Goal: Information Seeking & Learning: Get advice/opinions

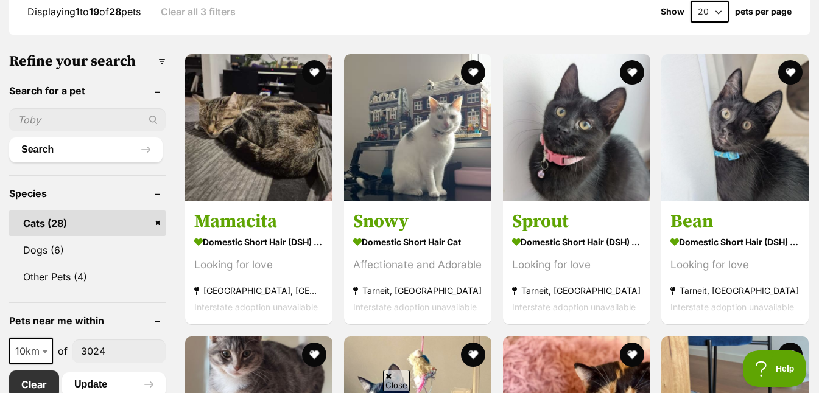
scroll to position [456, 0]
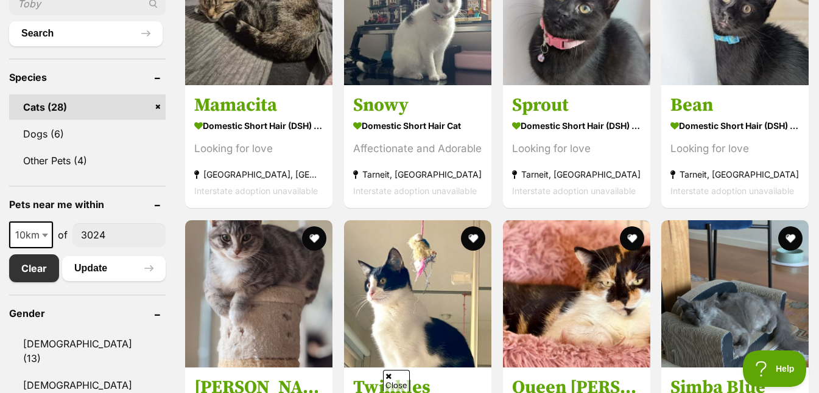
click at [118, 237] on input"] "3024" at bounding box center [118, 234] width 93 height 23
type input"] "3"
click at [122, 267] on button "Update" at bounding box center [113, 268] width 103 height 24
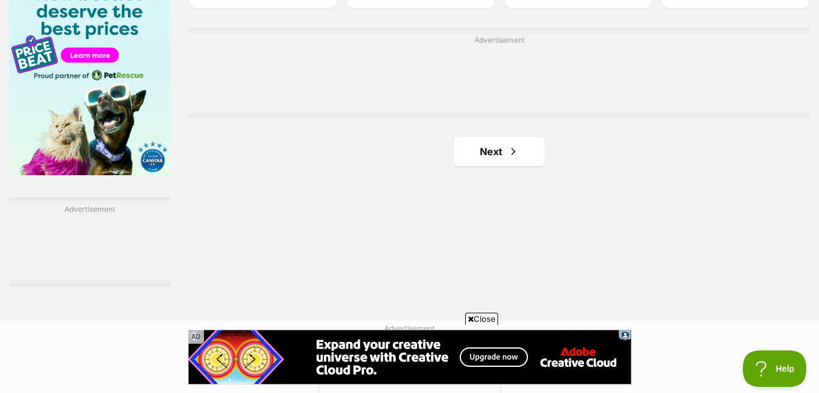
scroll to position [2021, 0]
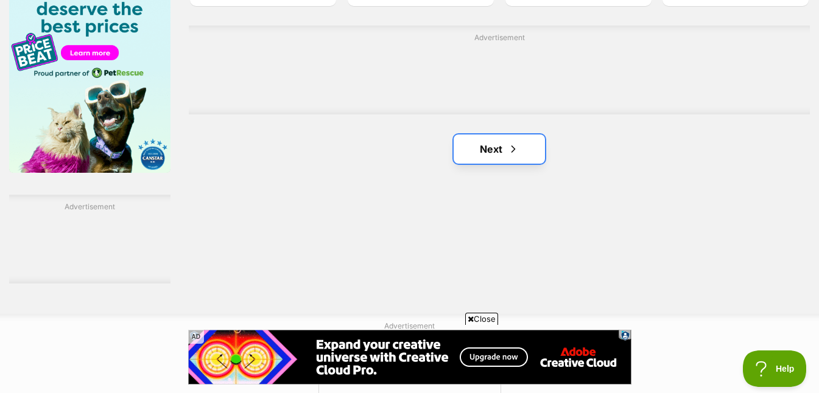
click at [523, 161] on link "Next" at bounding box center [498, 149] width 91 height 29
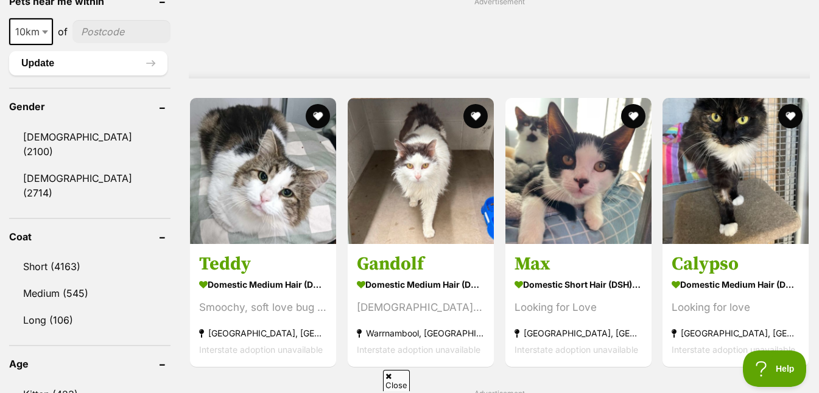
scroll to position [998, 0]
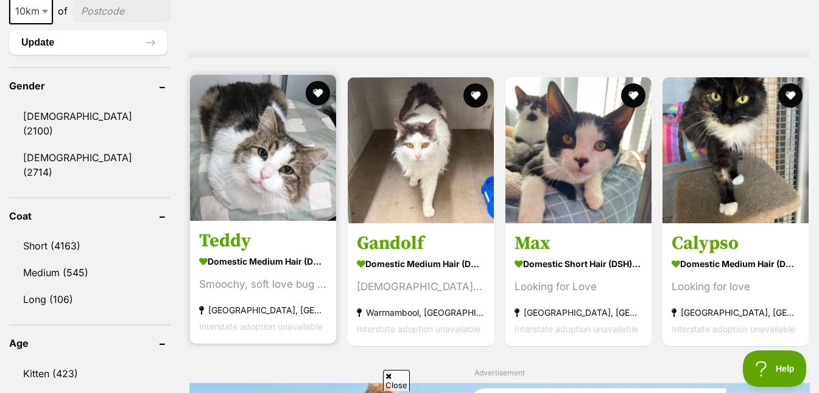
click at [277, 176] on img at bounding box center [263, 148] width 146 height 146
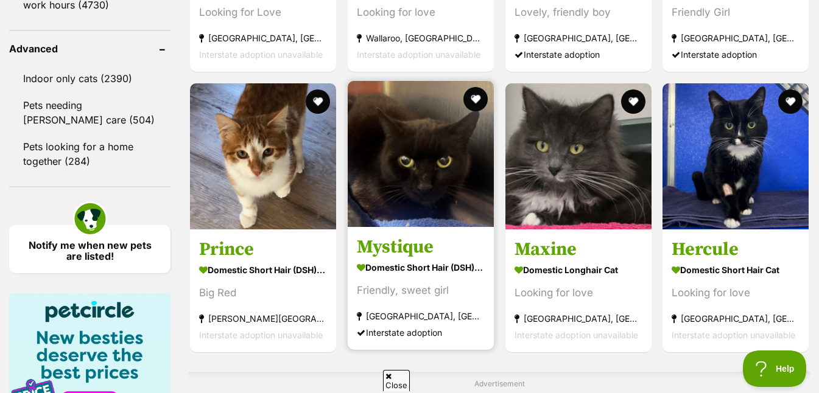
scroll to position [1713, 0]
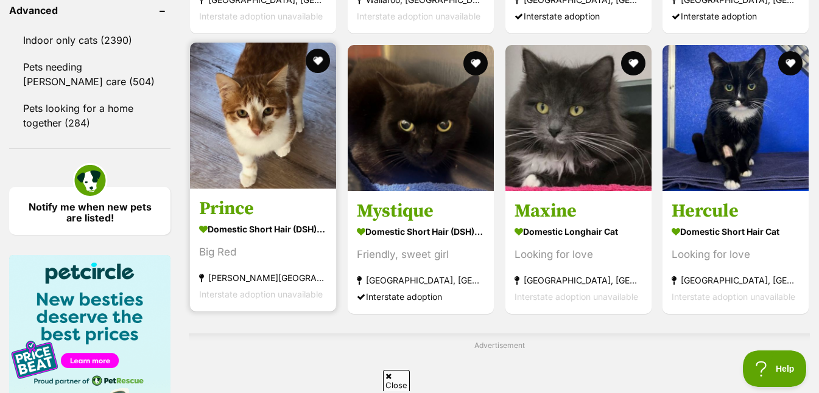
click at [287, 161] on img at bounding box center [263, 116] width 146 height 146
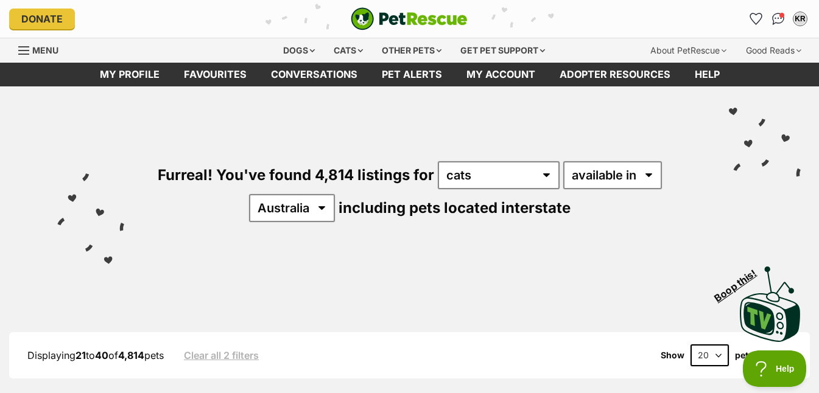
scroll to position [231, 0]
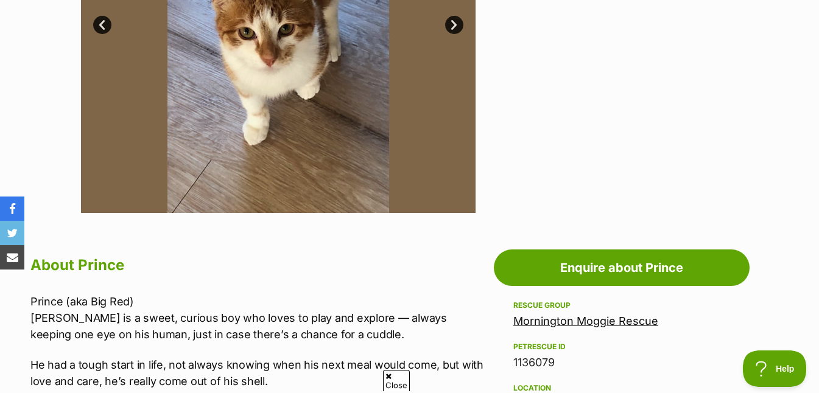
scroll to position [308, 0]
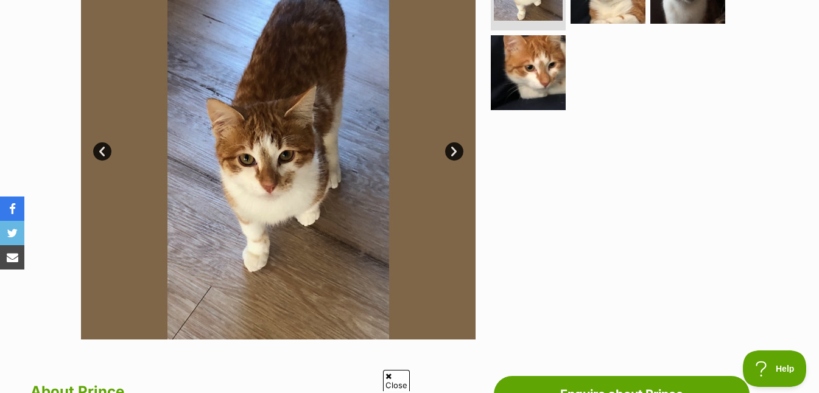
click at [448, 153] on link "Next" at bounding box center [454, 151] width 18 height 18
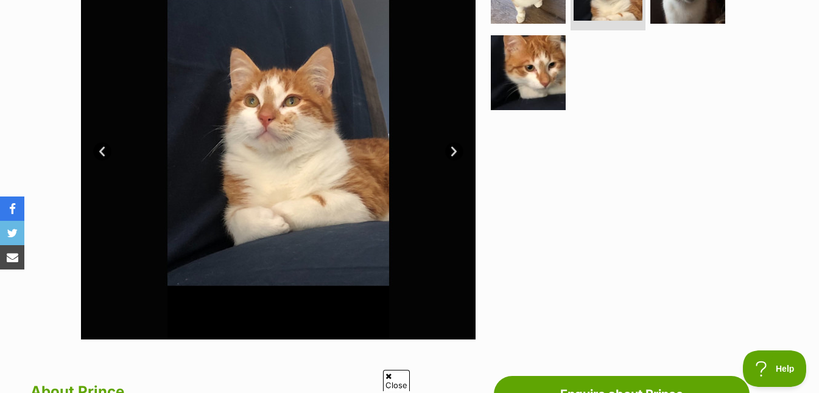
click at [448, 153] on link "Next" at bounding box center [454, 151] width 18 height 18
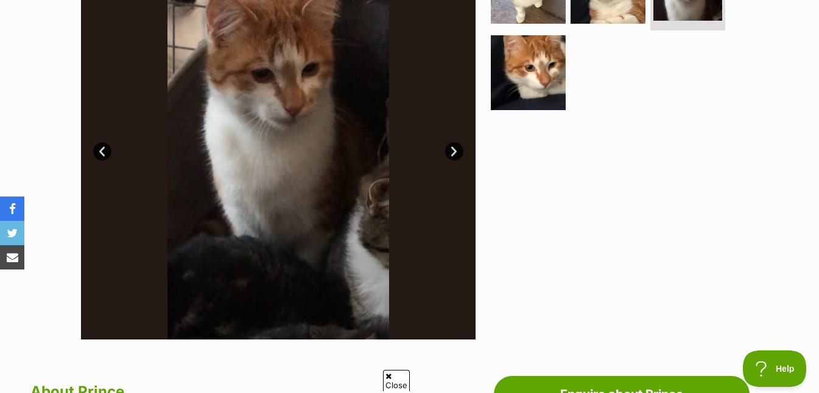
click at [447, 154] on link "Next" at bounding box center [454, 151] width 18 height 18
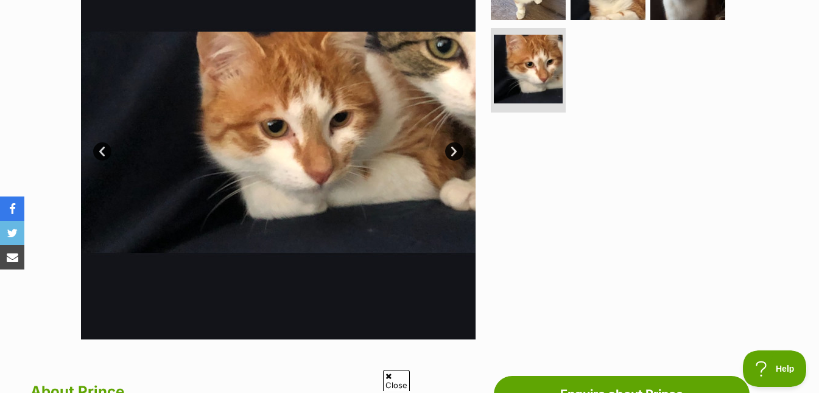
click at [447, 154] on link "Next" at bounding box center [454, 151] width 18 height 18
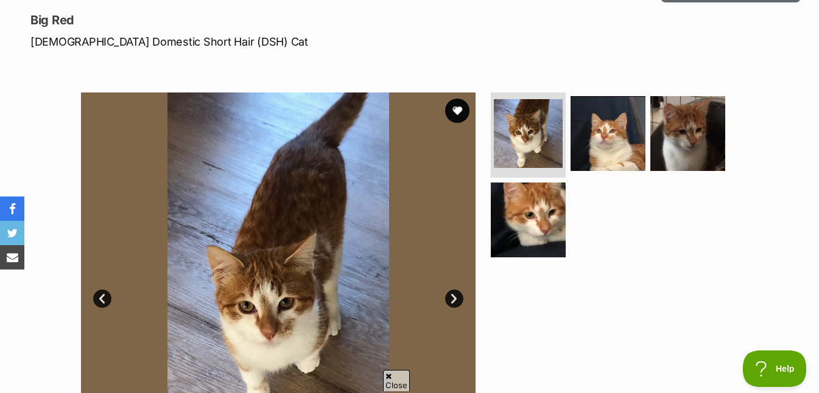
scroll to position [0, 0]
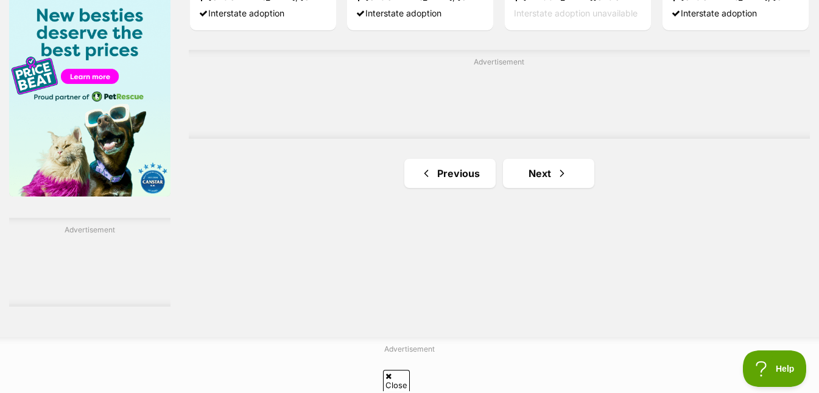
scroll to position [1998, 0]
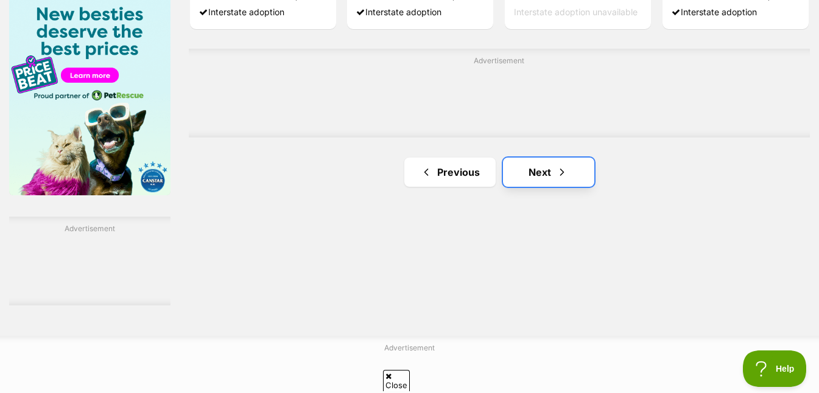
click at [533, 173] on link "Next" at bounding box center [548, 172] width 91 height 29
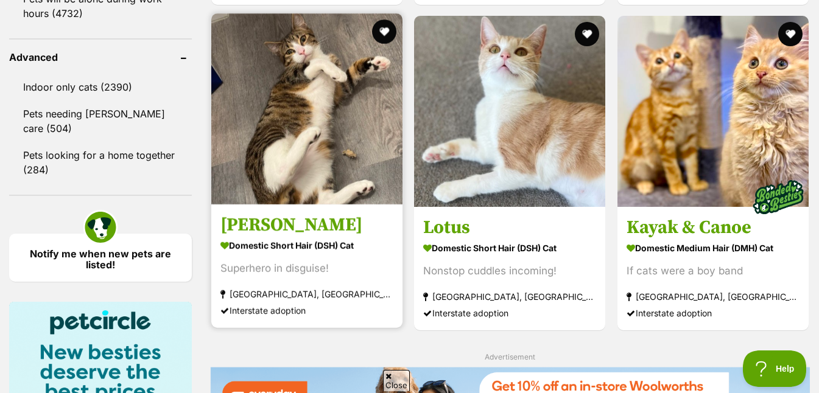
scroll to position [1595, 0]
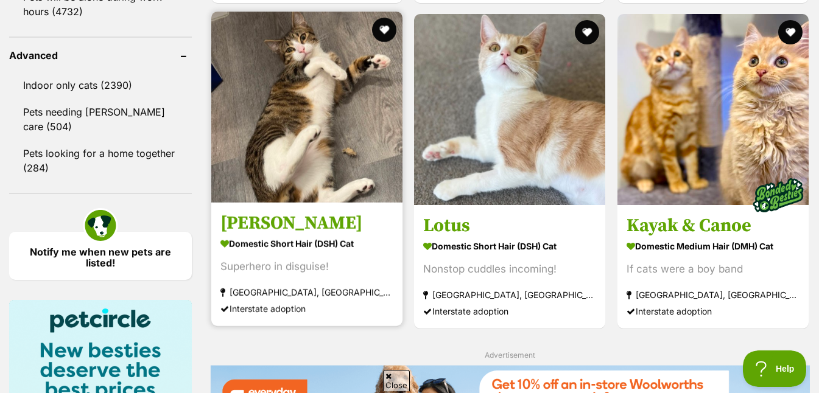
click at [340, 150] on img at bounding box center [306, 107] width 191 height 191
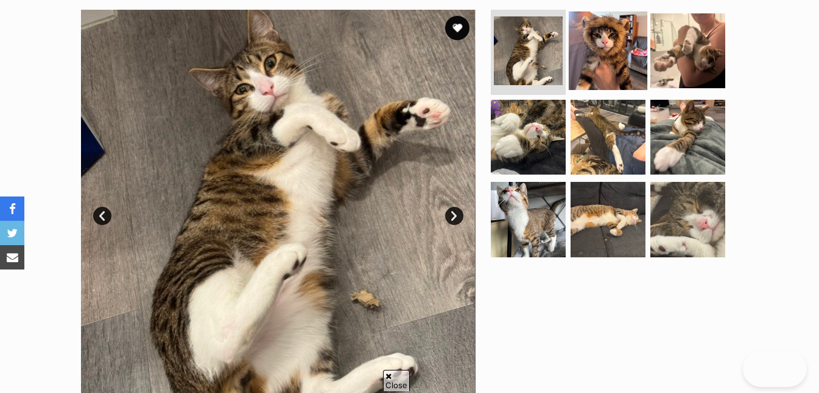
click at [615, 61] on img at bounding box center [607, 51] width 79 height 79
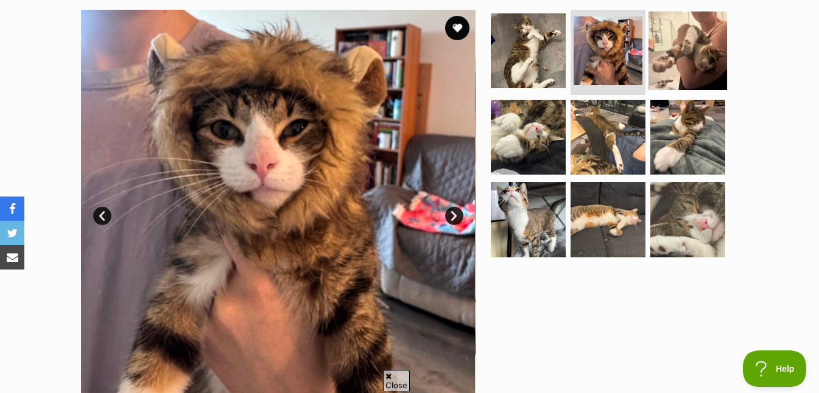
click at [677, 59] on img at bounding box center [687, 51] width 79 height 79
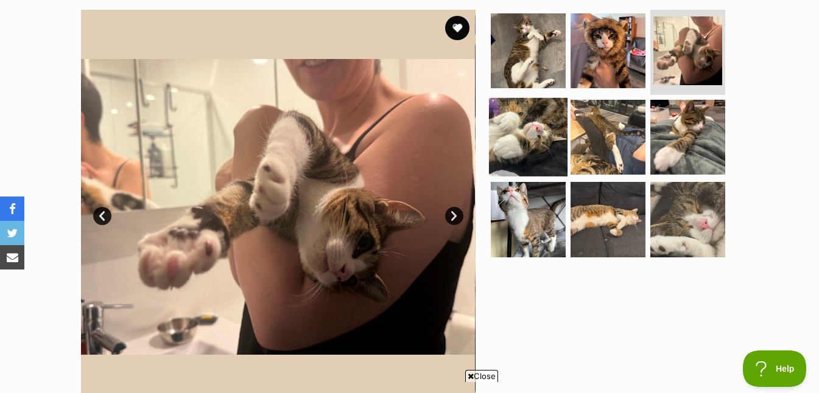
click at [533, 145] on img at bounding box center [528, 136] width 79 height 79
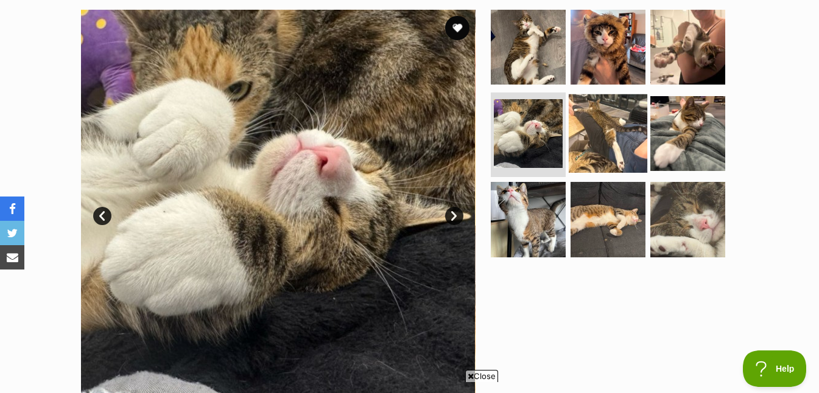
click at [595, 140] on img at bounding box center [607, 133] width 79 height 79
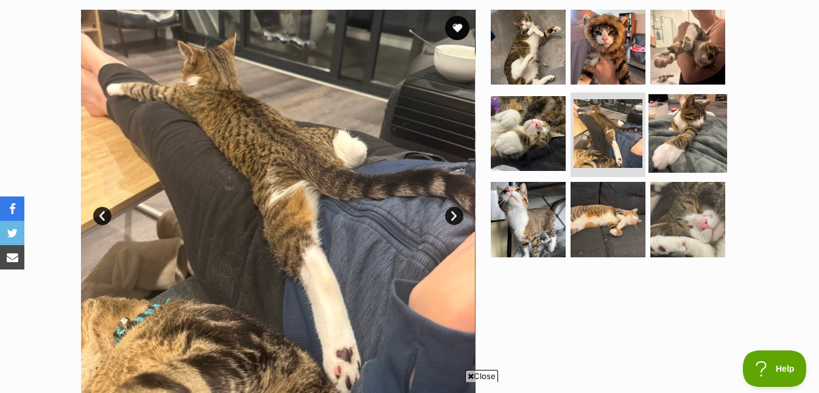
click at [671, 142] on img at bounding box center [687, 133] width 79 height 79
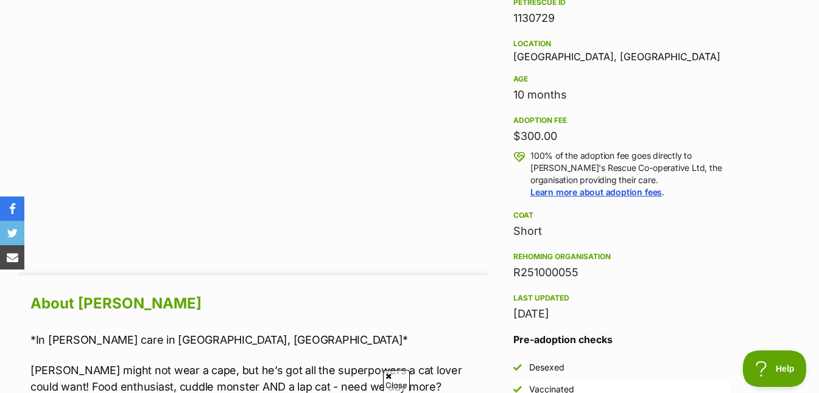
scroll to position [1087, 0]
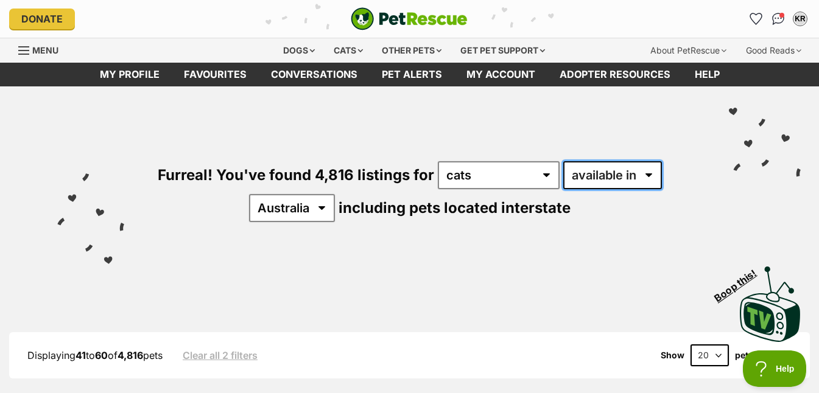
click at [651, 175] on select "available in located in" at bounding box center [612, 175] width 99 height 28
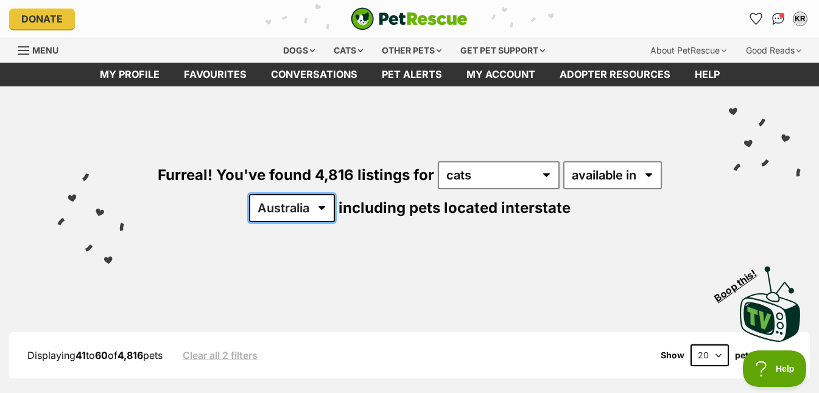
click at [329, 205] on select "Australia ACT NSW NT QLD SA TAS VIC WA" at bounding box center [292, 208] width 86 height 28
select select "VIC"
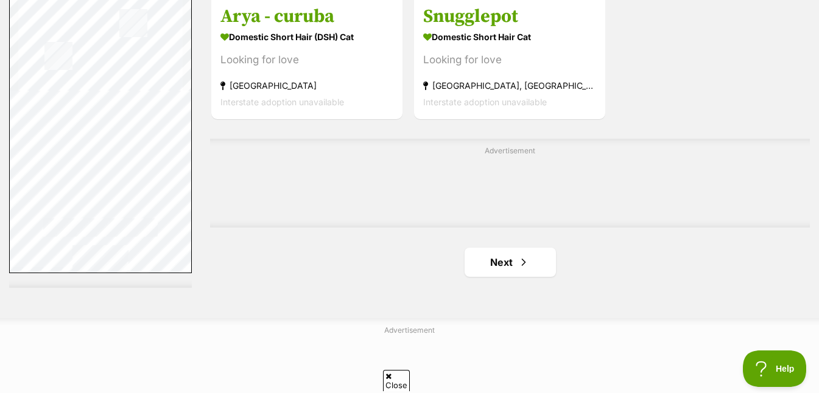
scroll to position [2787, 0]
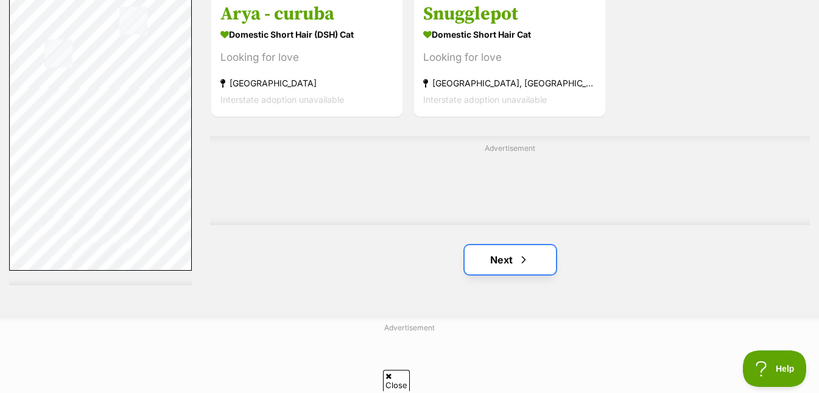
click at [509, 265] on link "Next" at bounding box center [509, 259] width 91 height 29
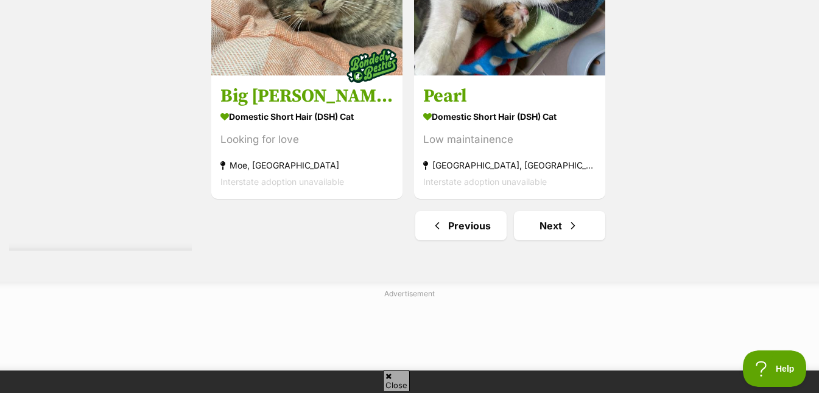
scroll to position [2977, 0]
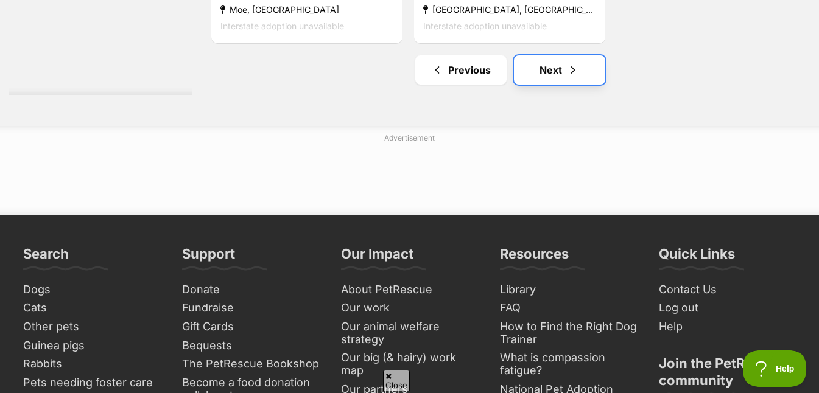
click at [565, 73] on link "Next" at bounding box center [559, 69] width 91 height 29
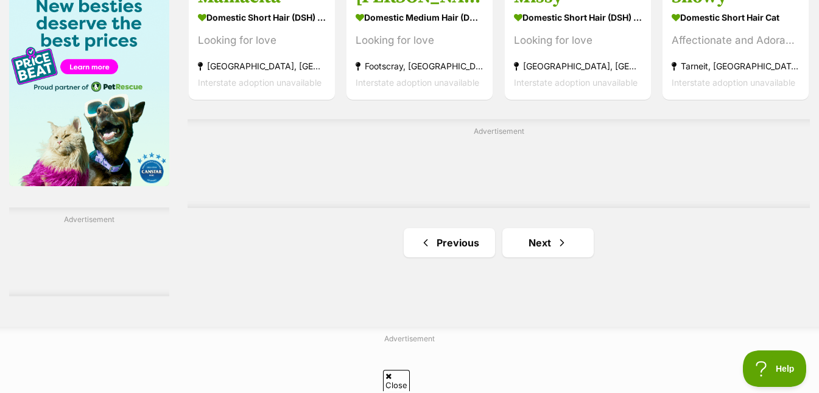
scroll to position [2047, 0]
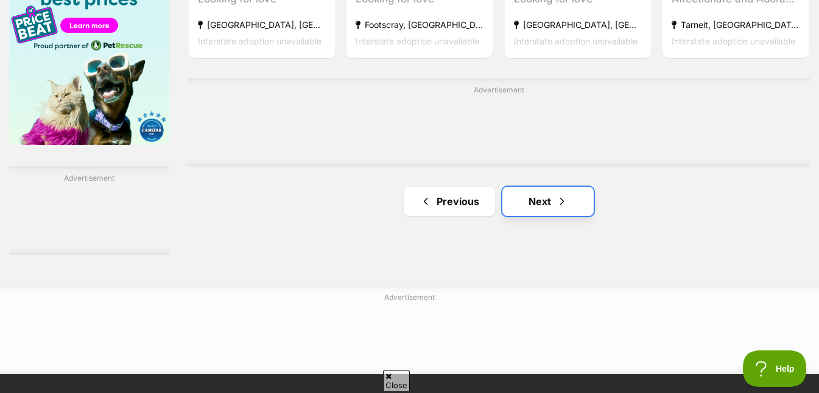
click at [566, 215] on link "Next" at bounding box center [547, 201] width 91 height 29
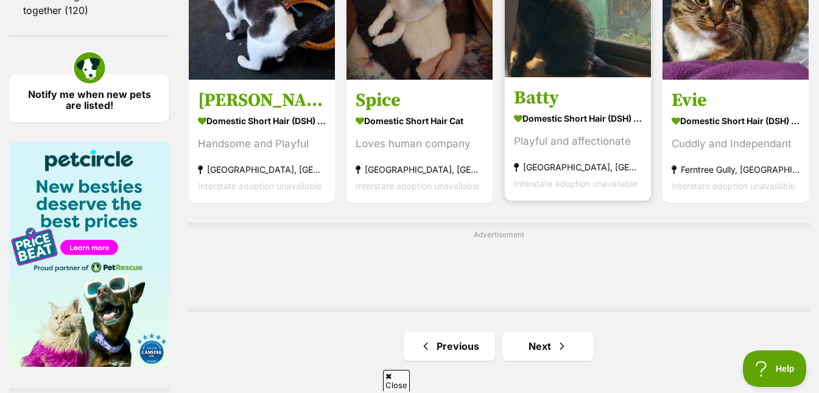
scroll to position [1826, 0]
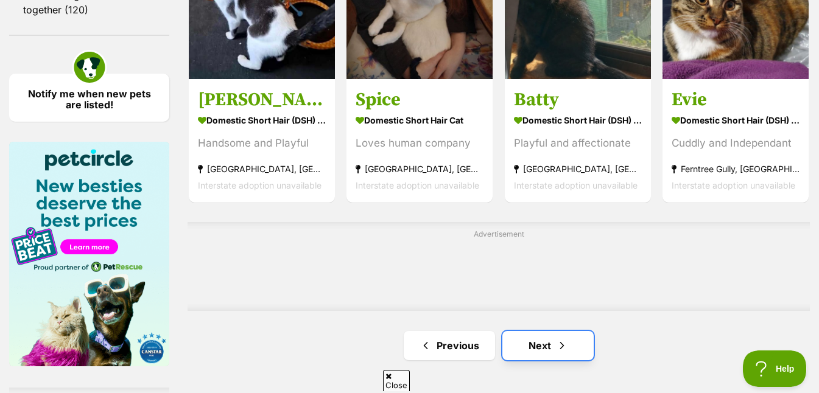
click at [547, 346] on link "Next" at bounding box center [547, 345] width 91 height 29
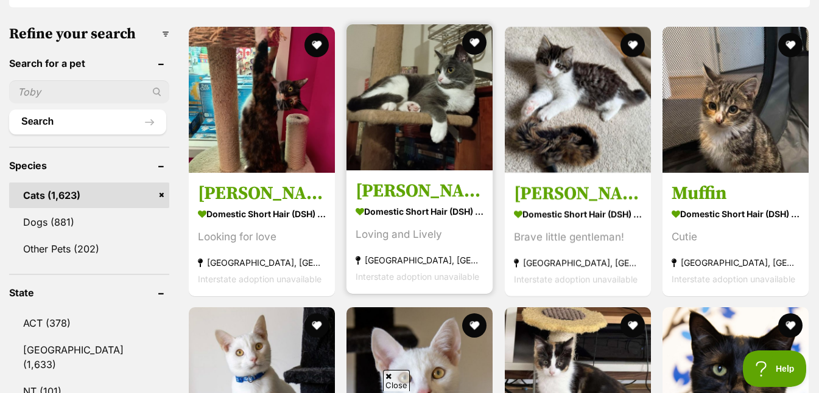
click at [432, 153] on img at bounding box center [419, 97] width 146 height 146
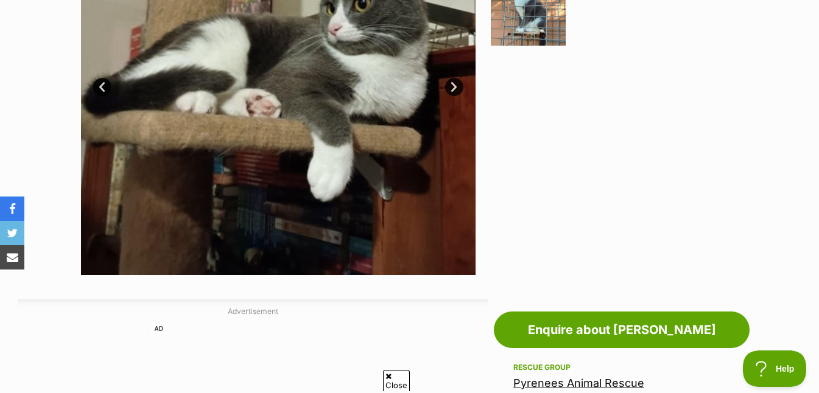
scroll to position [141, 0]
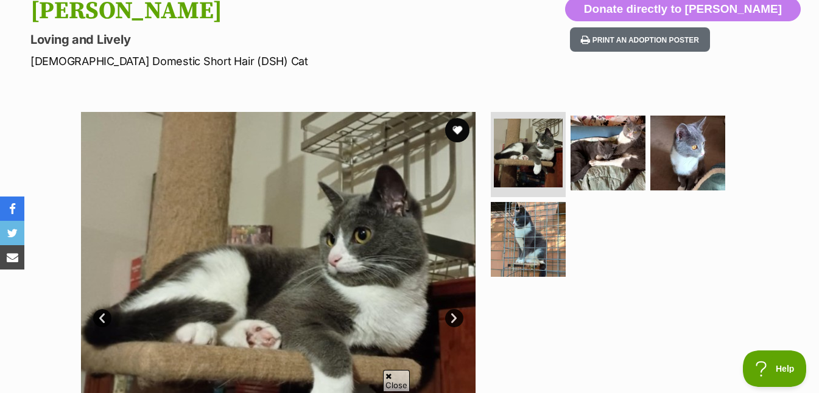
click at [455, 315] on link "Next" at bounding box center [454, 318] width 18 height 18
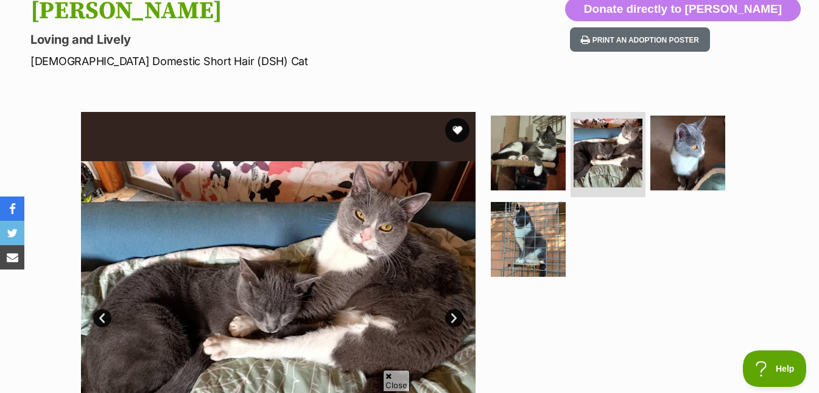
click at [455, 316] on link "Next" at bounding box center [454, 318] width 18 height 18
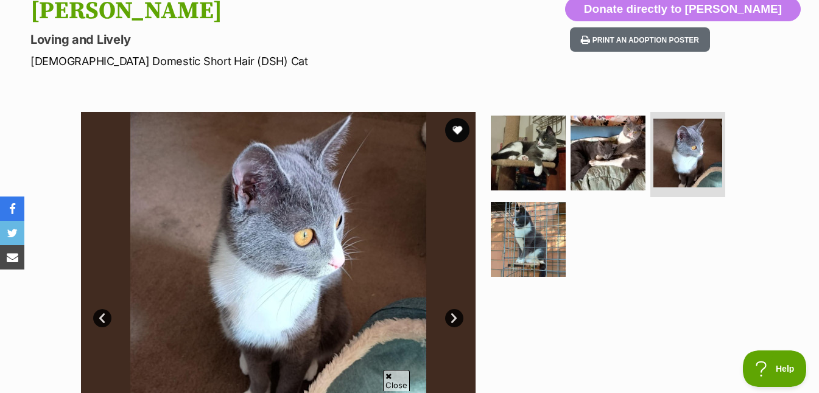
click at [455, 316] on link "Next" at bounding box center [454, 318] width 18 height 18
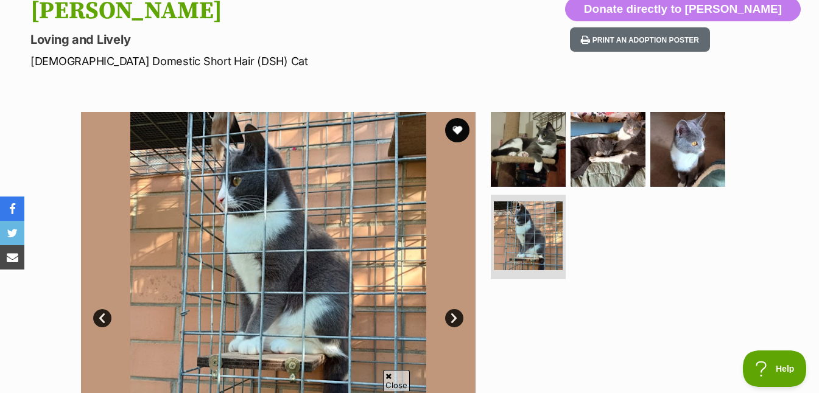
click at [455, 316] on link "Next" at bounding box center [454, 318] width 18 height 18
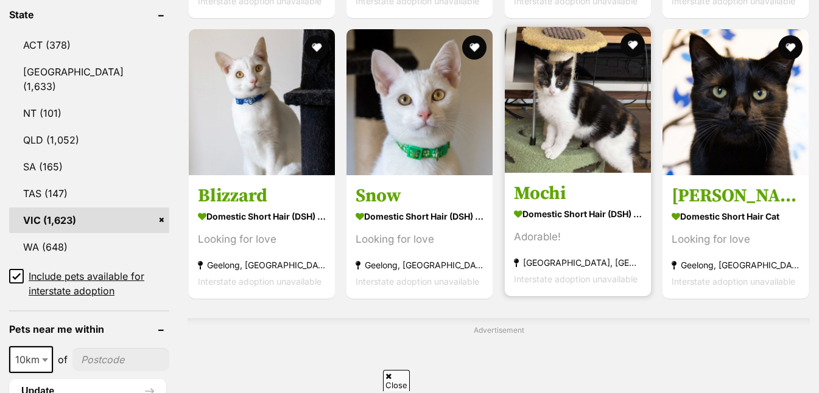
scroll to position [657, 0]
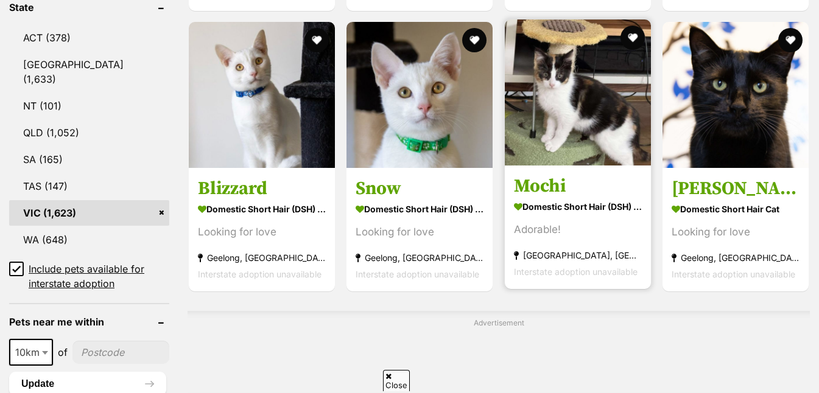
click at [600, 150] on img at bounding box center [578, 92] width 146 height 146
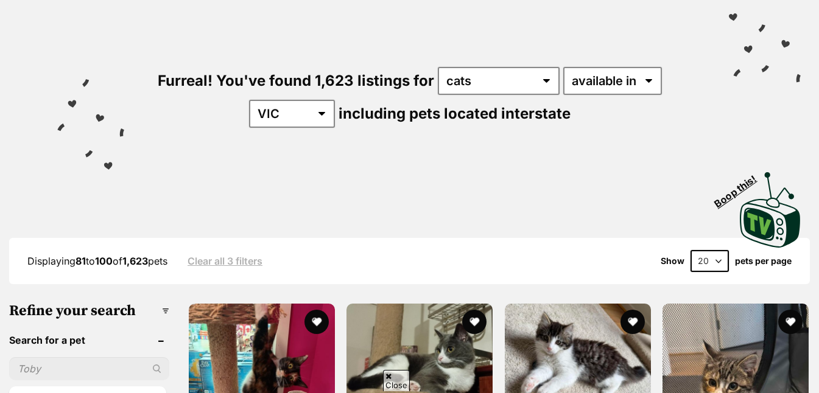
scroll to position [0, 0]
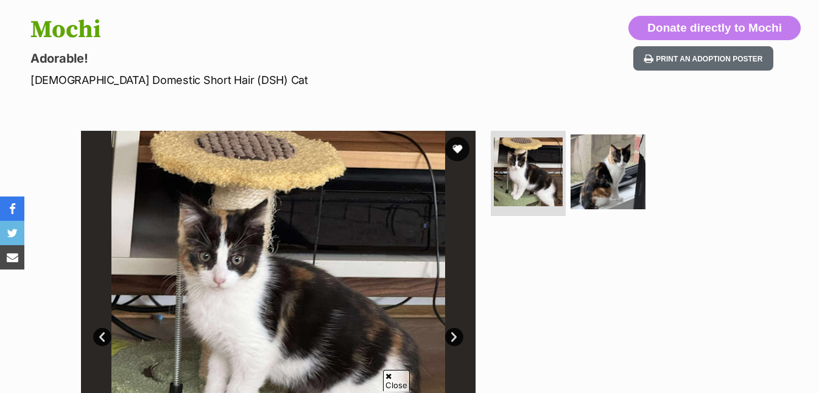
scroll to position [197, 0]
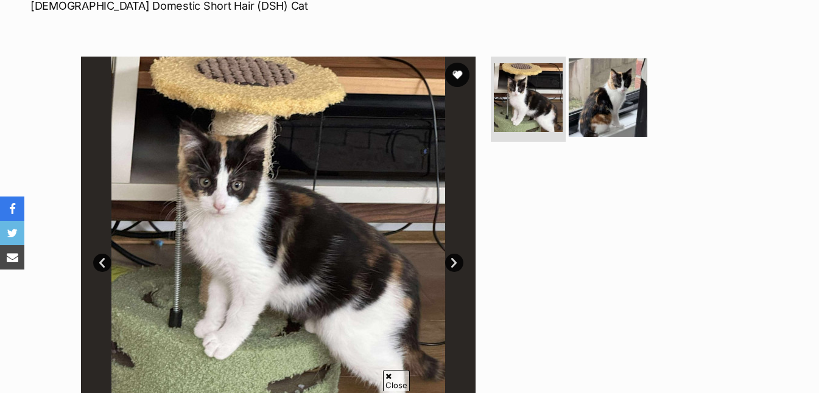
click at [617, 107] on img at bounding box center [607, 97] width 79 height 79
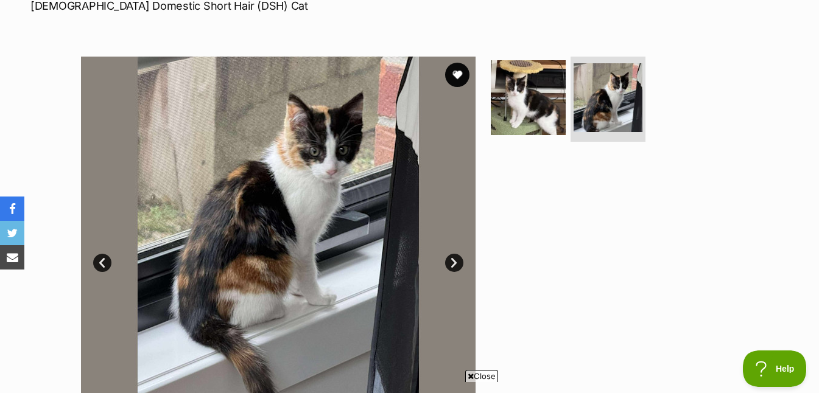
scroll to position [0, 0]
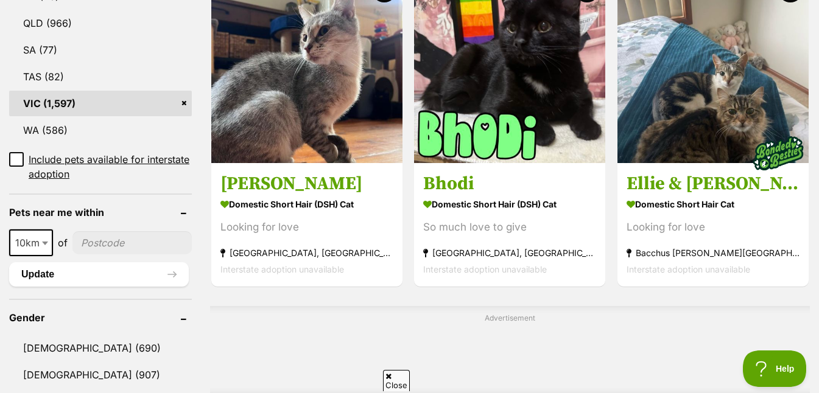
scroll to position [820, 0]
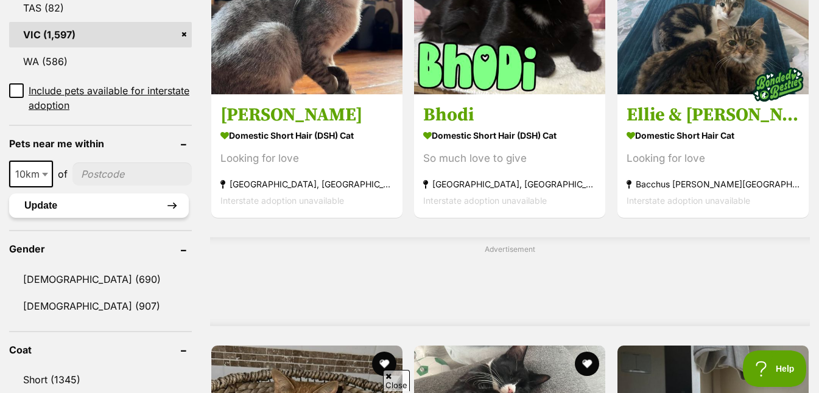
click at [124, 206] on button "Update" at bounding box center [99, 206] width 180 height 24
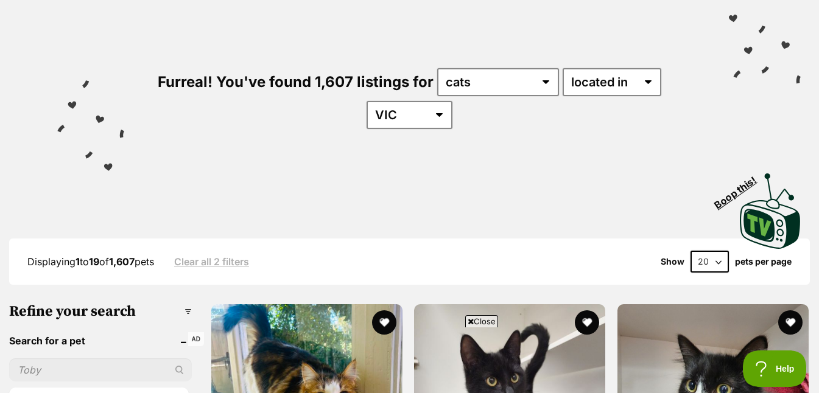
scroll to position [157, 0]
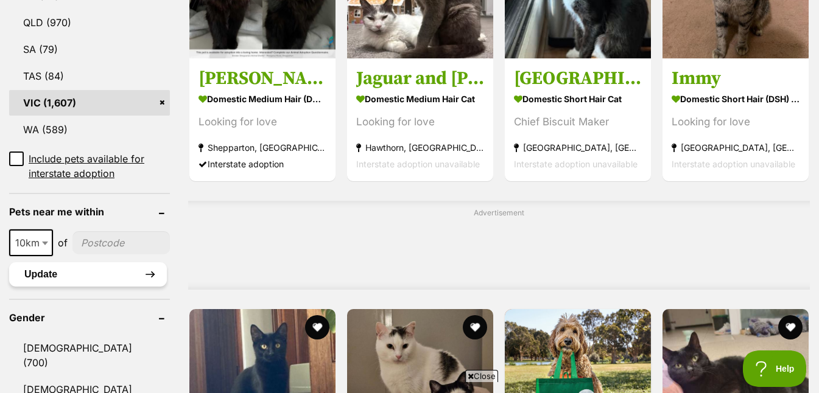
scroll to position [775, 0]
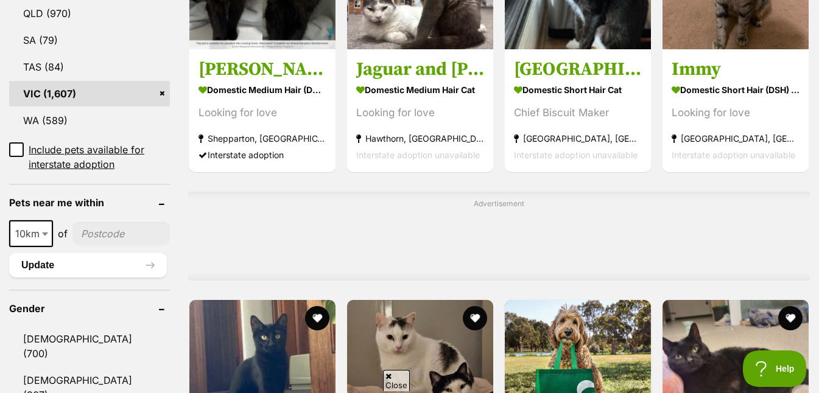
click at [127, 222] on input"] "postcode" at bounding box center [120, 233] width 97 height 23
type input"] "3024"
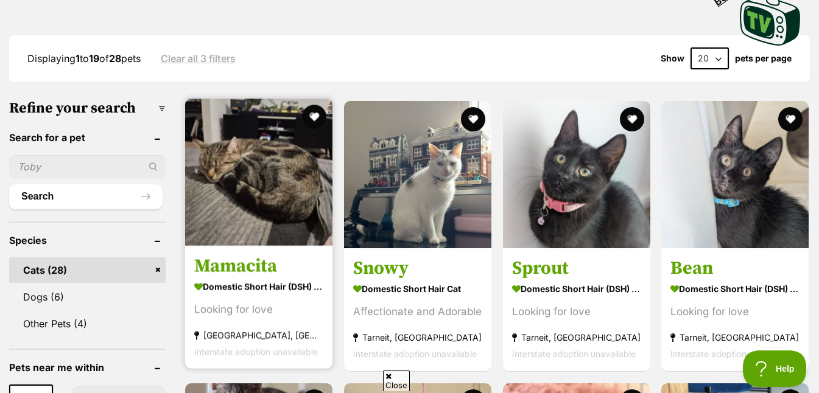
scroll to position [488, 0]
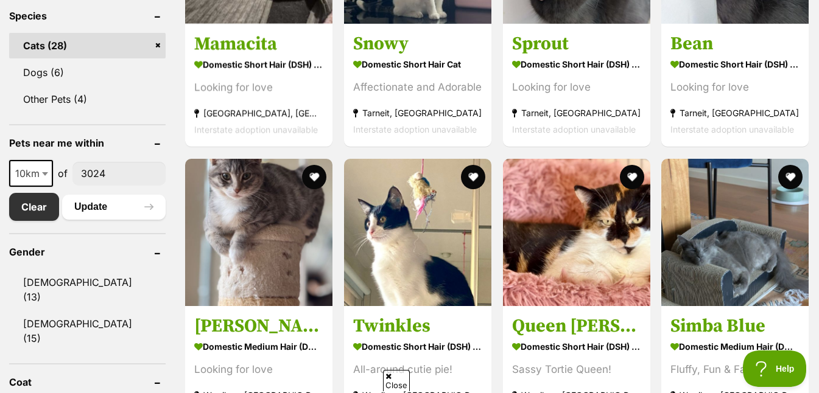
click at [46, 175] on b at bounding box center [45, 174] width 6 height 4
select select "25"
click at [149, 212] on button "Update" at bounding box center [113, 207] width 103 height 24
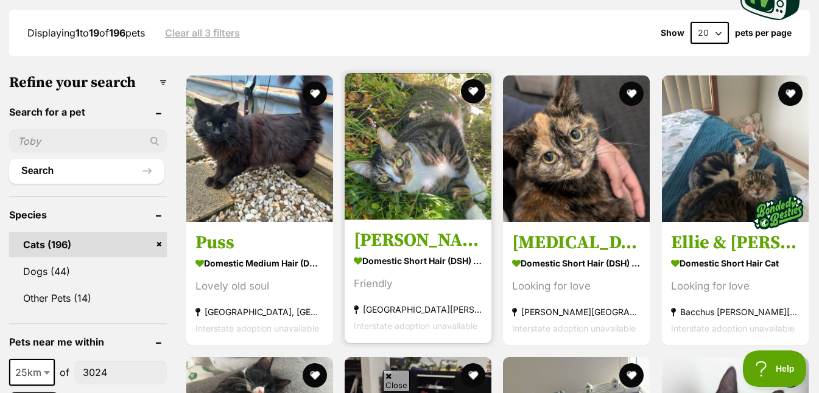
click at [428, 202] on img at bounding box center [417, 146] width 147 height 147
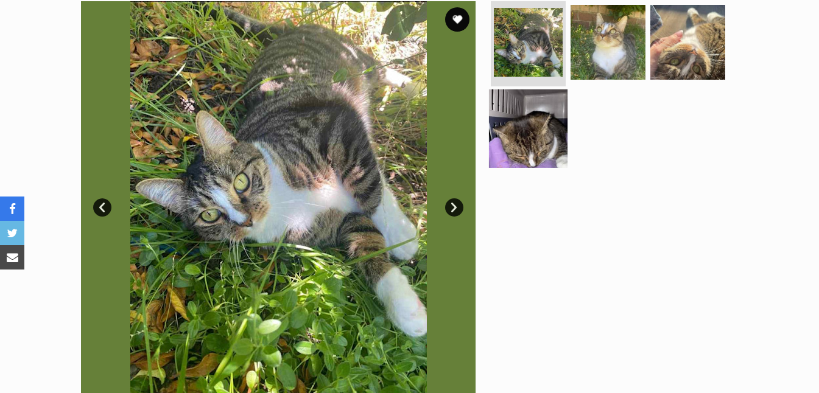
click at [529, 156] on img at bounding box center [528, 128] width 79 height 79
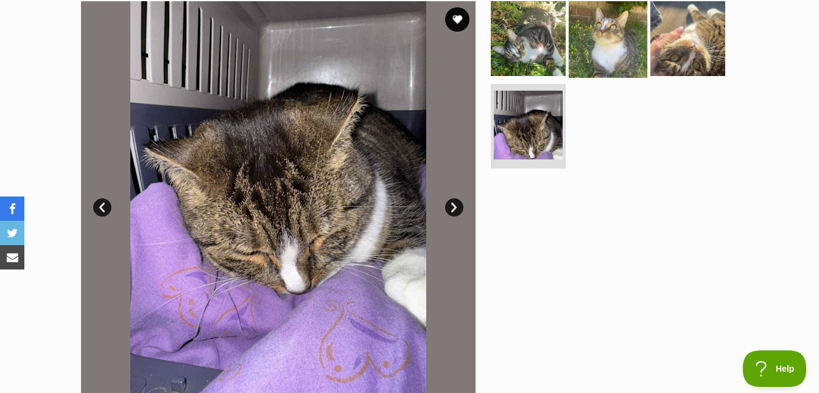
click at [628, 44] on img at bounding box center [607, 38] width 79 height 79
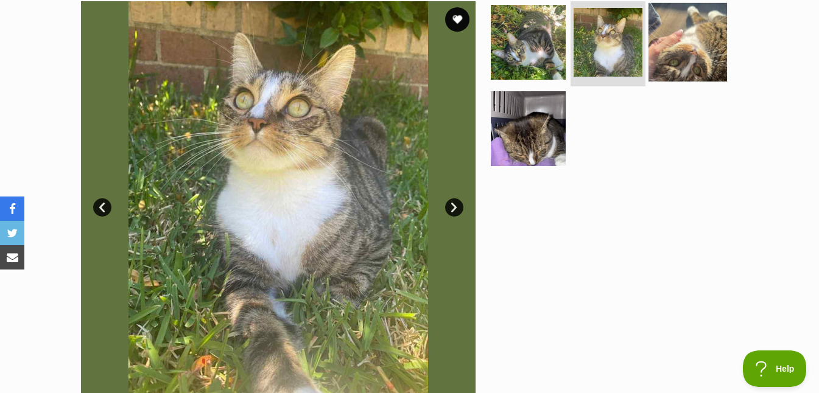
click at [697, 51] on img at bounding box center [687, 42] width 79 height 79
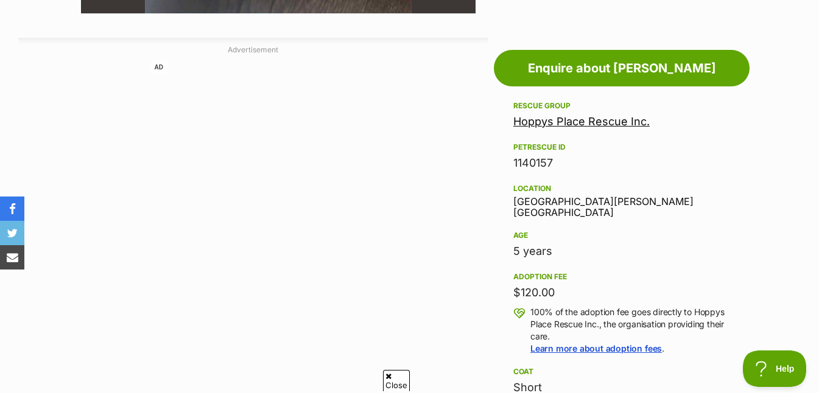
scroll to position [1016, 0]
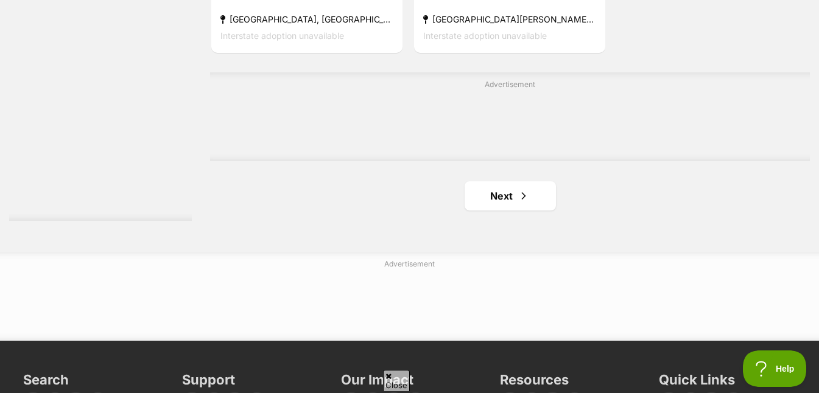
scroll to position [2933, 0]
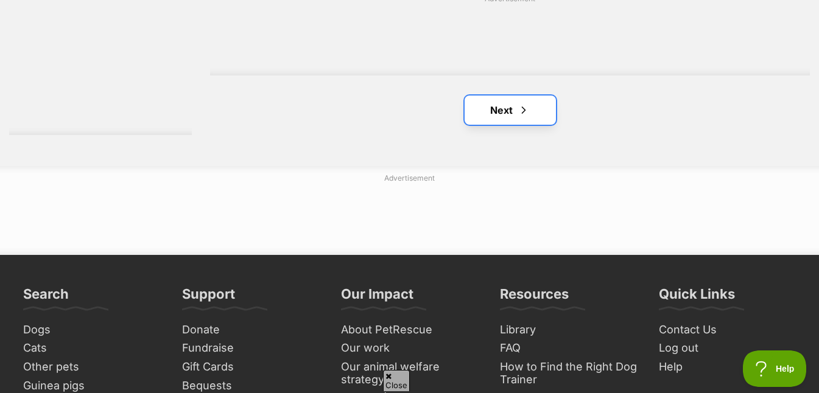
click at [495, 111] on link "Next" at bounding box center [509, 110] width 91 height 29
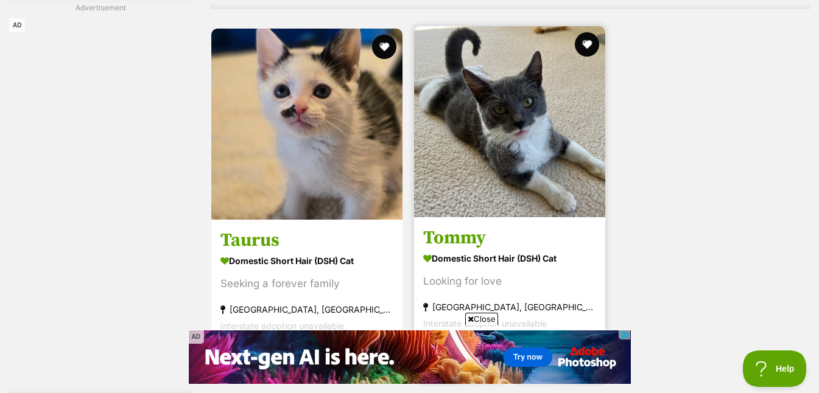
scroll to position [2688, 0]
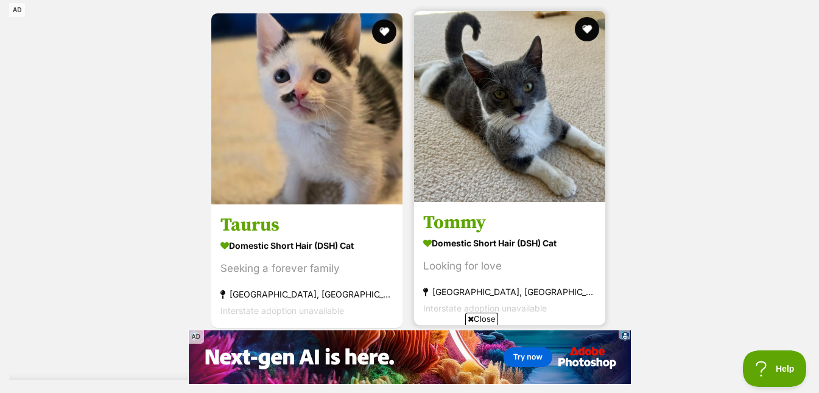
click at [487, 145] on img at bounding box center [509, 106] width 191 height 191
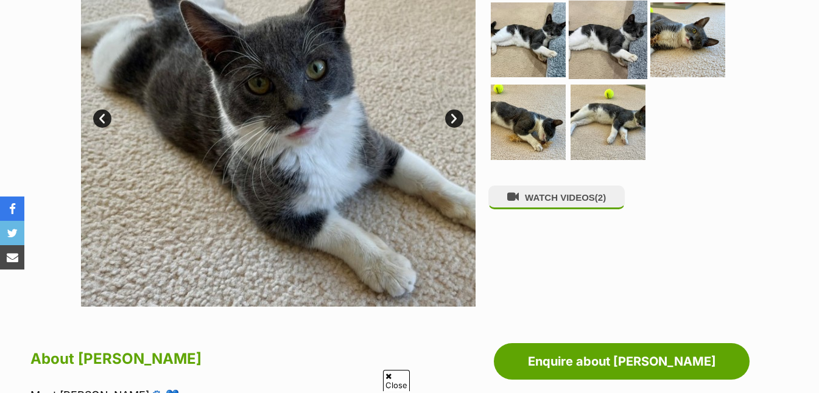
click at [583, 52] on img at bounding box center [607, 39] width 79 height 79
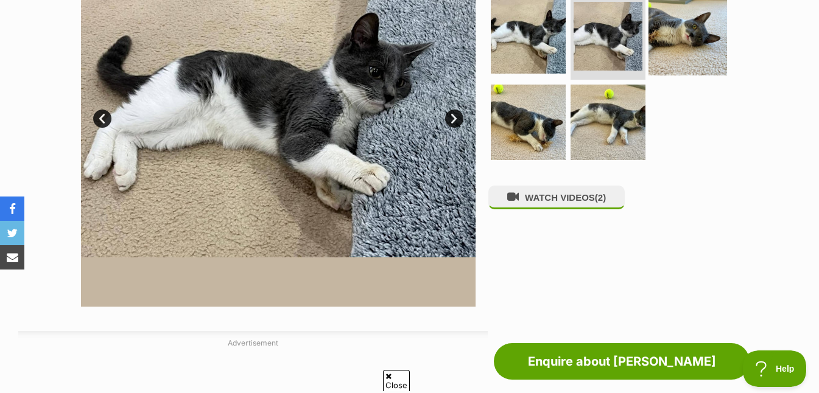
click at [660, 44] on img at bounding box center [687, 35] width 79 height 79
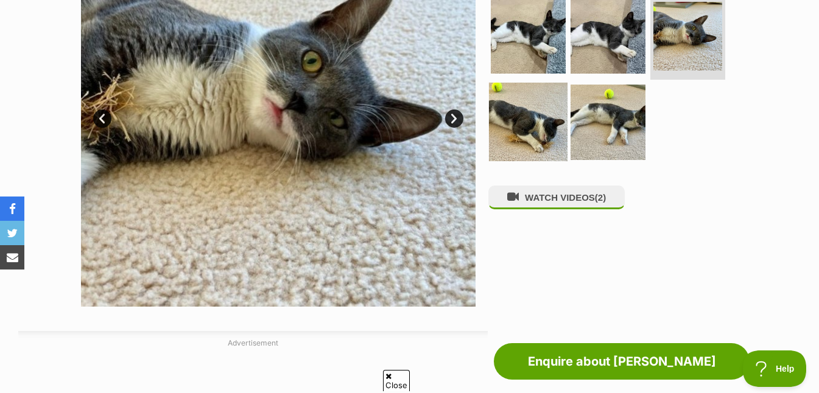
click at [534, 141] on img at bounding box center [528, 122] width 79 height 79
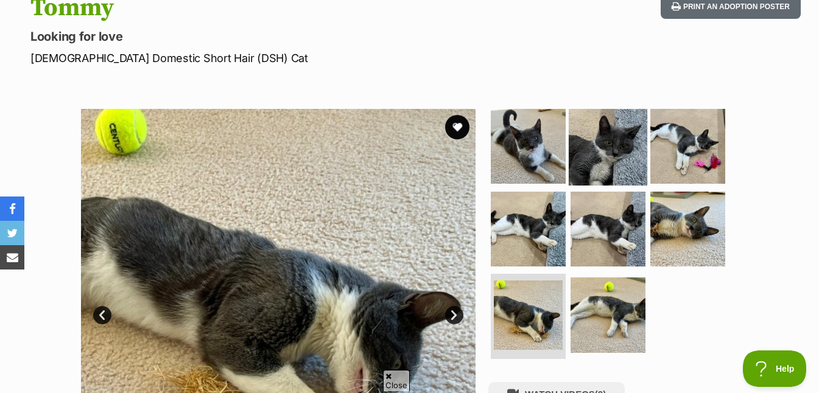
scroll to position [145, 0]
click at [614, 142] on img at bounding box center [607, 146] width 79 height 79
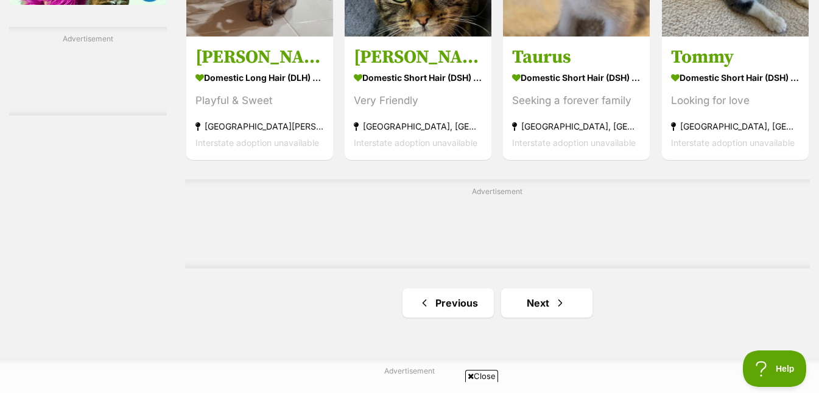
scroll to position [1944, 0]
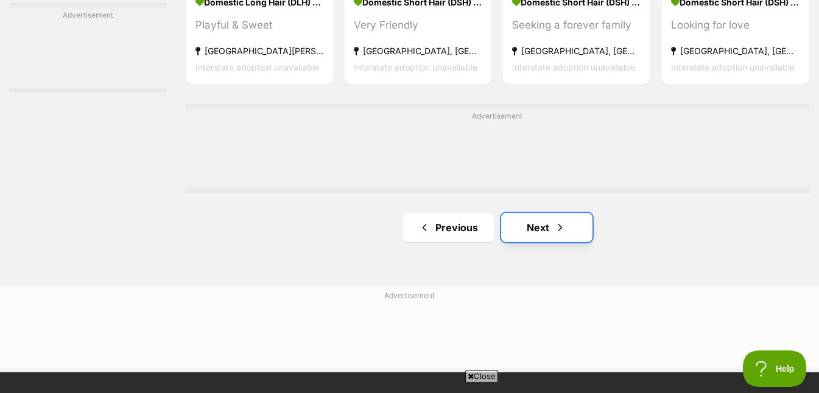
click at [550, 226] on link "Next" at bounding box center [546, 227] width 91 height 29
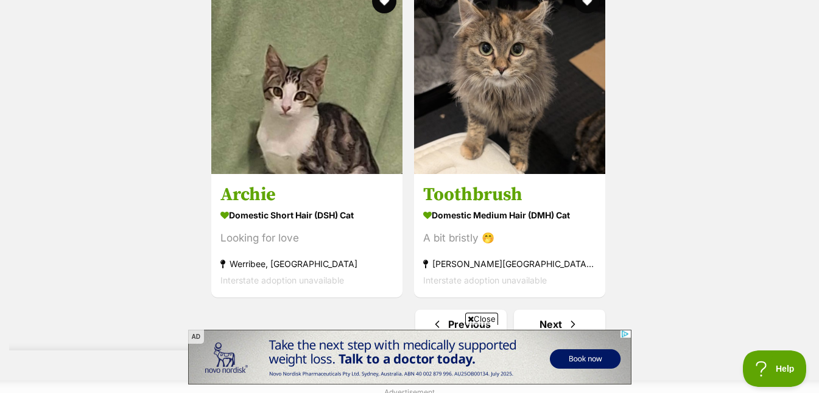
scroll to position [2822, 0]
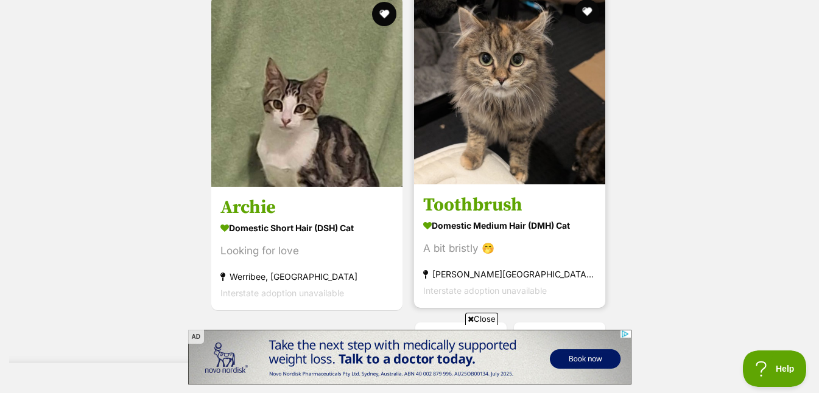
click at [522, 158] on img at bounding box center [509, 88] width 191 height 191
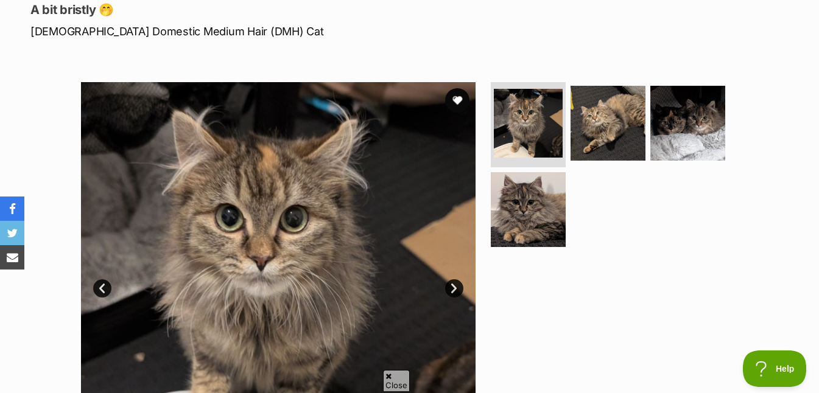
scroll to position [175, 0]
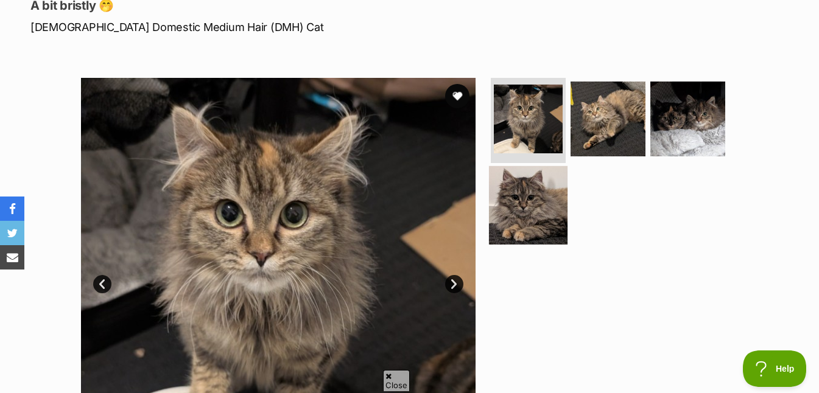
click at [534, 213] on img at bounding box center [528, 205] width 79 height 79
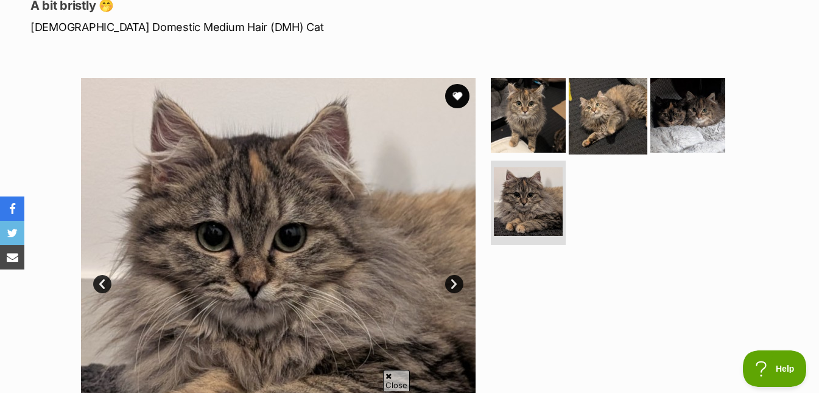
click at [613, 133] on img at bounding box center [607, 115] width 79 height 79
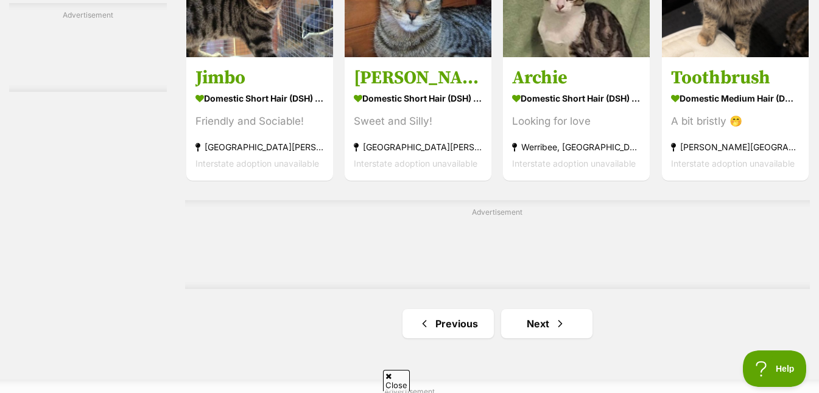
scroll to position [1927, 0]
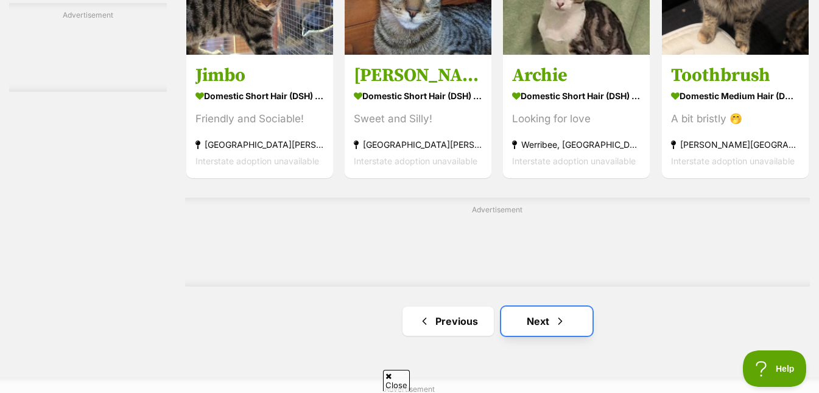
click at [545, 321] on link "Next" at bounding box center [546, 321] width 91 height 29
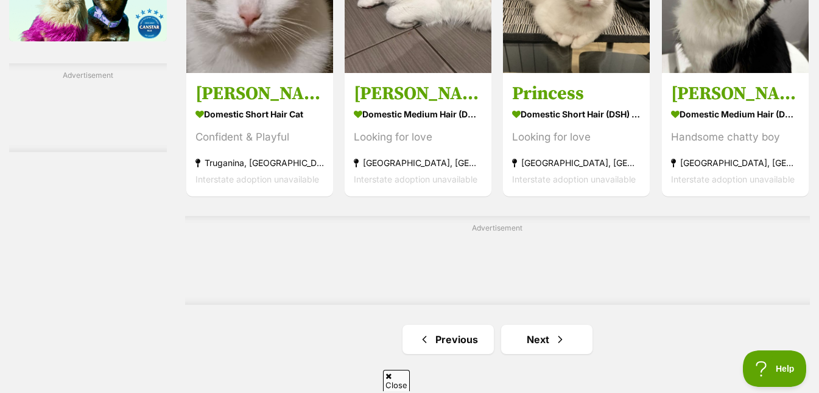
scroll to position [1864, 0]
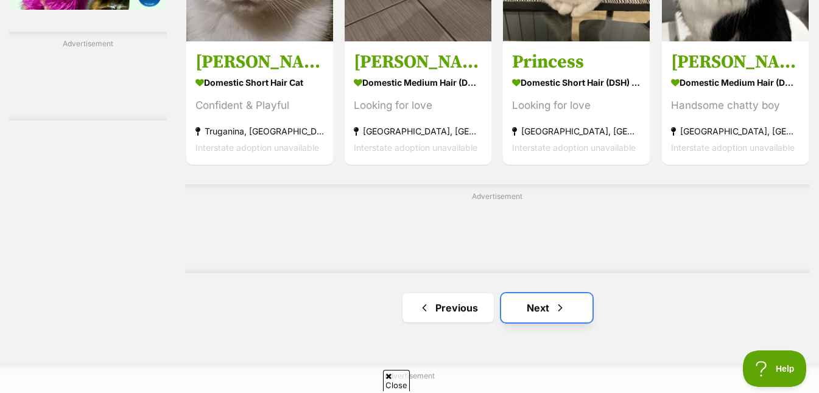
click at [545, 315] on link "Next" at bounding box center [546, 307] width 91 height 29
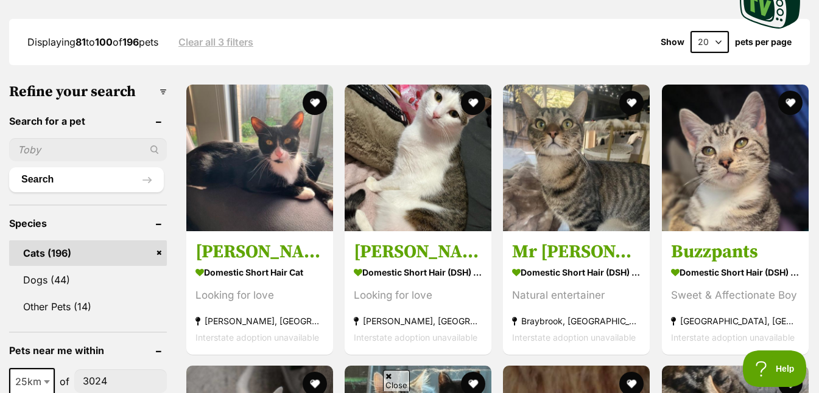
scroll to position [279, 0]
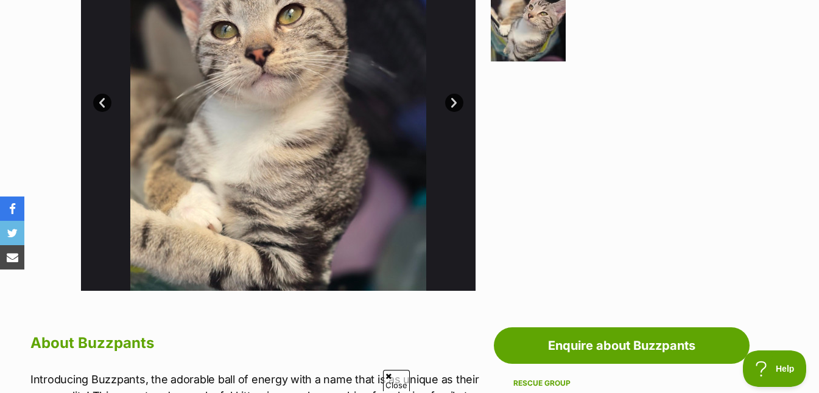
scroll to position [204, 0]
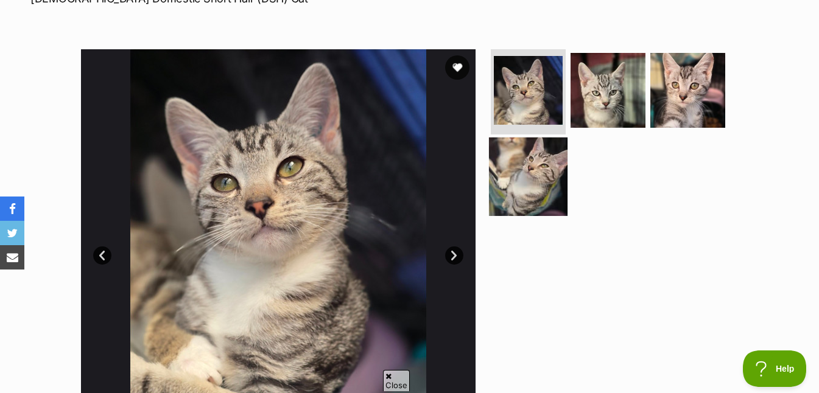
click at [517, 168] on img at bounding box center [528, 176] width 79 height 79
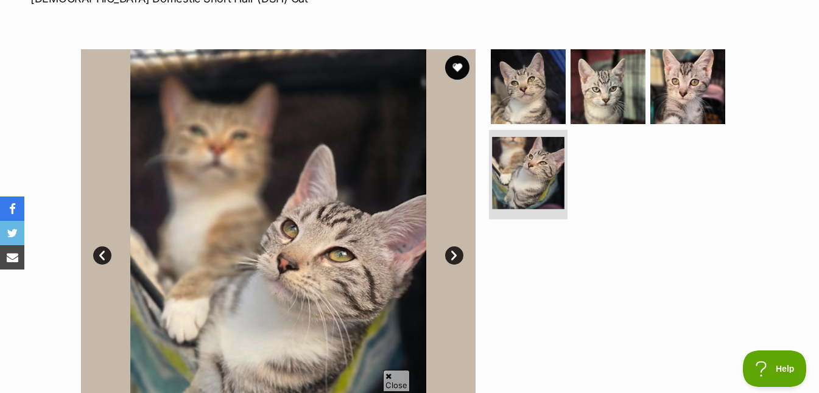
scroll to position [206, 0]
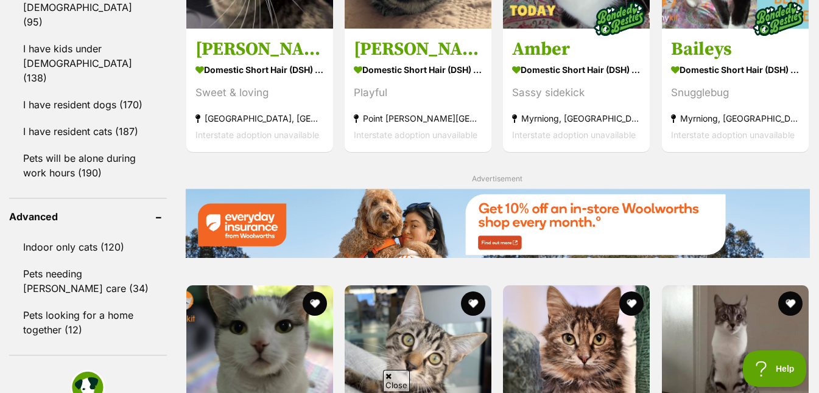
scroll to position [1373, 0]
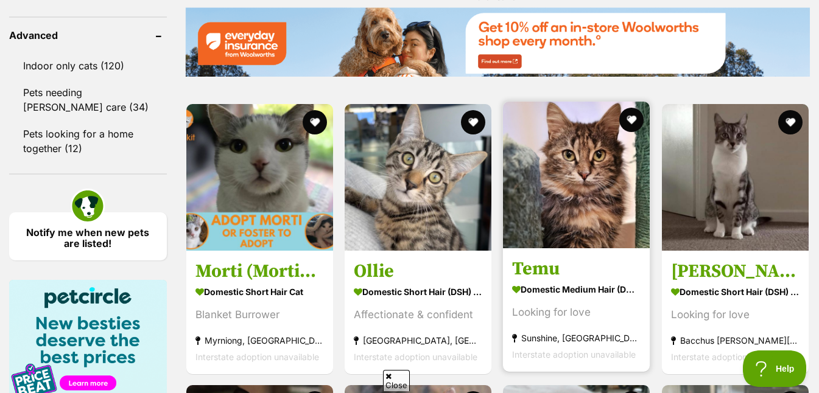
click at [571, 209] on img at bounding box center [576, 175] width 147 height 147
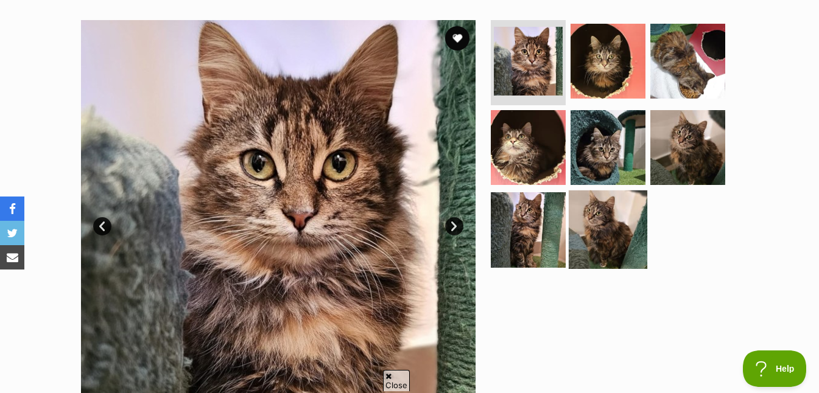
click at [601, 222] on img at bounding box center [607, 229] width 79 height 79
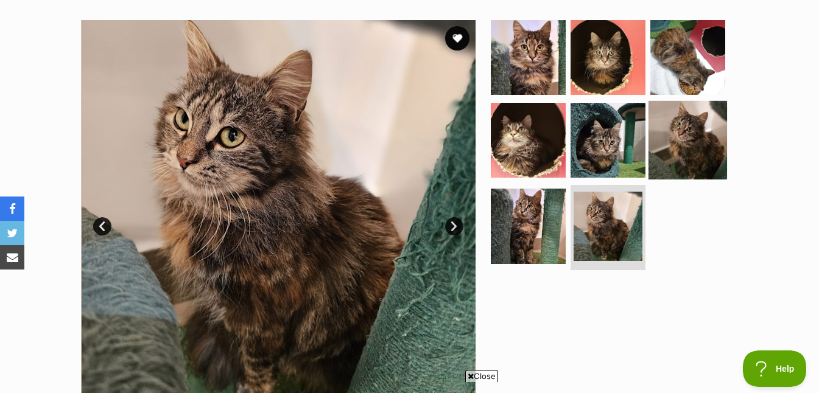
click at [690, 141] on img at bounding box center [687, 139] width 79 height 79
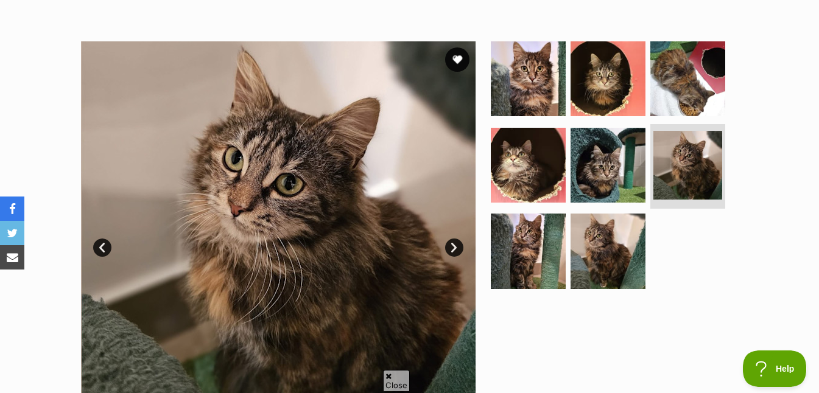
scroll to position [60, 0]
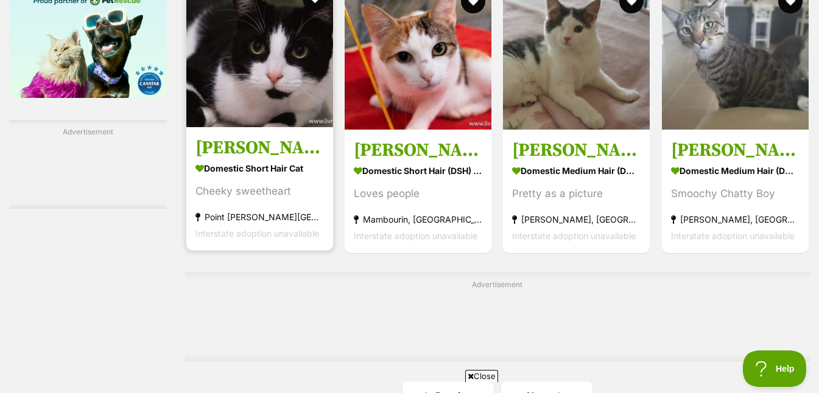
scroll to position [1778, 0]
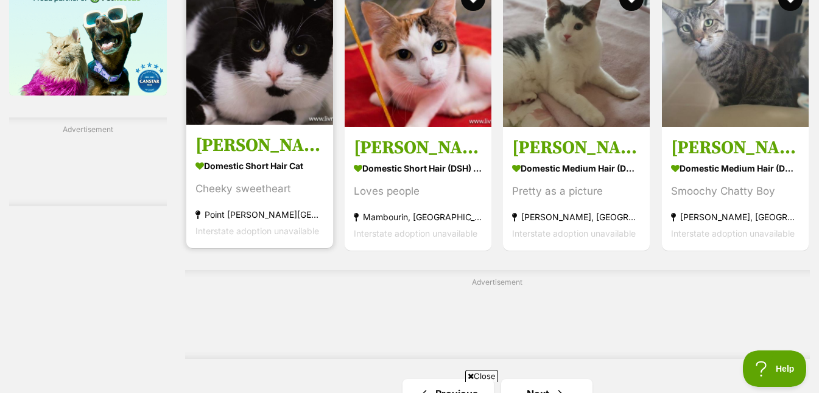
click at [260, 115] on img at bounding box center [259, 51] width 147 height 147
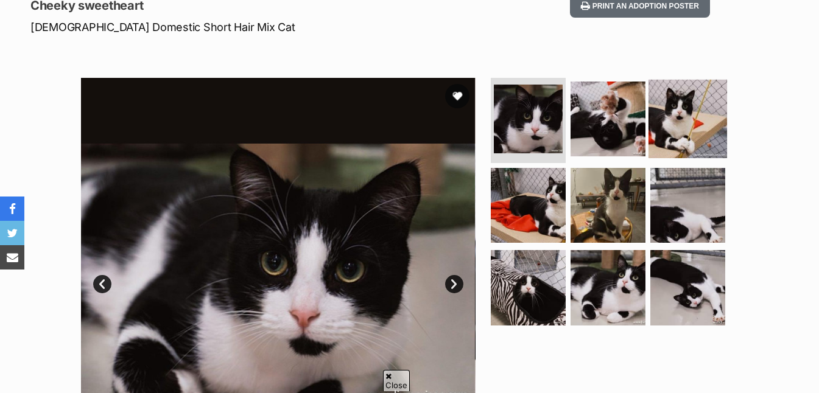
click at [668, 126] on img at bounding box center [687, 119] width 79 height 79
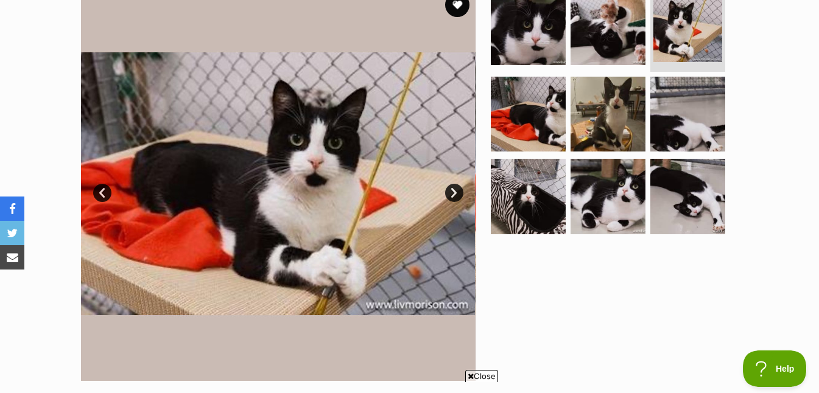
click at [452, 195] on link "Next" at bounding box center [454, 193] width 18 height 18
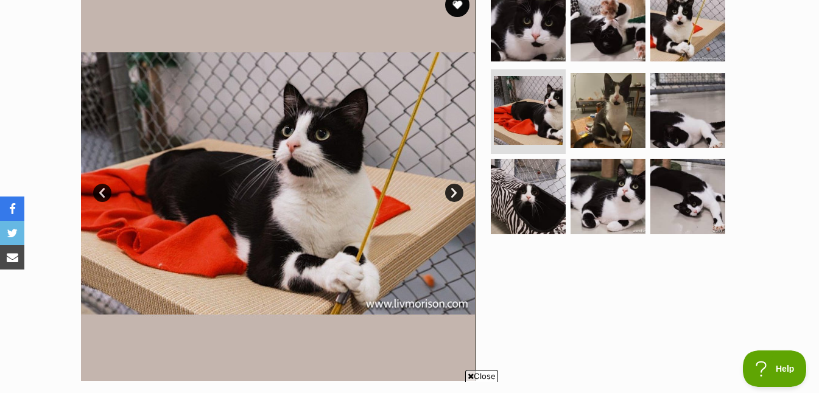
click at [452, 195] on link "Next" at bounding box center [454, 193] width 18 height 18
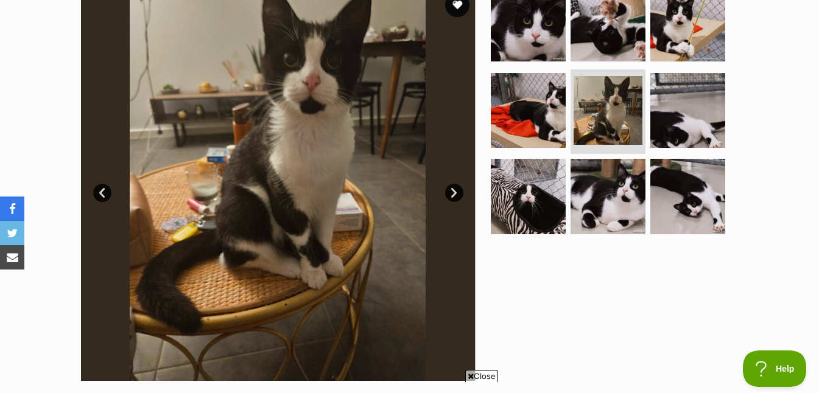
click at [452, 195] on link "Next" at bounding box center [454, 193] width 18 height 18
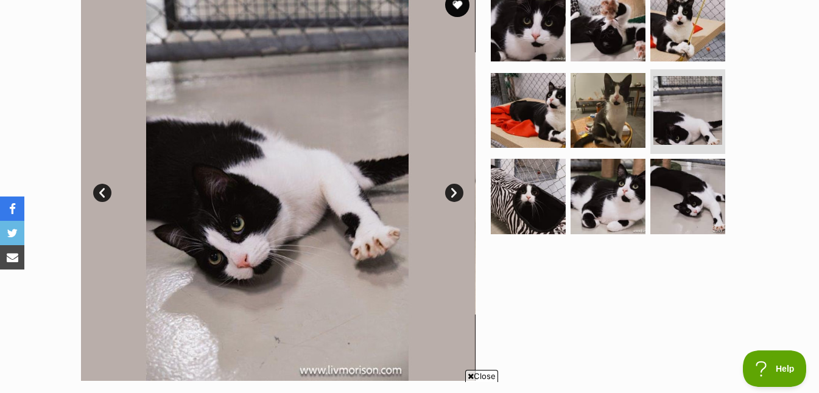
click at [452, 195] on link "Next" at bounding box center [454, 193] width 18 height 18
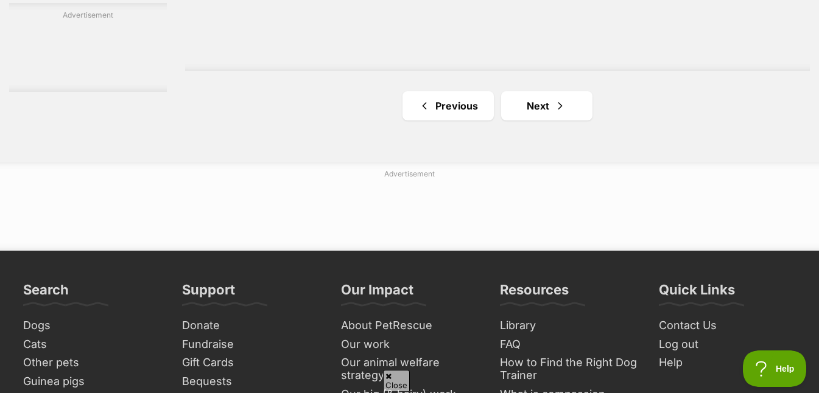
scroll to position [2105, 0]
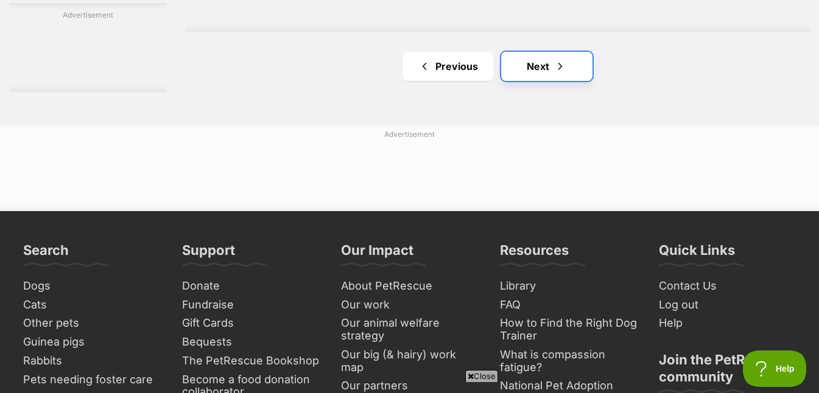
click at [544, 79] on link "Next" at bounding box center [546, 66] width 91 height 29
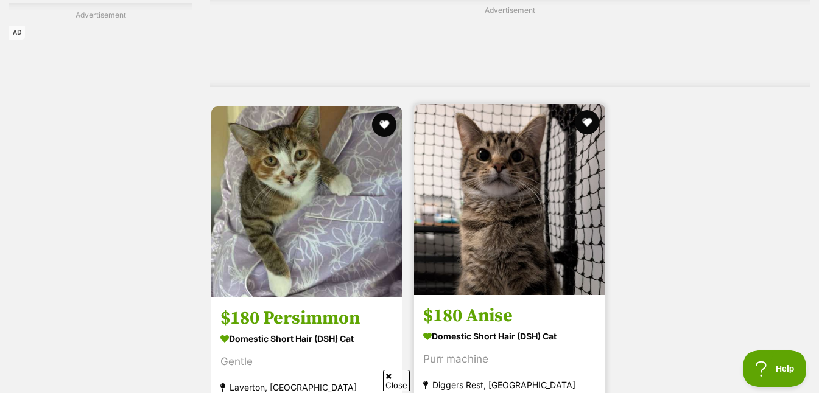
scroll to position [2725, 0]
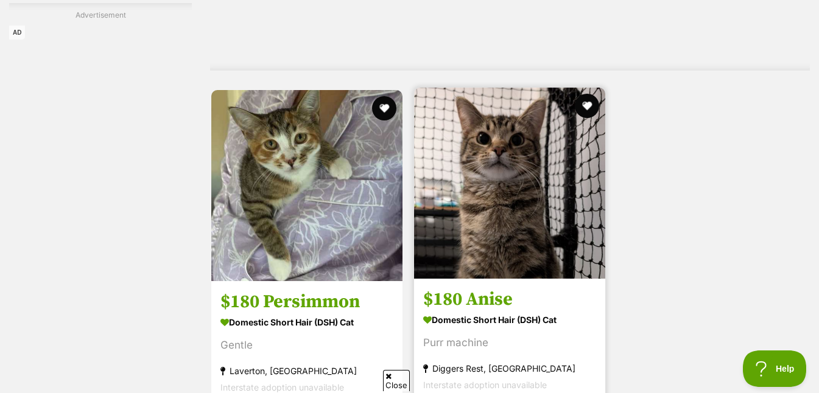
click at [509, 212] on img at bounding box center [509, 183] width 191 height 191
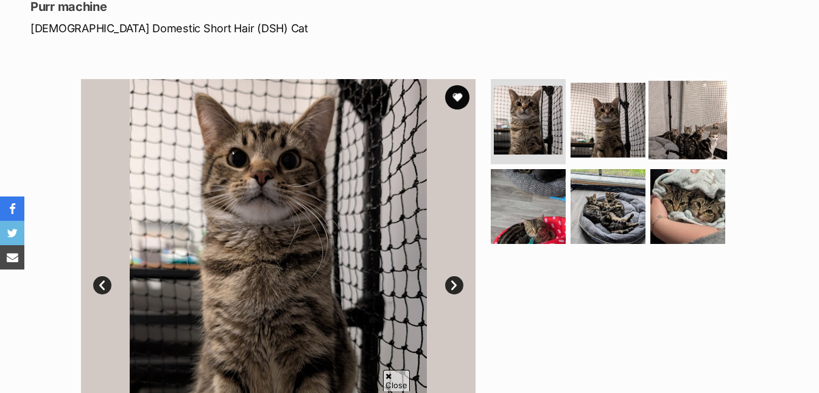
click at [702, 114] on img at bounding box center [687, 120] width 79 height 79
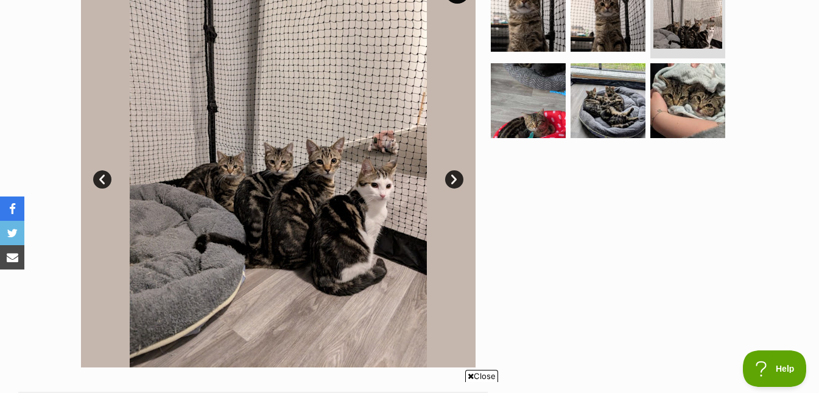
click at [462, 173] on img at bounding box center [278, 170] width 394 height 394
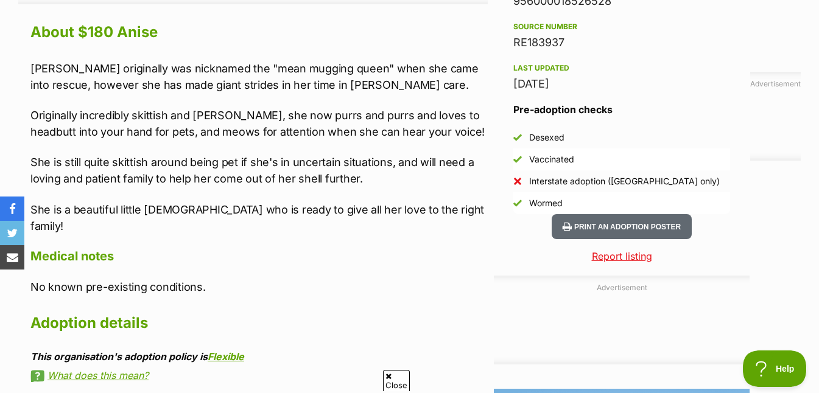
scroll to position [1074, 0]
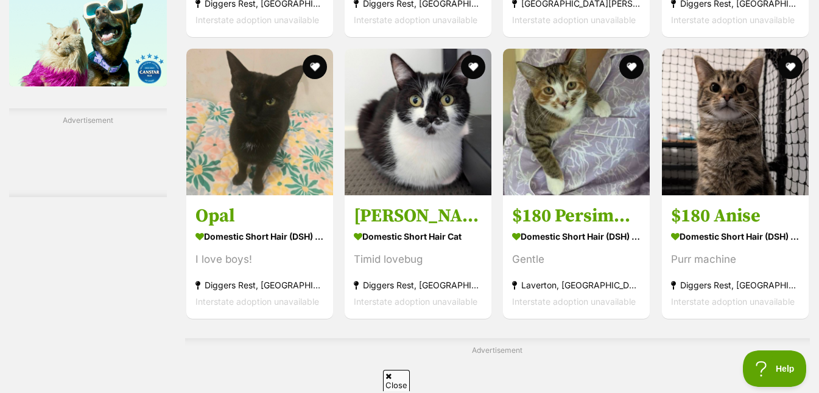
scroll to position [1784, 0]
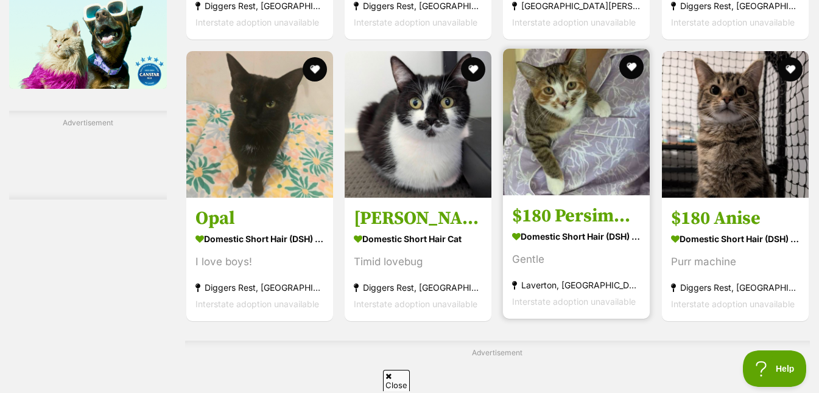
click at [599, 121] on img at bounding box center [576, 122] width 147 height 147
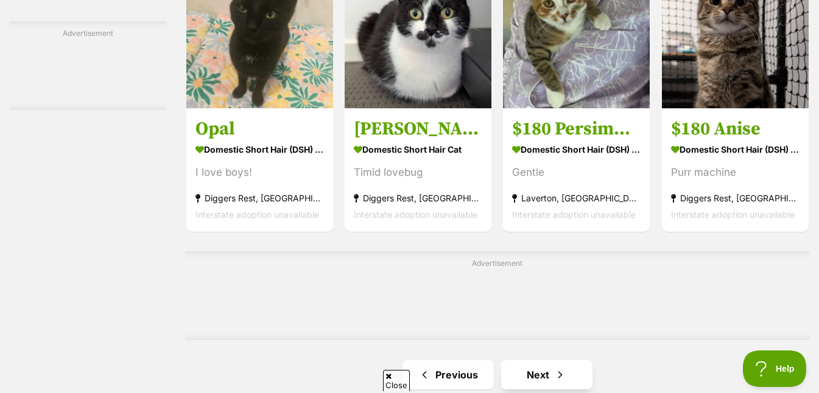
scroll to position [2014, 0]
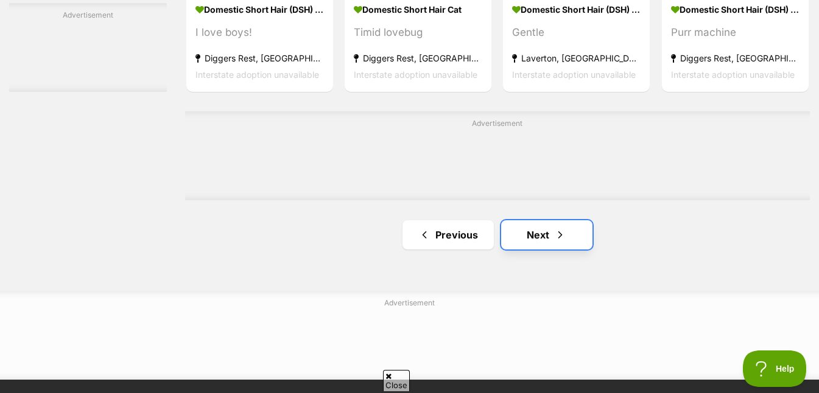
click at [551, 242] on link "Next" at bounding box center [546, 234] width 91 height 29
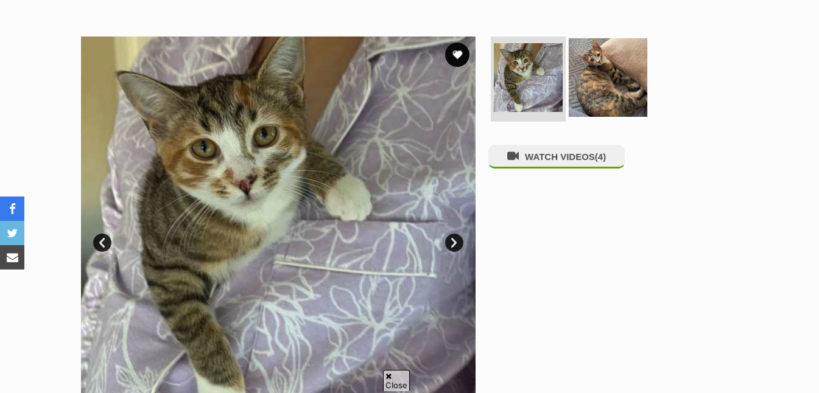
click at [592, 85] on img at bounding box center [607, 77] width 79 height 79
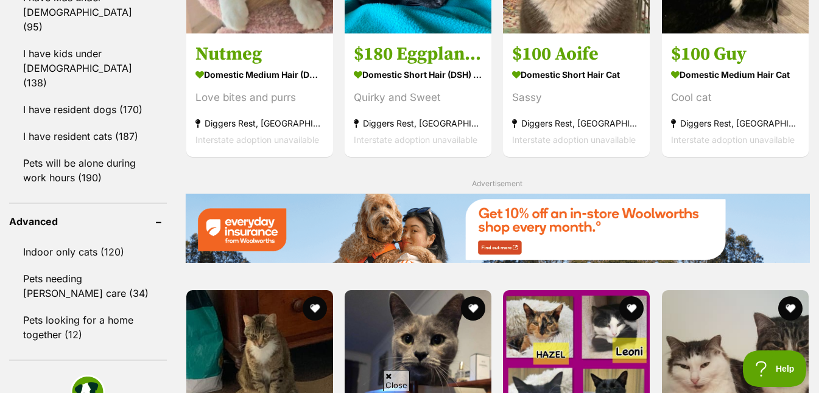
scroll to position [1105, 0]
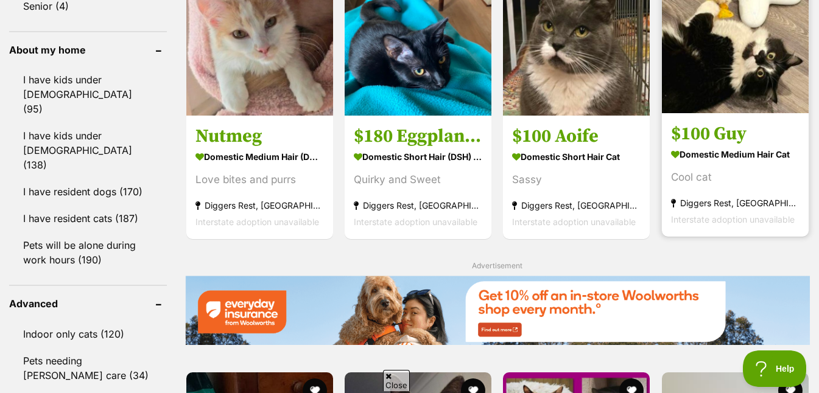
click at [760, 96] on img at bounding box center [735, 40] width 147 height 147
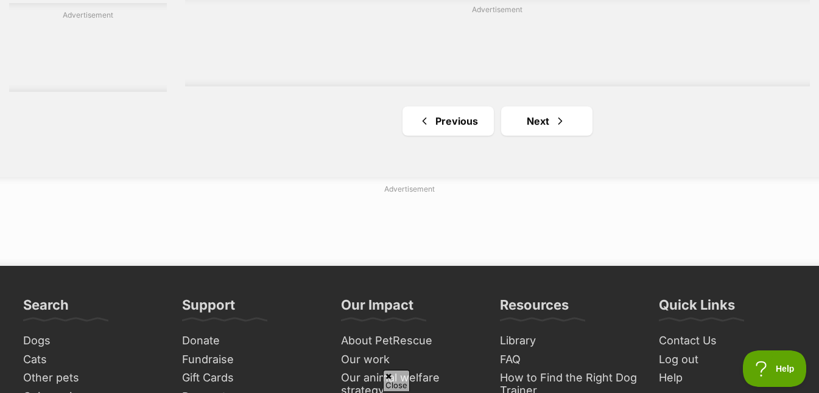
scroll to position [2064, 0]
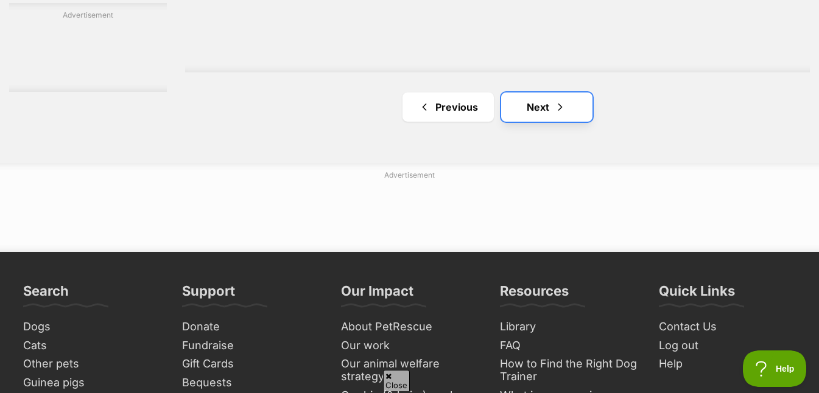
click at [550, 108] on link "Next" at bounding box center [546, 107] width 91 height 29
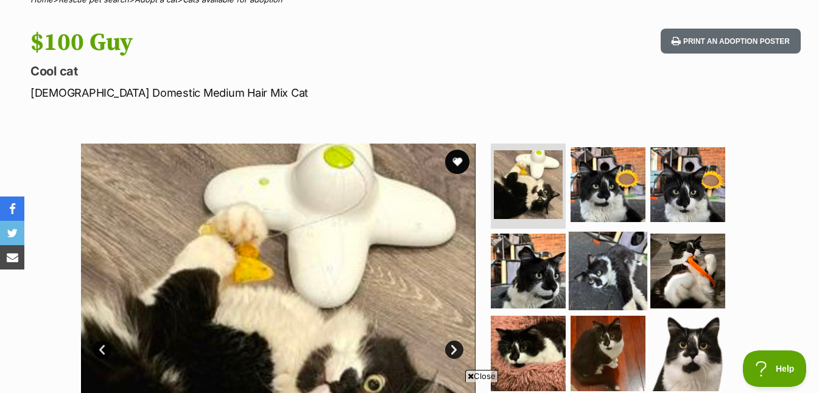
scroll to position [181, 0]
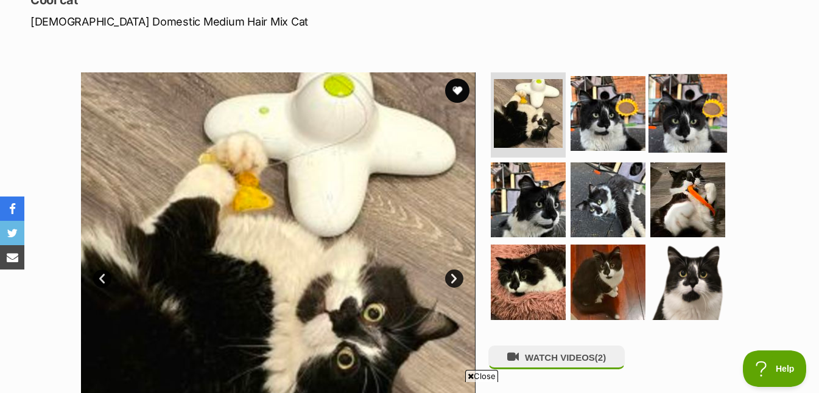
click at [663, 125] on img at bounding box center [687, 113] width 79 height 79
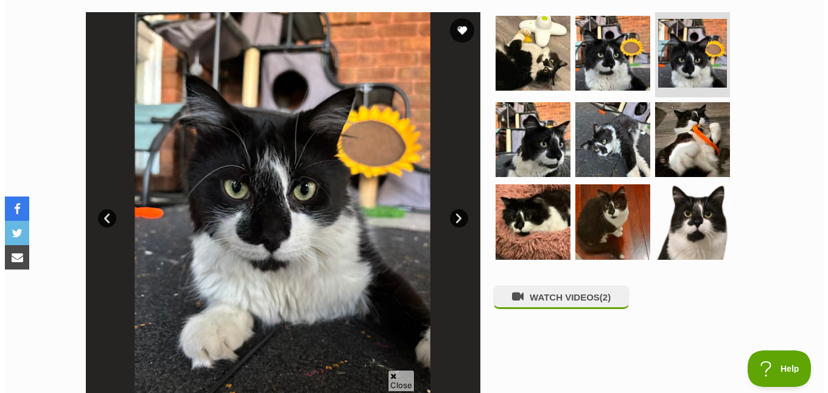
scroll to position [246, 0]
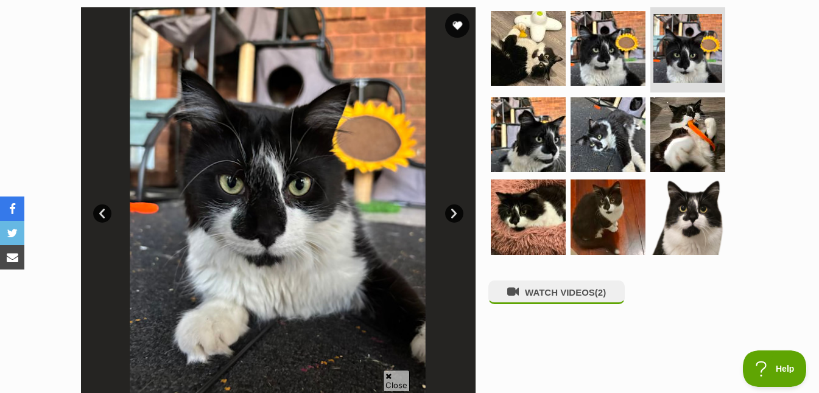
click at [456, 212] on link "Next" at bounding box center [454, 213] width 18 height 18
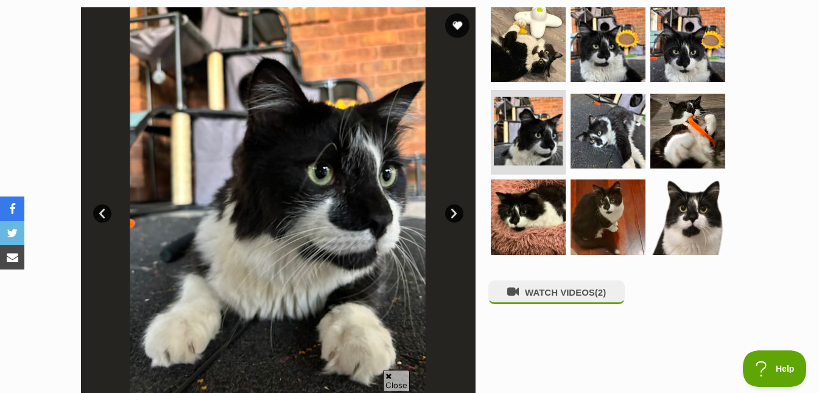
click at [453, 215] on link "Next" at bounding box center [454, 213] width 18 height 18
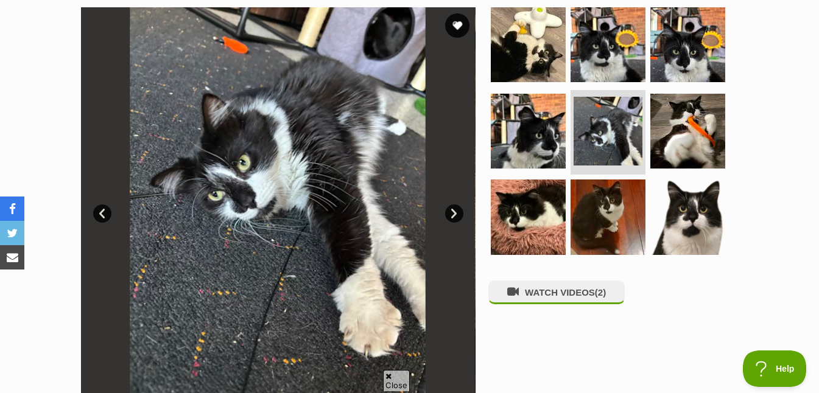
click at [453, 215] on link "Next" at bounding box center [454, 213] width 18 height 18
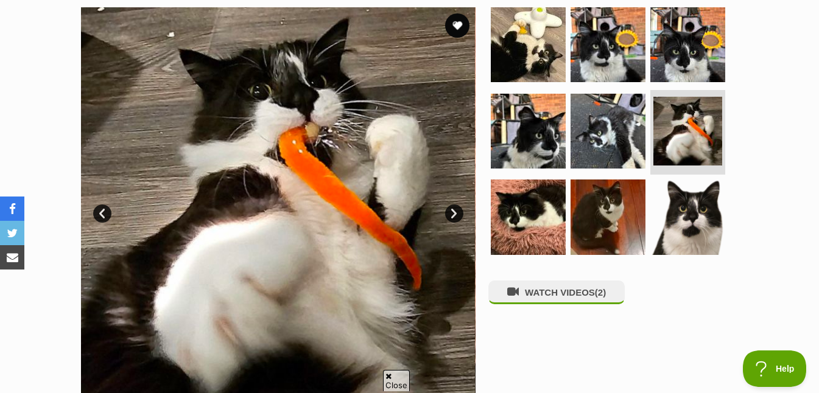
click at [452, 216] on link "Next" at bounding box center [454, 213] width 18 height 18
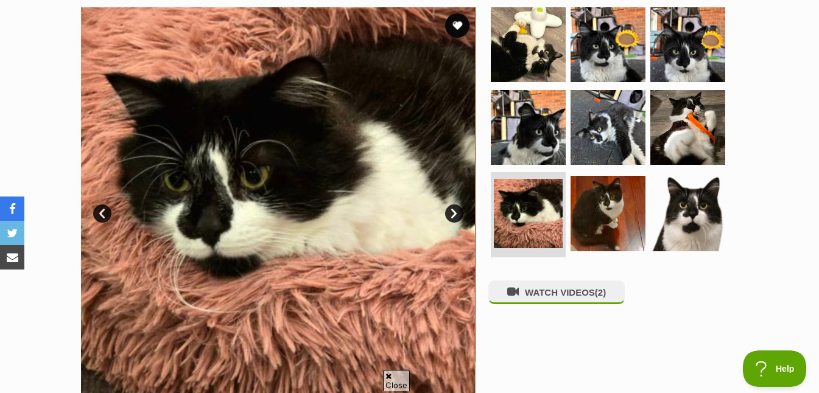
click at [452, 216] on link "Next" at bounding box center [454, 213] width 18 height 18
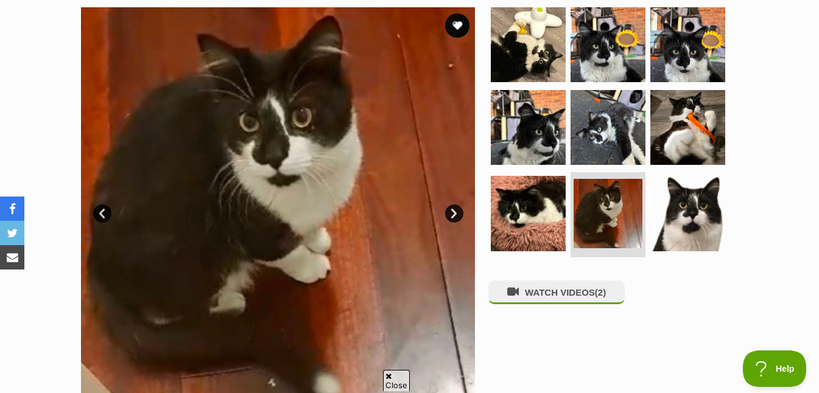
click at [452, 216] on link "Next" at bounding box center [454, 213] width 18 height 18
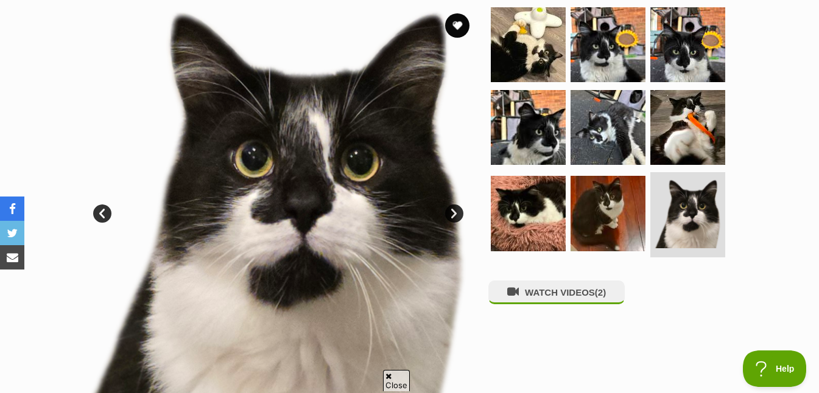
click at [452, 216] on link "Next" at bounding box center [454, 213] width 18 height 18
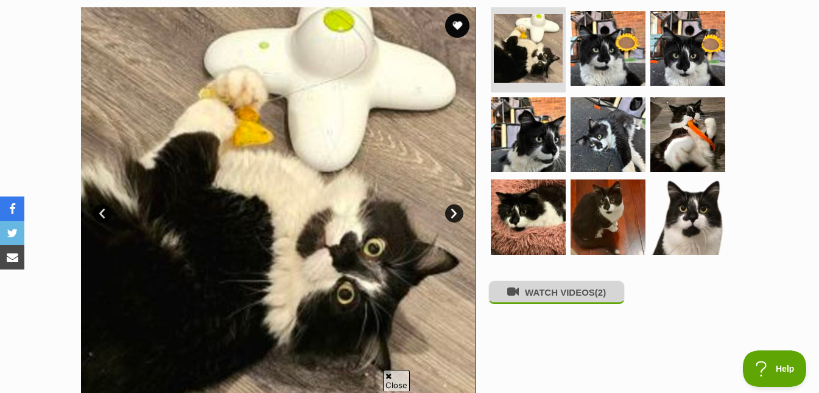
click at [538, 297] on button "WATCH VIDEOS (2)" at bounding box center [556, 293] width 136 height 24
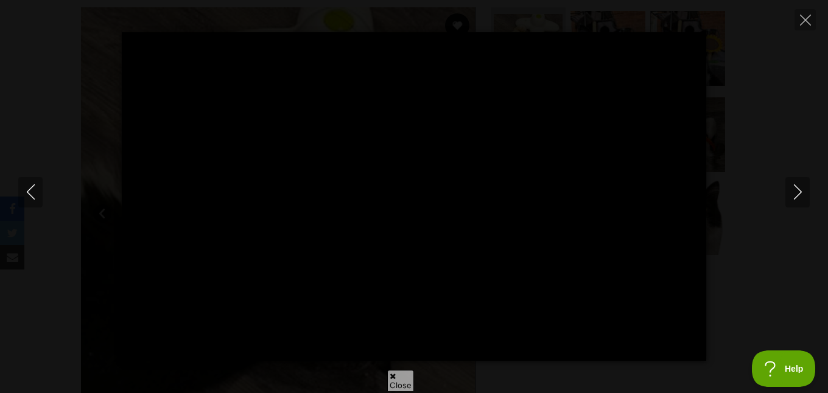
type input "100"
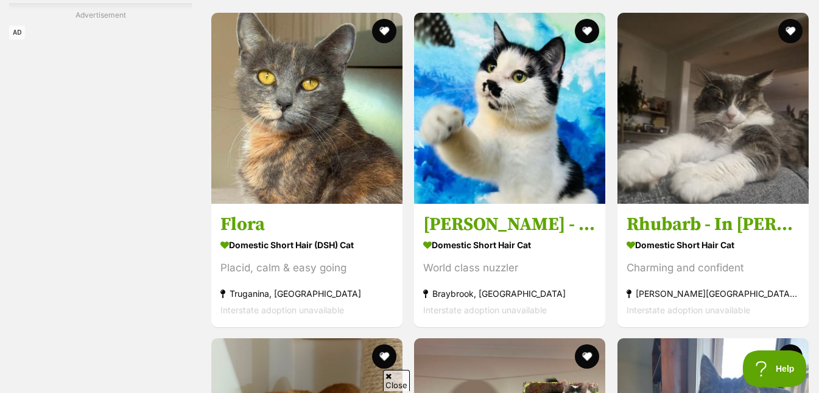
scroll to position [1938, 0]
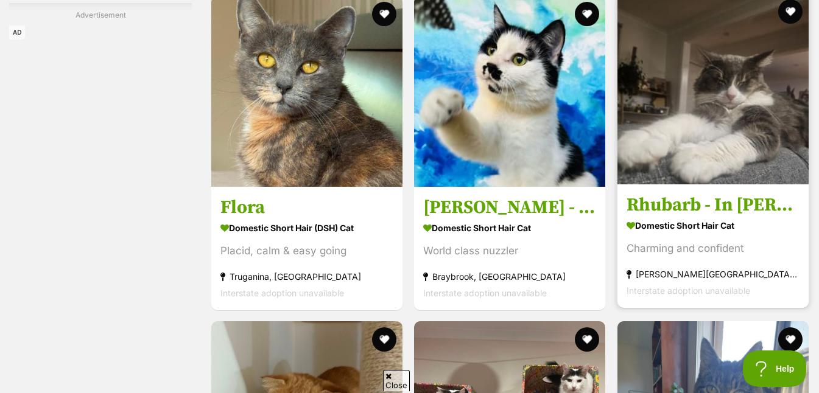
click at [705, 88] on img at bounding box center [712, 88] width 191 height 191
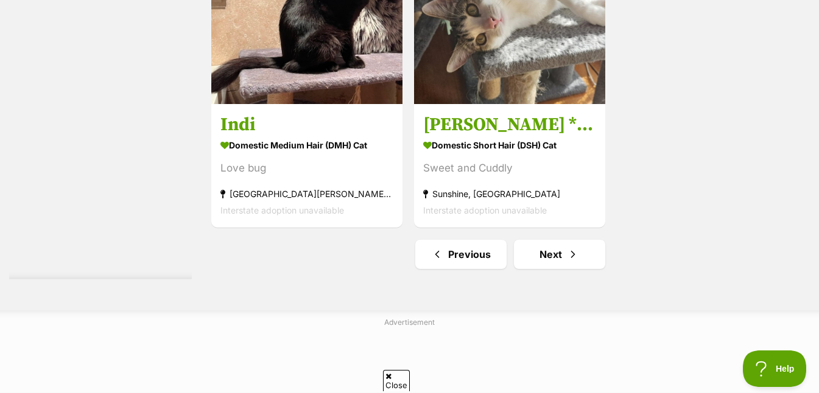
scroll to position [2955, 0]
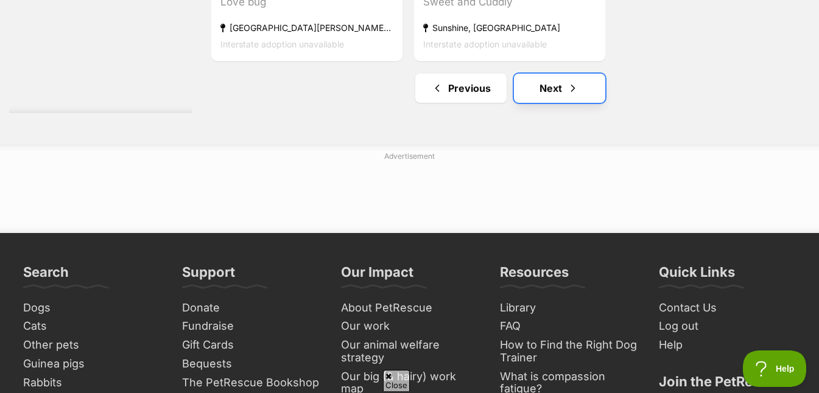
click at [548, 86] on link "Next" at bounding box center [559, 88] width 91 height 29
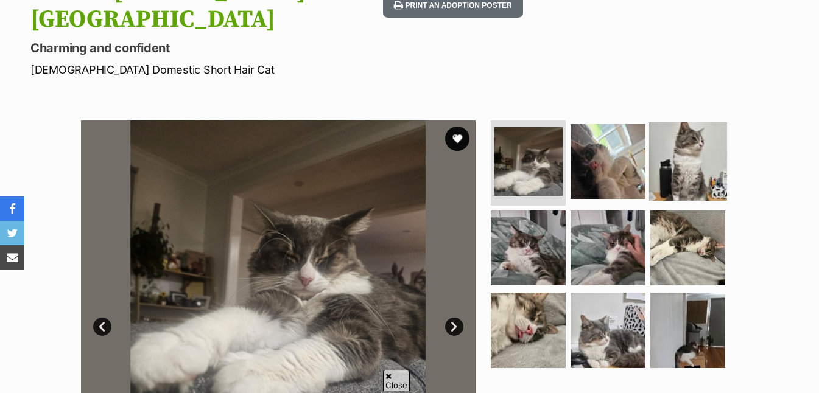
click at [672, 125] on img at bounding box center [687, 161] width 79 height 79
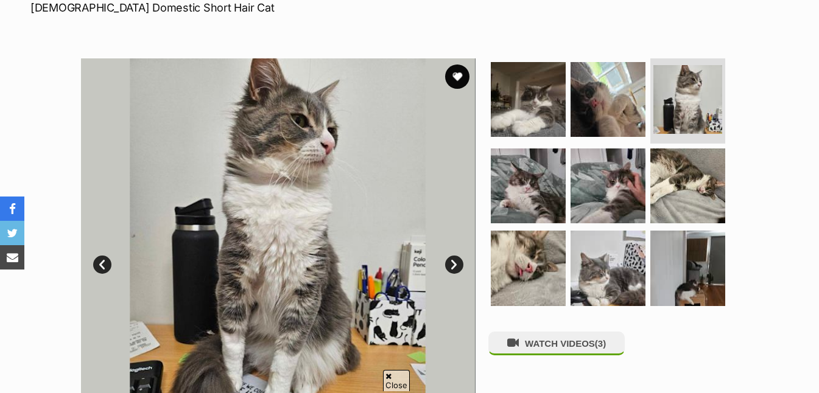
click at [449, 256] on link "Next" at bounding box center [454, 265] width 18 height 18
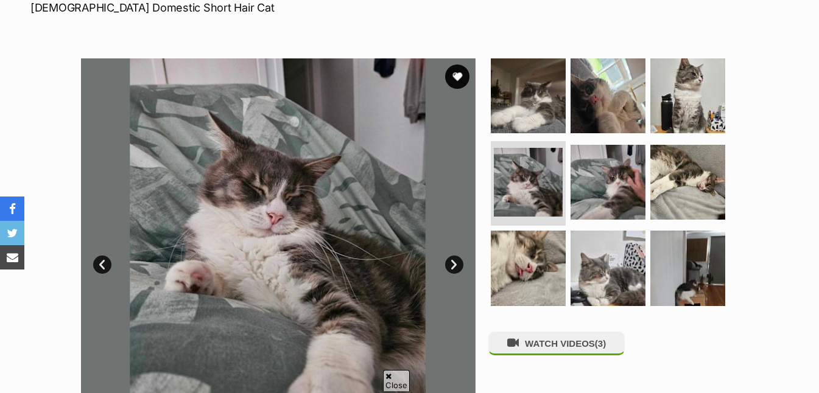
click at [451, 256] on link "Next" at bounding box center [454, 265] width 18 height 18
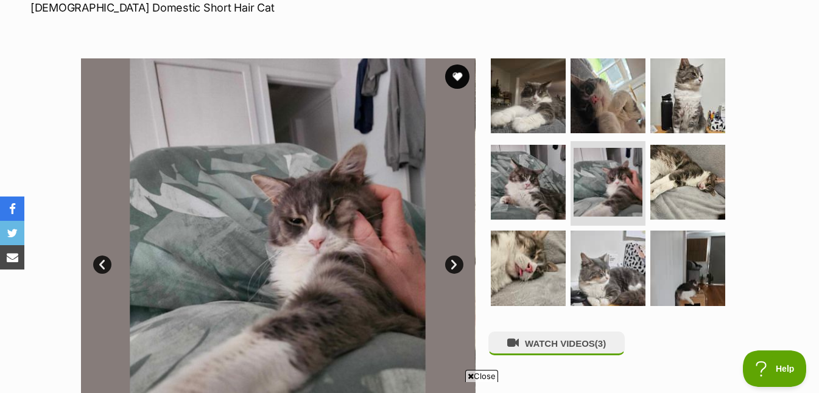
click at [451, 256] on link "Next" at bounding box center [454, 265] width 18 height 18
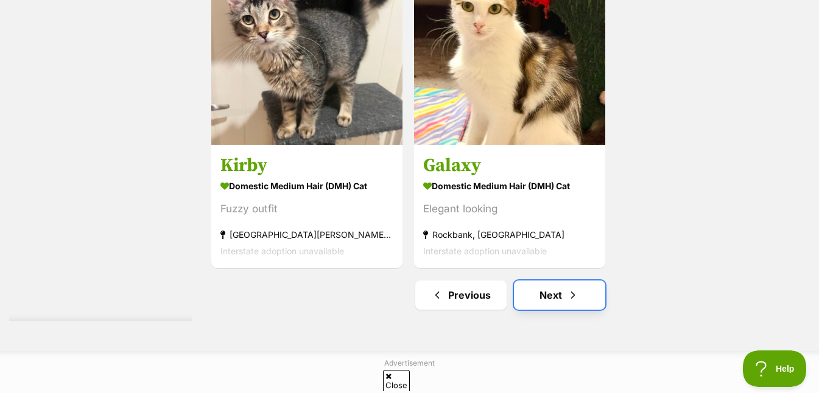
click at [571, 299] on span "Next page" at bounding box center [573, 295] width 12 height 15
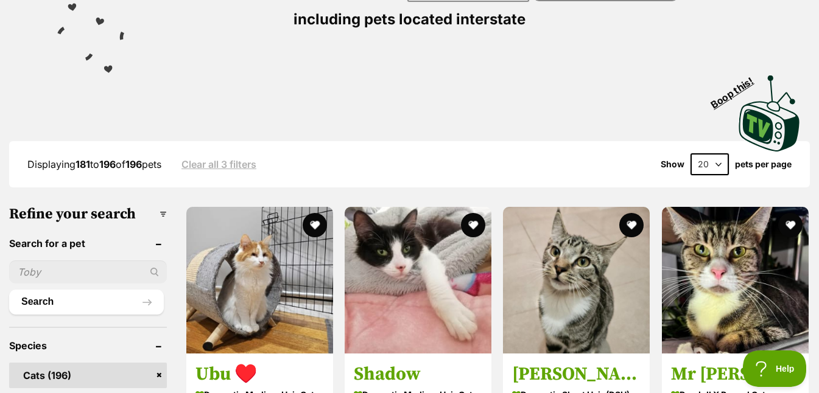
scroll to position [391, 0]
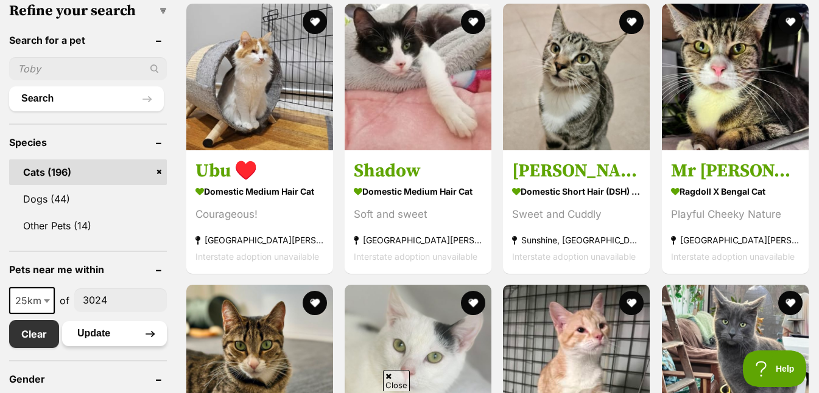
click at [94, 330] on button "Update" at bounding box center [114, 333] width 105 height 24
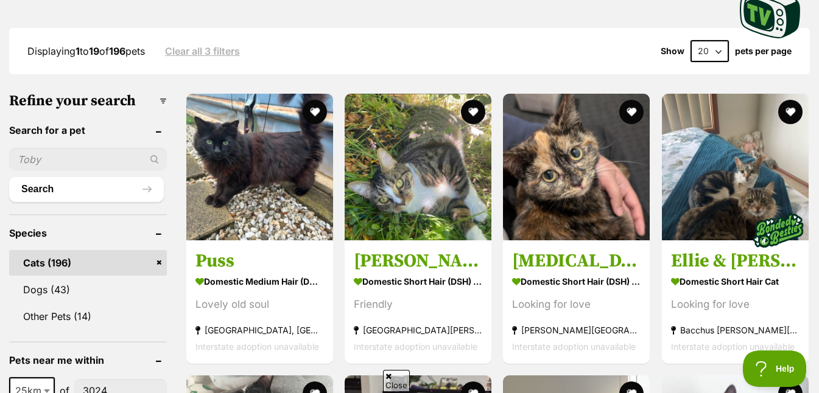
scroll to position [302, 0]
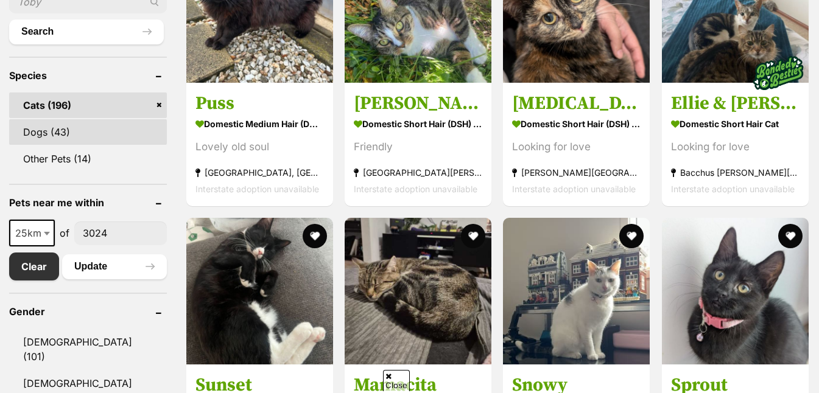
scroll to position [508, 0]
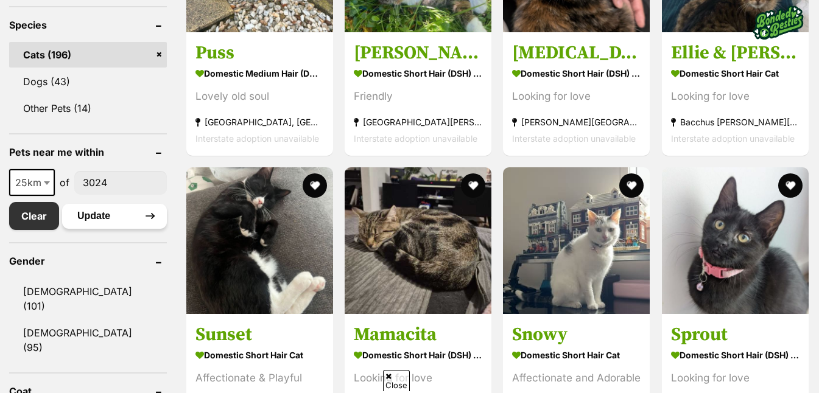
click at [135, 217] on button "Update" at bounding box center [114, 216] width 105 height 24
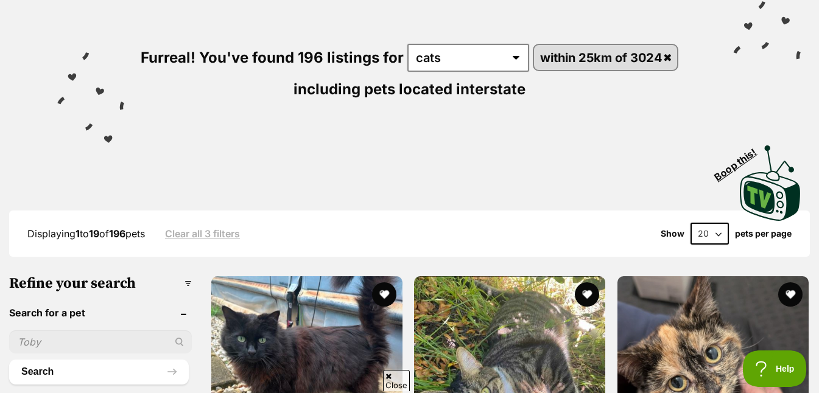
scroll to position [357, 0]
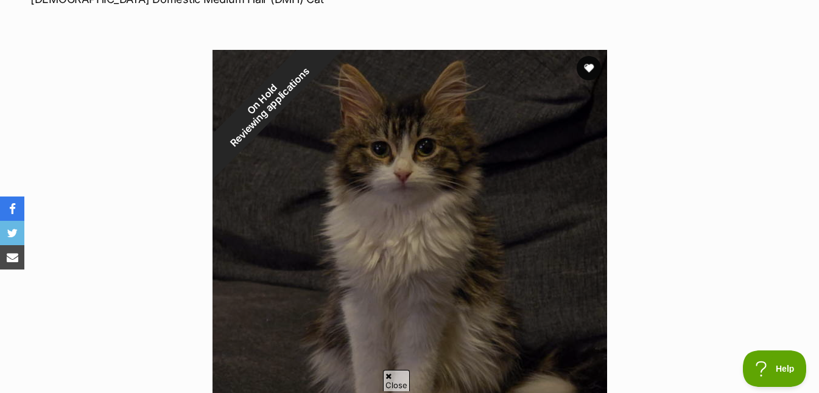
scroll to position [141, 0]
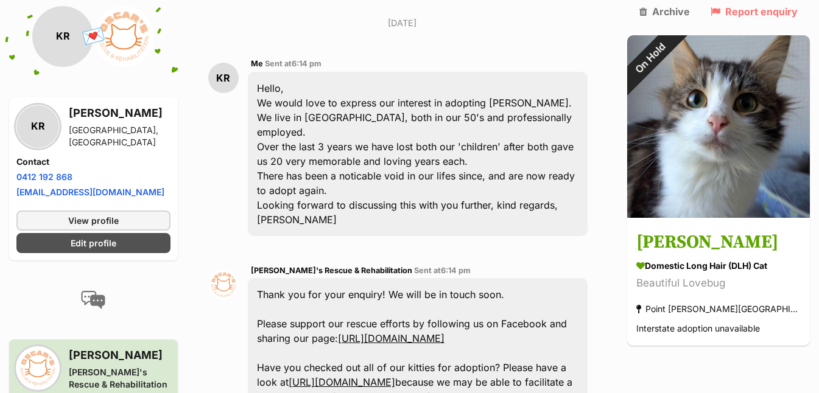
scroll to position [416, 0]
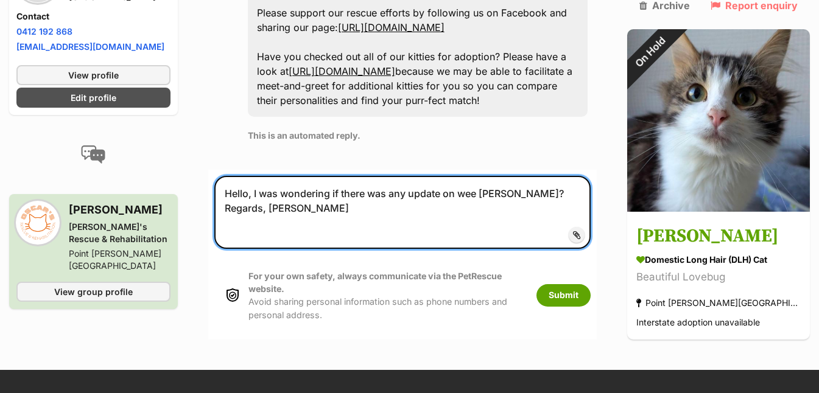
scroll to position [667, 0]
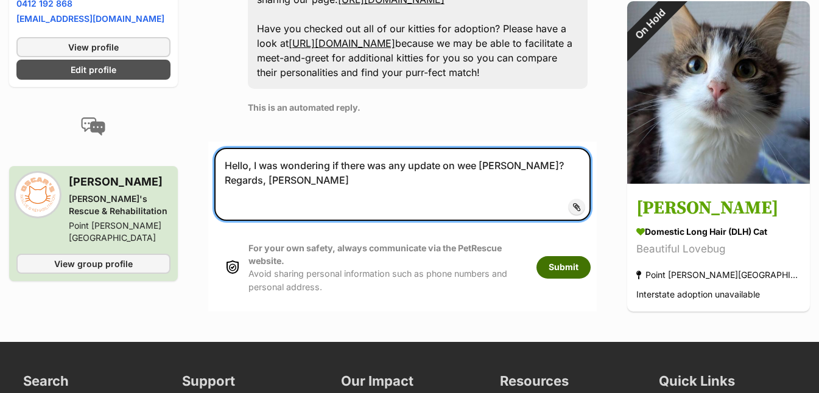
type textarea "Hello, I was wondering if there was any update on wee [PERSON_NAME]? Regards, […"
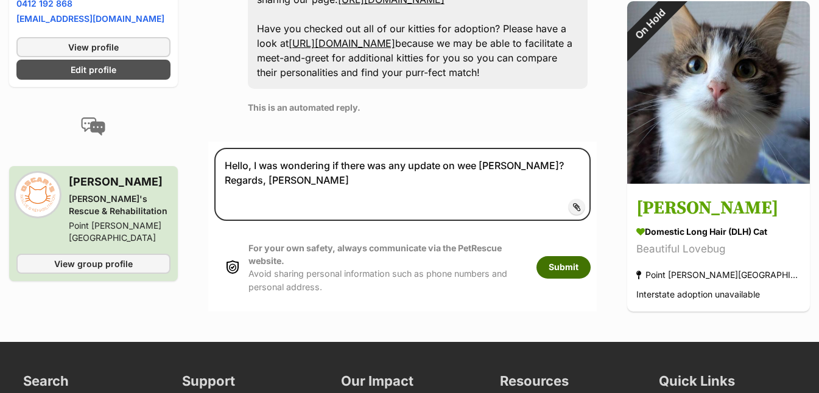
click at [590, 256] on button "Submit" at bounding box center [563, 267] width 54 height 22
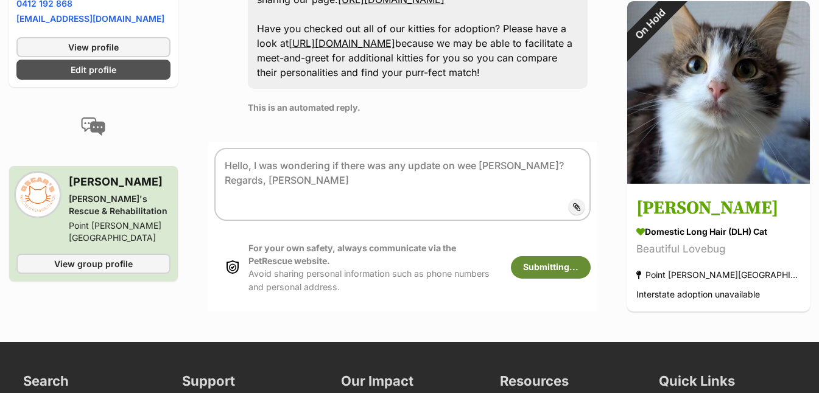
scroll to position [516, 0]
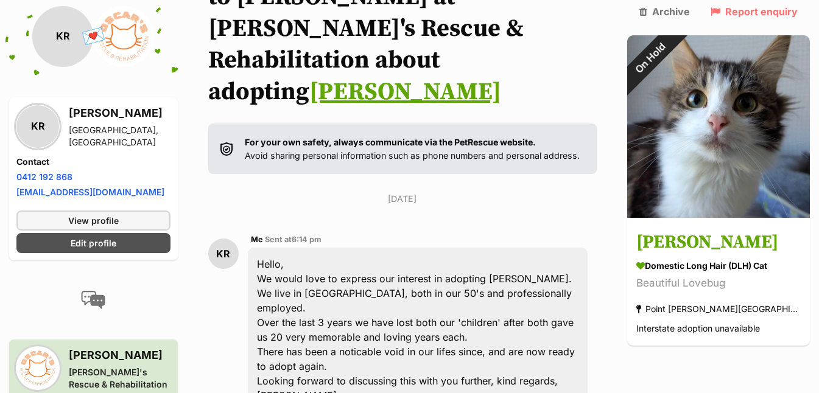
scroll to position [80, 0]
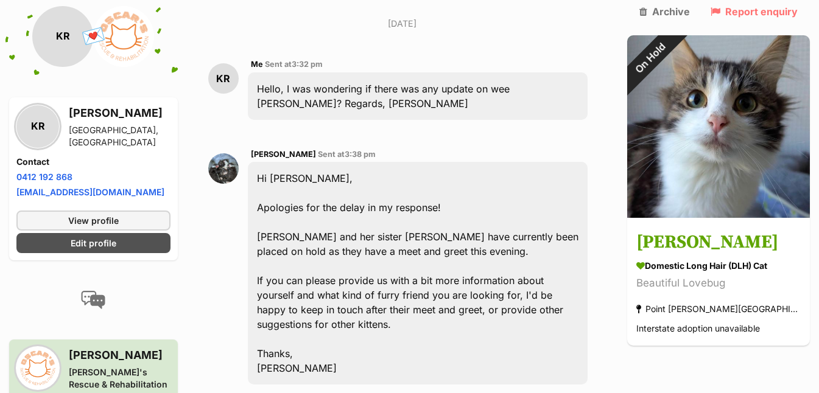
scroll to position [806, 0]
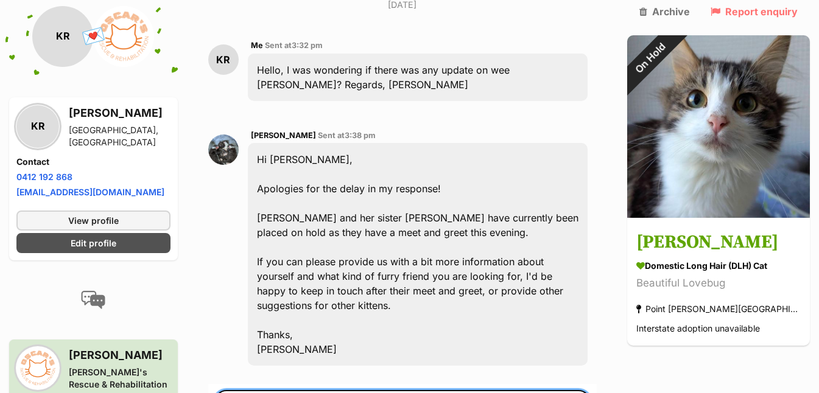
scroll to position [839, 0]
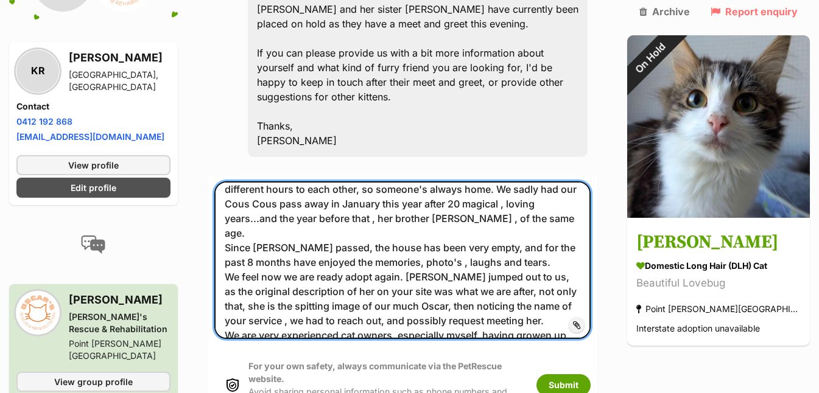
scroll to position [43, 0]
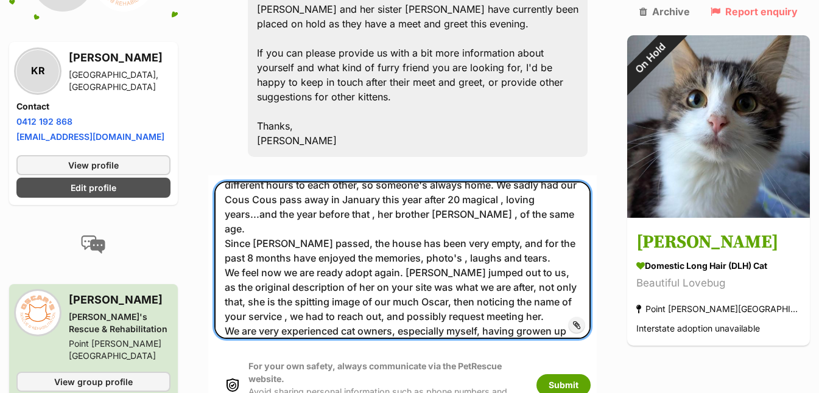
click at [311, 266] on textarea "Oh i see,.... My wife and I live in a 4 bedroom home in Manor lakes, and work d…" at bounding box center [402, 259] width 376 height 157
click at [558, 254] on textarea "Oh i see,.... My wife and I live in a 4 bedroom home in Manor lakes, and work d…" at bounding box center [402, 259] width 376 height 157
click at [449, 266] on textarea "Oh i see,.... My wife and I live in a 4 bedroom home in Manor lakes, and work d…" at bounding box center [402, 259] width 376 height 157
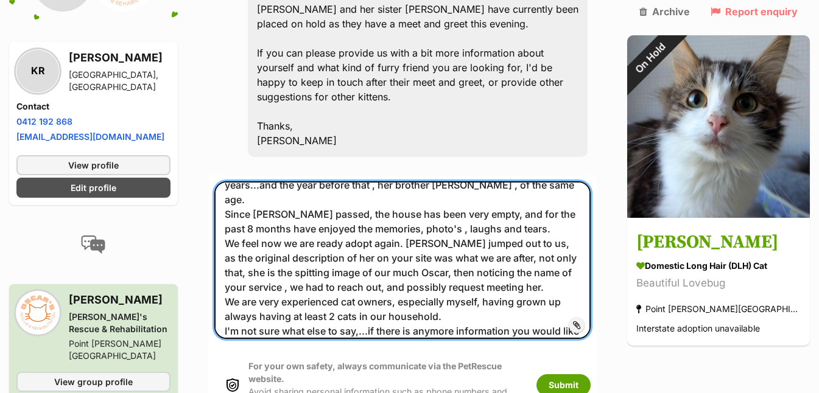
scroll to position [87, 0]
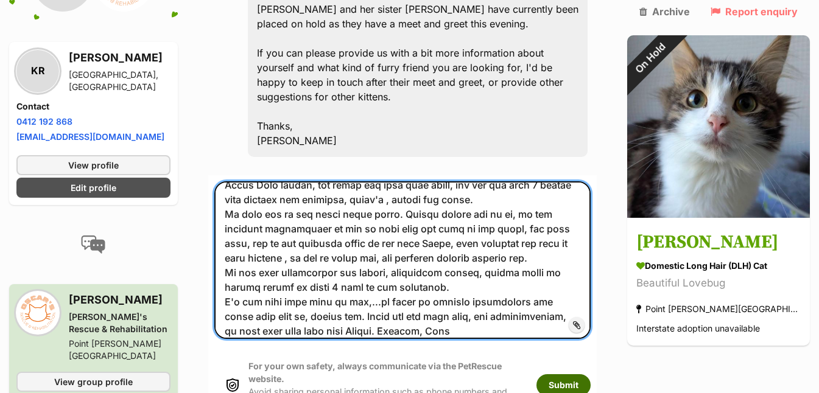
type textarea "Oh i see,.... My wife and I live in a 4 bedroom home in Manor lakes, and work d…"
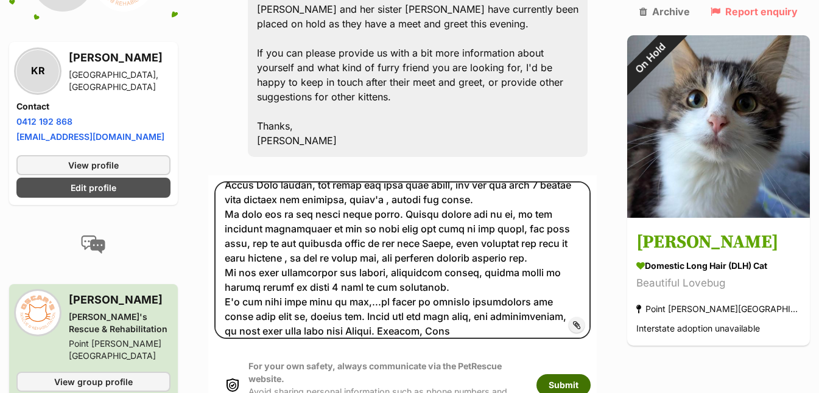
click at [584, 374] on button "Submit" at bounding box center [563, 385] width 54 height 22
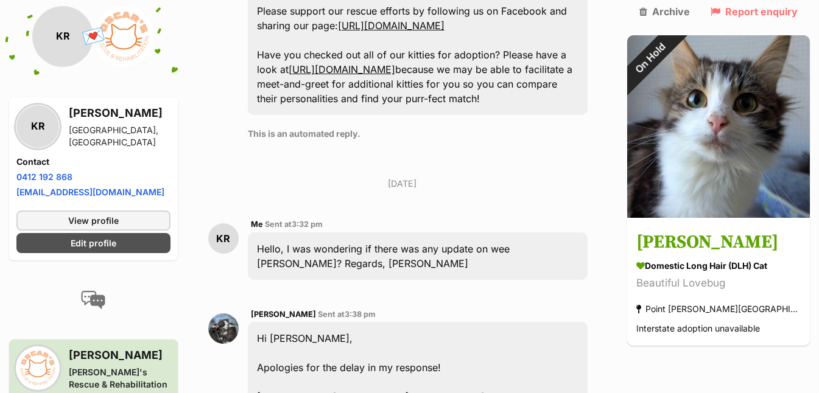
scroll to position [65, 0]
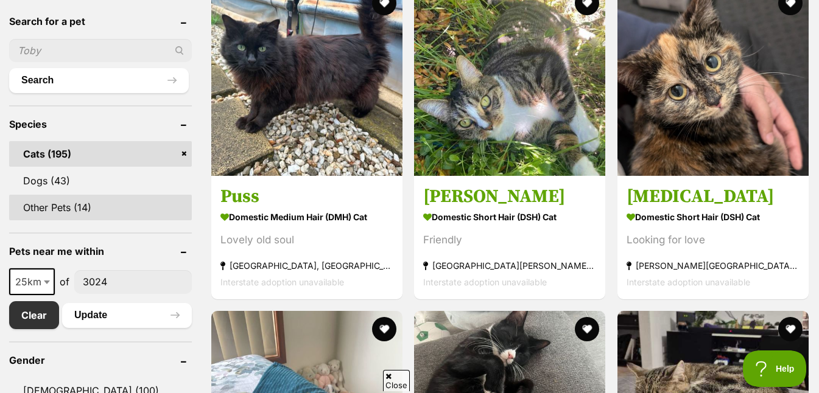
scroll to position [425, 0]
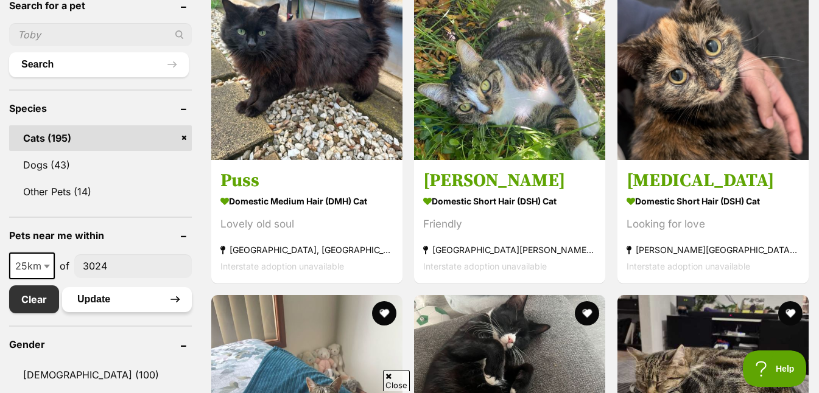
click at [88, 304] on button "Update" at bounding box center [127, 299] width 130 height 24
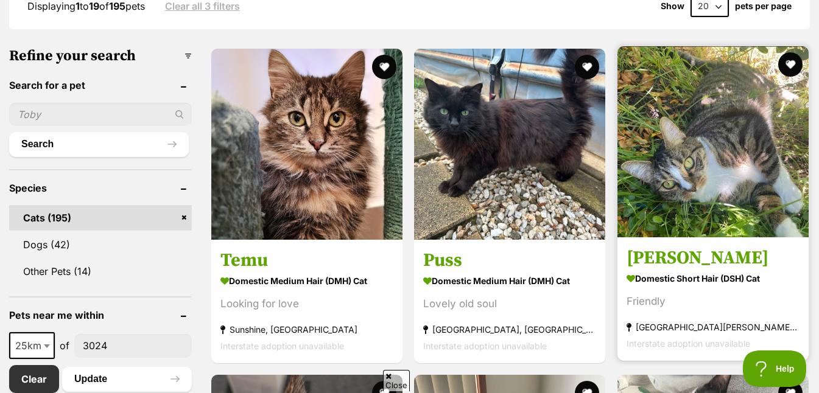
scroll to position [362, 0]
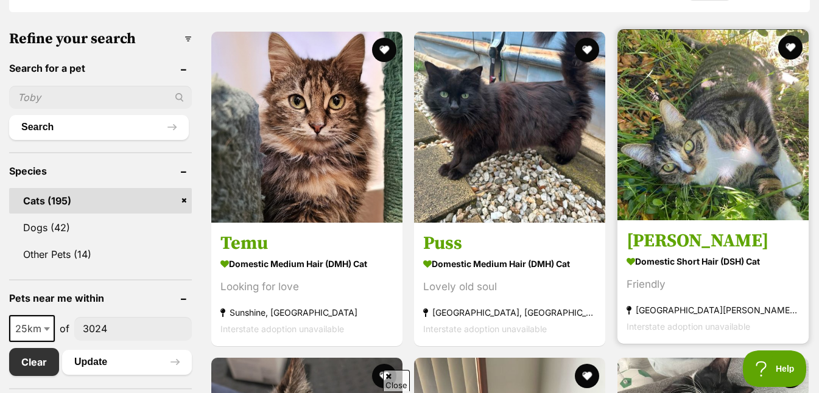
click at [730, 159] on img at bounding box center [712, 124] width 191 height 191
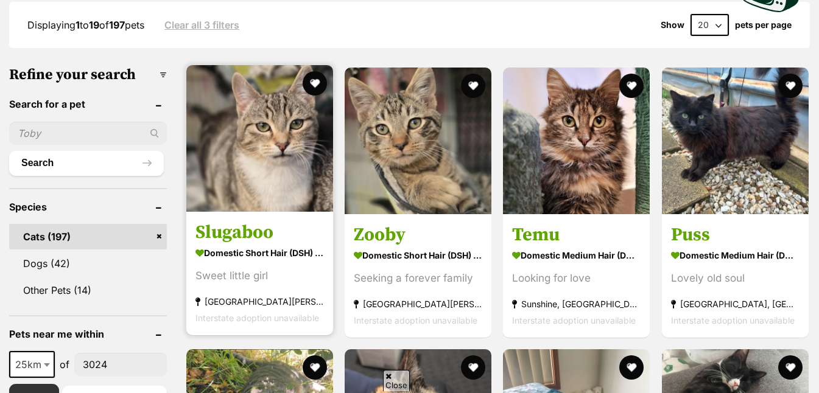
click at [254, 162] on img at bounding box center [259, 138] width 147 height 147
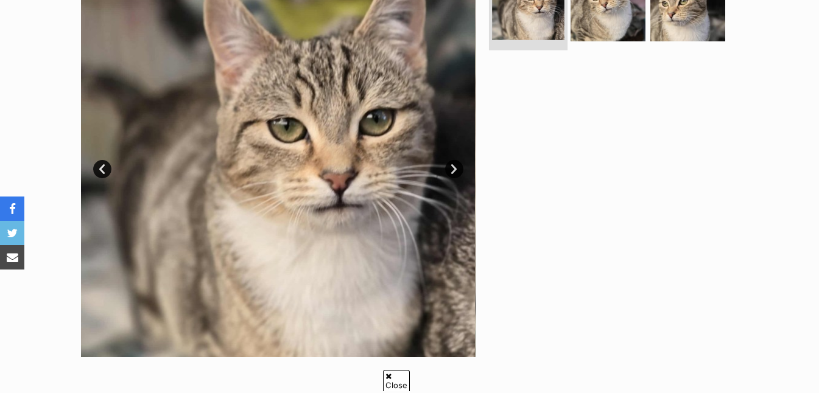
scroll to position [81, 0]
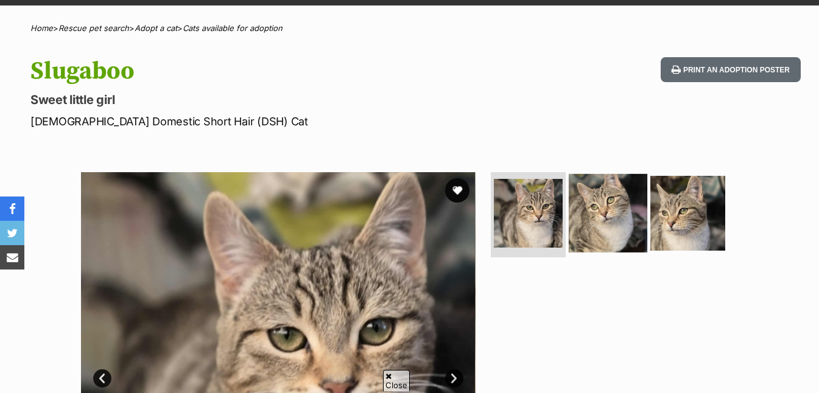
click at [596, 215] on img at bounding box center [607, 213] width 79 height 79
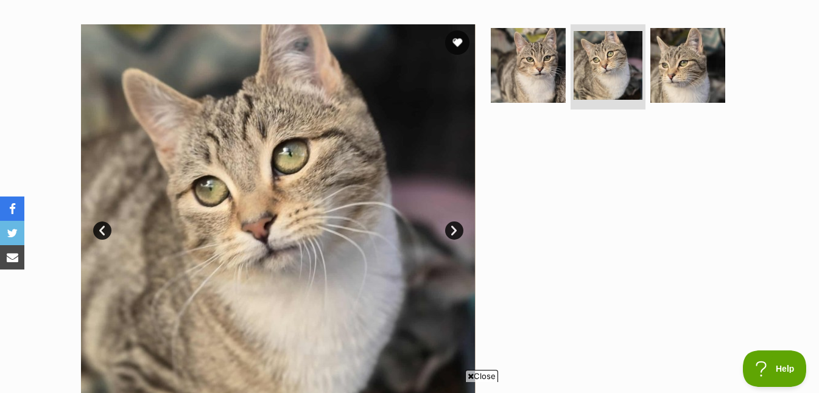
scroll to position [0, 0]
click at [682, 80] on img at bounding box center [687, 65] width 79 height 79
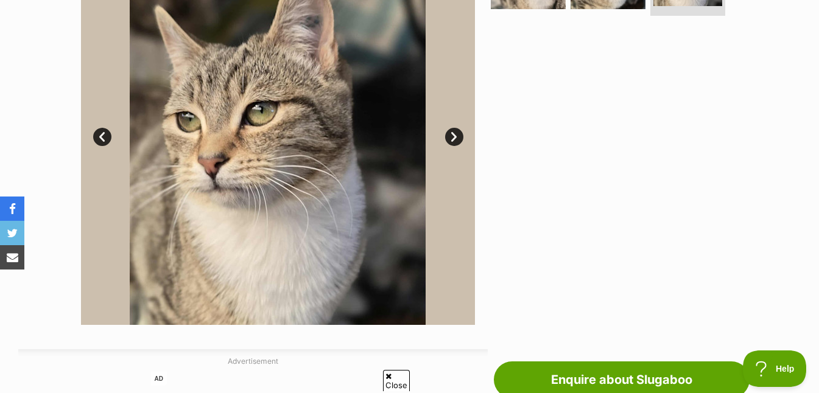
scroll to position [117, 0]
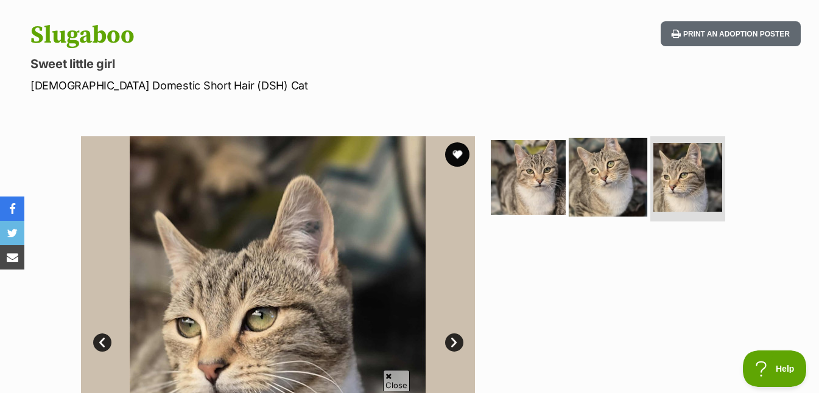
click at [611, 169] on img at bounding box center [607, 177] width 79 height 79
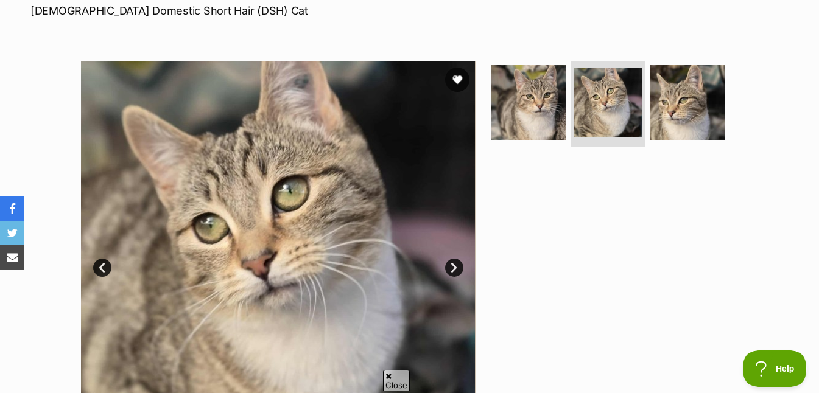
scroll to position [200, 0]
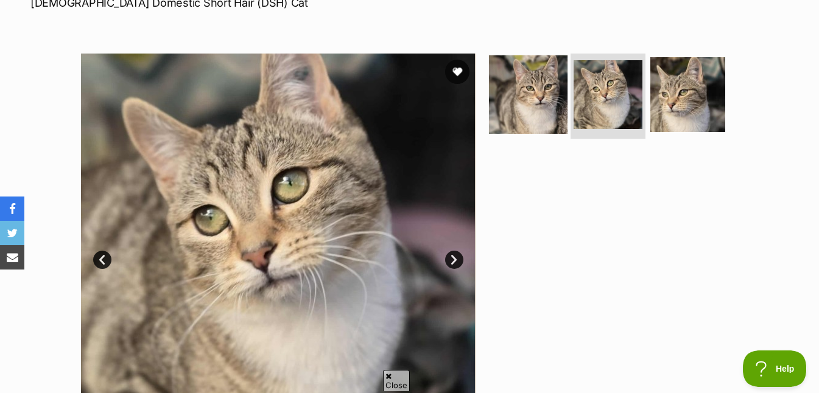
click at [532, 111] on img at bounding box center [528, 94] width 79 height 79
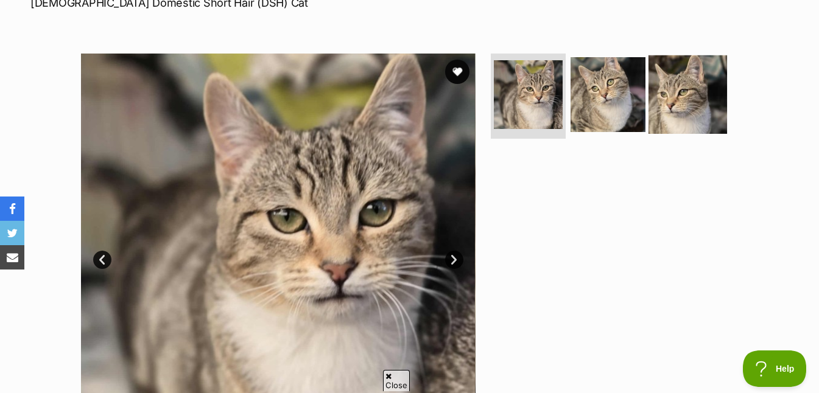
click at [676, 83] on img at bounding box center [687, 94] width 79 height 79
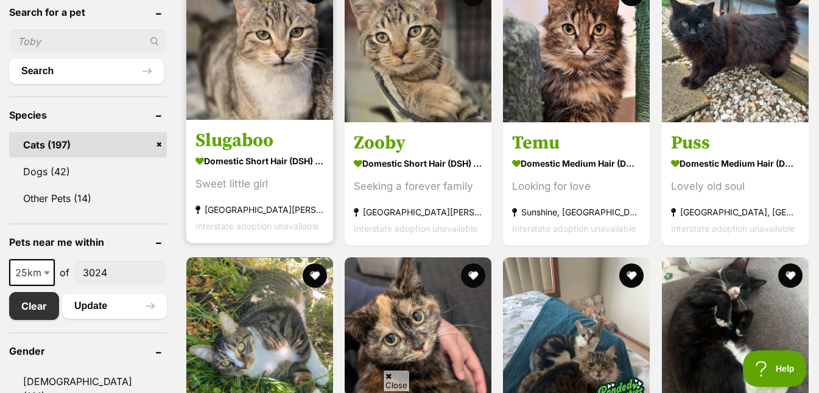
scroll to position [364, 0]
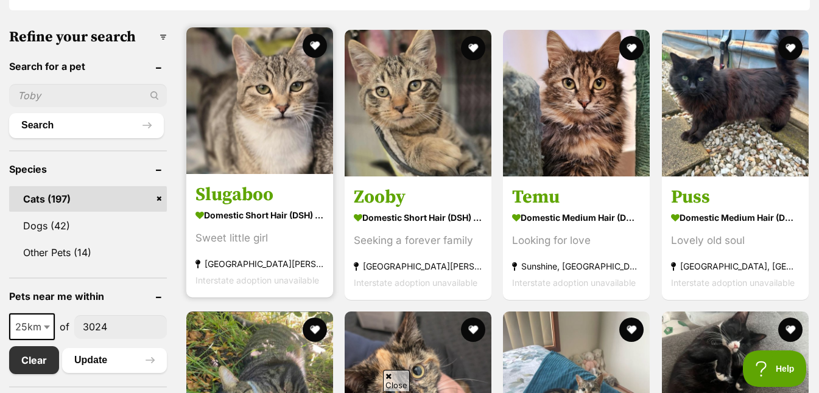
click at [253, 192] on h3 "Slugaboo" at bounding box center [259, 194] width 128 height 23
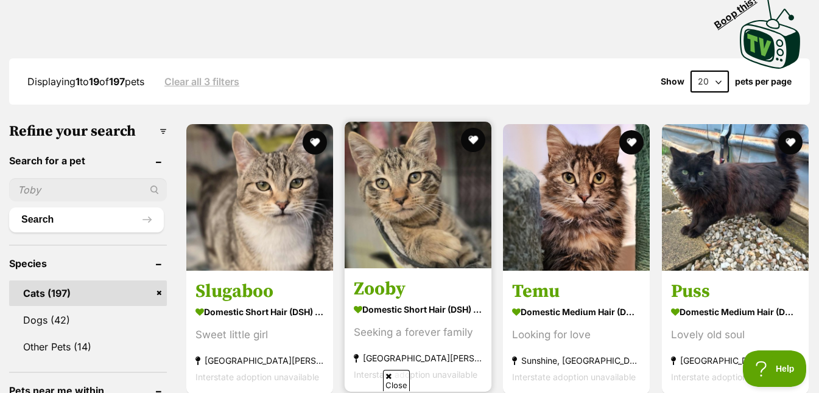
scroll to position [0, 0]
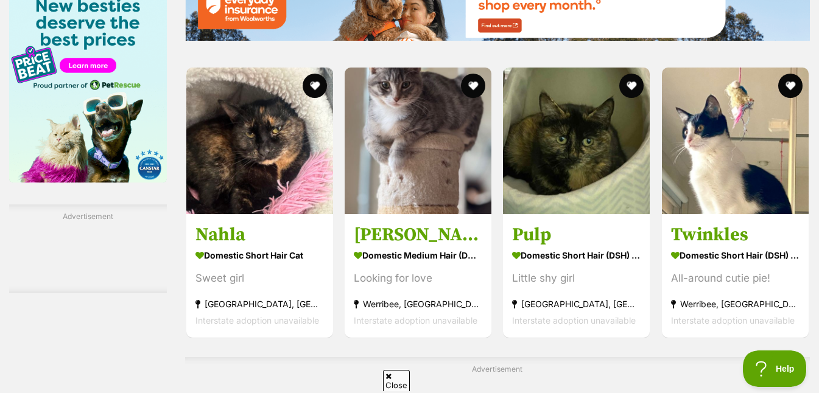
scroll to position [1685, 0]
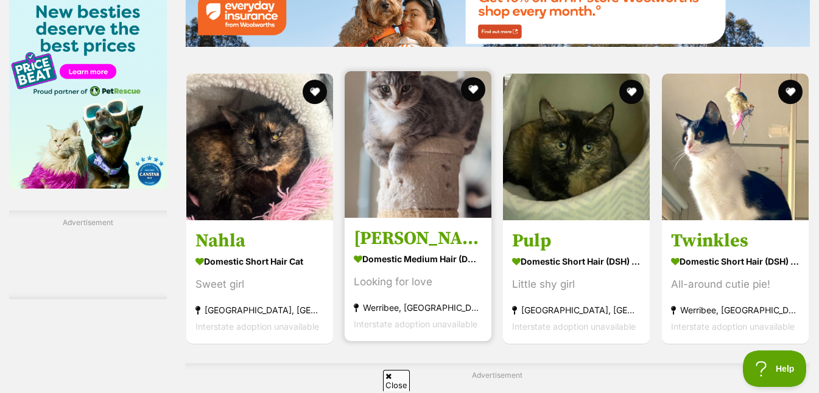
click at [429, 175] on img at bounding box center [417, 144] width 147 height 147
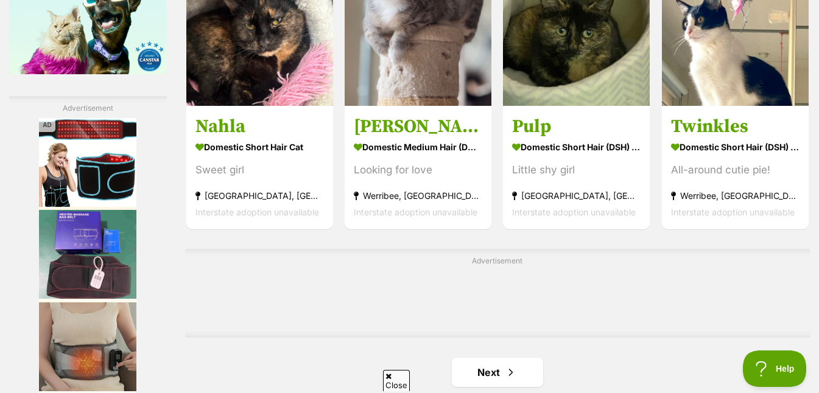
scroll to position [1964, 0]
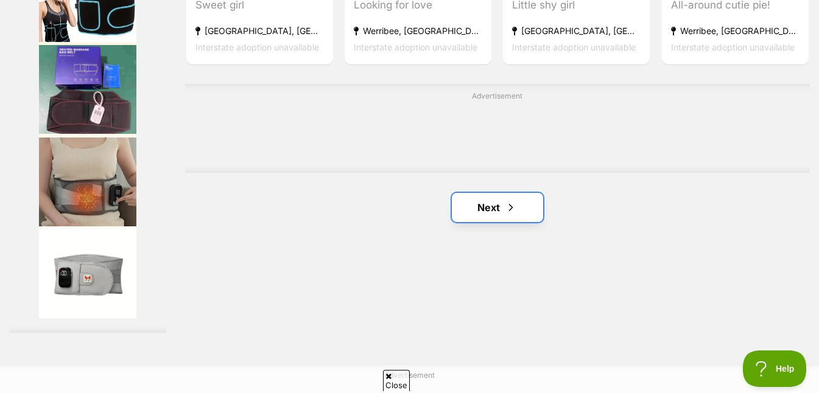
click at [497, 201] on link "Next" at bounding box center [497, 207] width 91 height 29
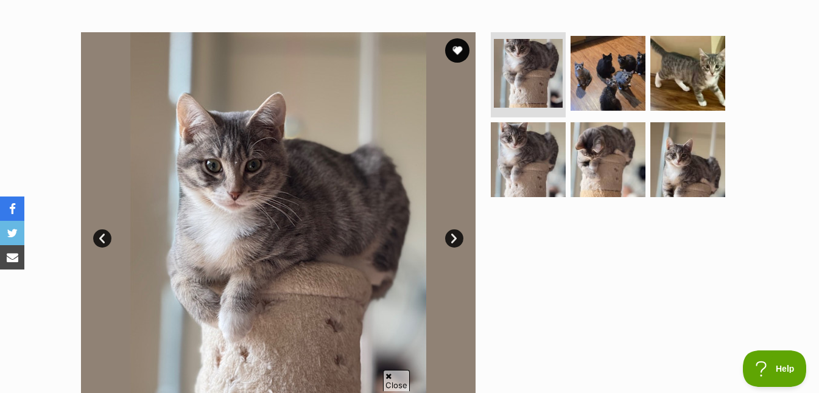
scroll to position [135, 0]
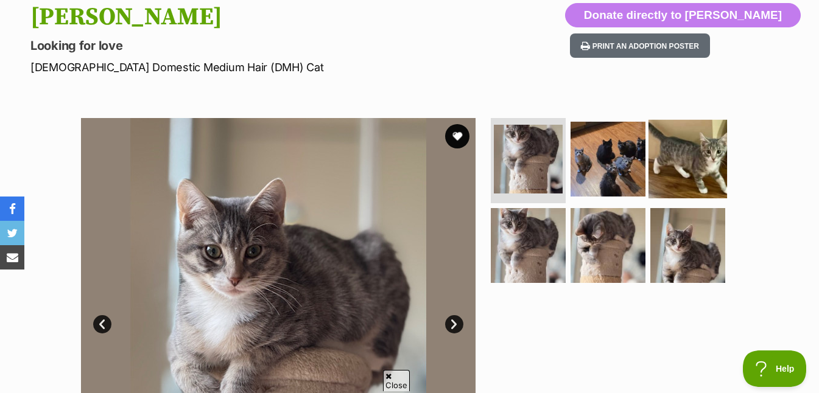
click at [688, 170] on img at bounding box center [687, 159] width 79 height 79
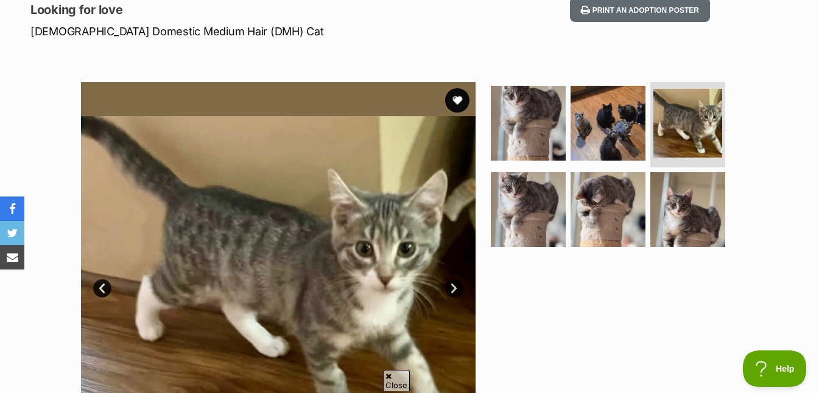
scroll to position [226, 0]
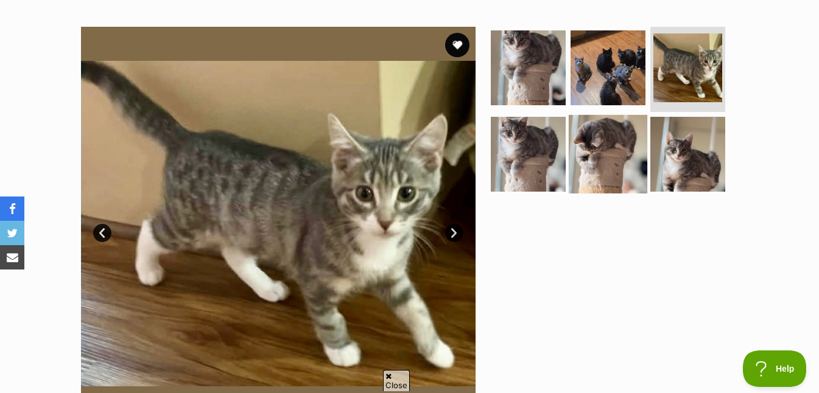
click at [609, 154] on img at bounding box center [607, 153] width 79 height 79
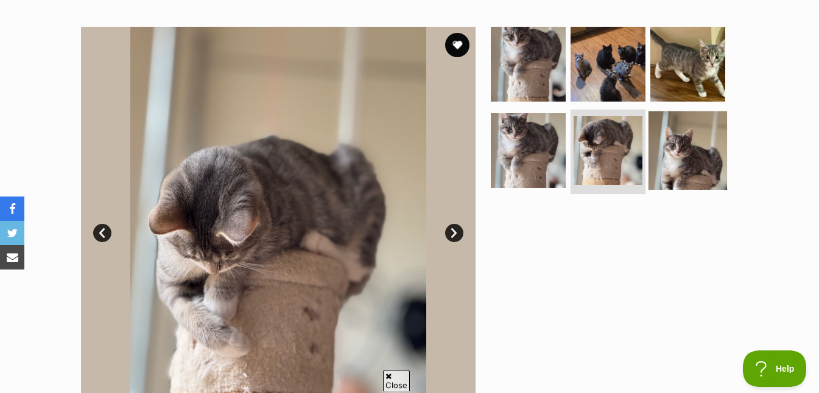
click at [695, 170] on img at bounding box center [687, 150] width 79 height 79
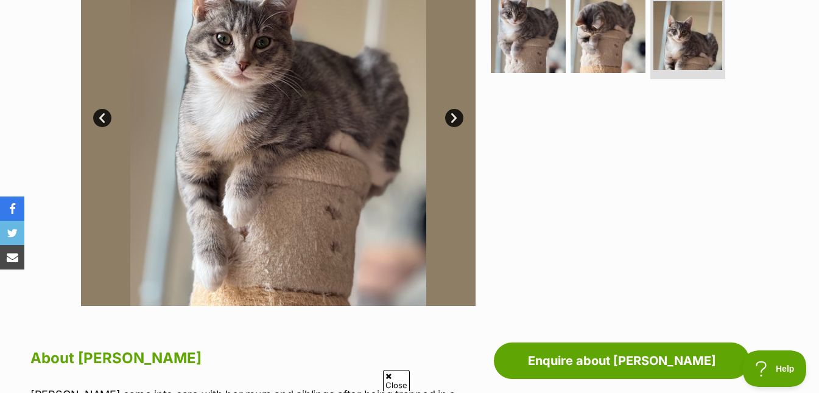
scroll to position [344, 0]
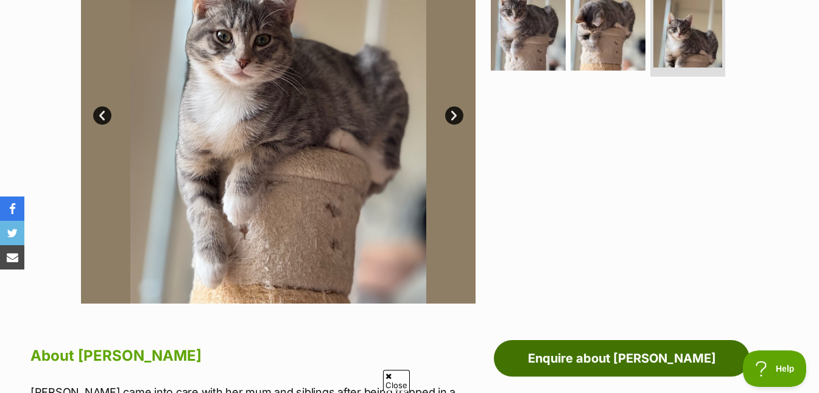
click at [640, 354] on link "Enquire about Amy Six" at bounding box center [622, 358] width 256 height 37
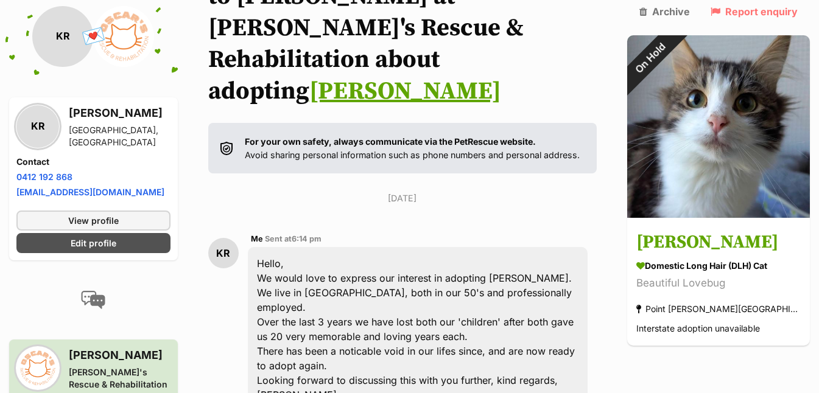
scroll to position [154, 0]
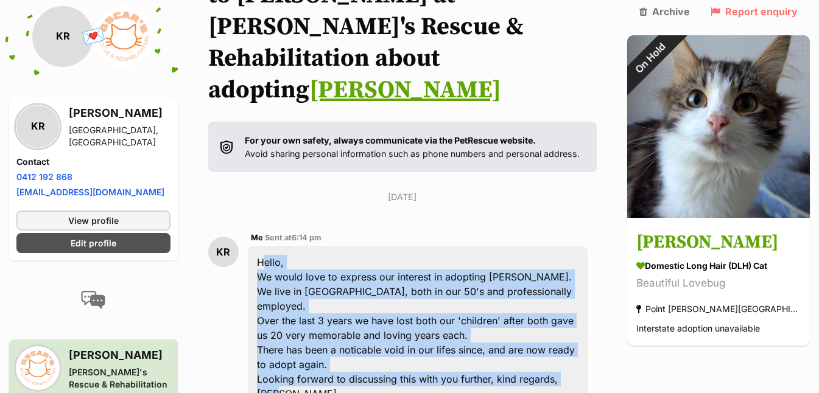
drag, startPoint x: 262, startPoint y: 196, endPoint x: 456, endPoint y: 305, distance: 222.6
click at [587, 316] on div "Hello, We would love to express our interest in adopting Maggie. We live in Wyn…" at bounding box center [418, 328] width 340 height 164
copy div "Hello, We would love to express our interest in adopting Maggie. We live in Wyn…"
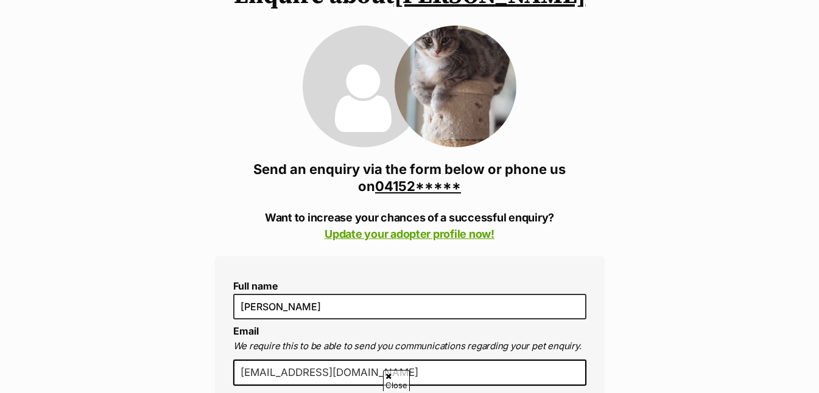
click at [414, 186] on link "04152*****" at bounding box center [418, 186] width 86 height 16
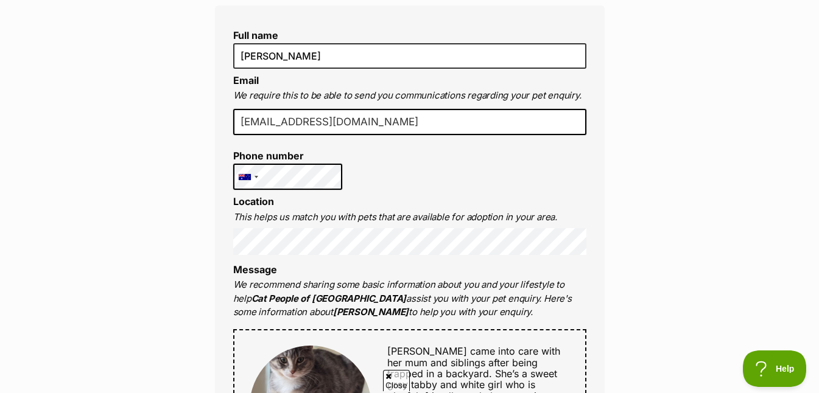
scroll to position [386, 0]
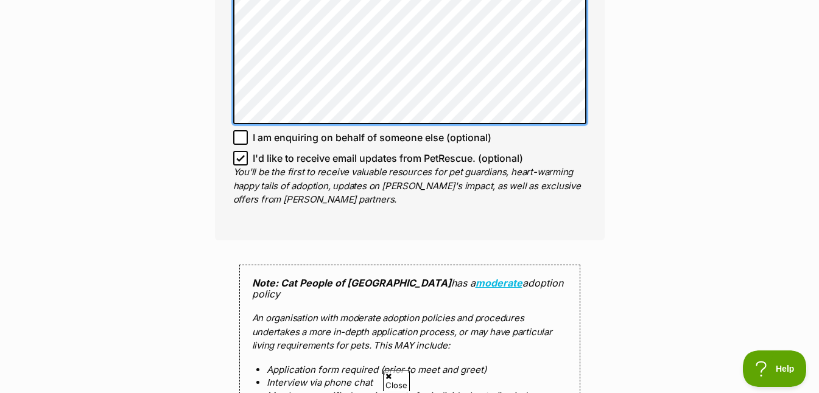
scroll to position [1181, 0]
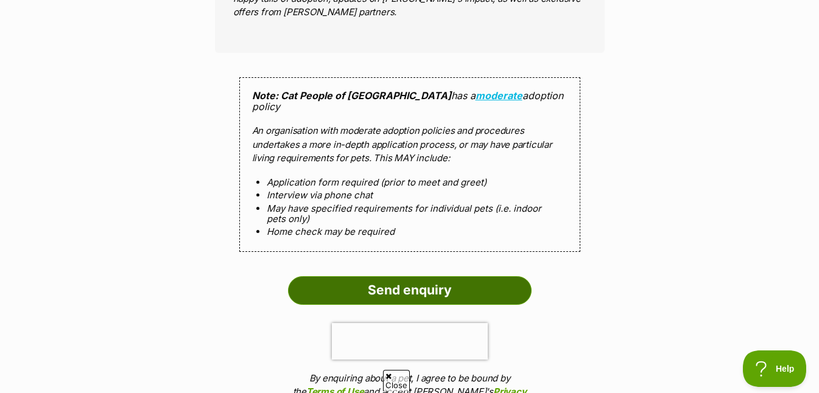
click at [411, 276] on input "Send enquiry" at bounding box center [409, 290] width 243 height 28
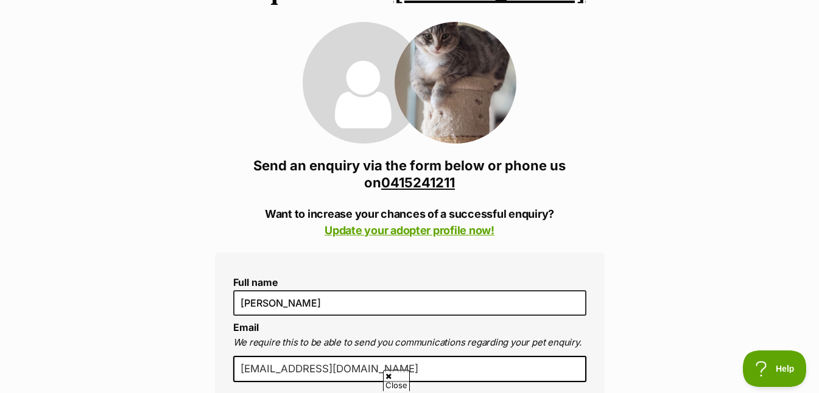
scroll to position [0, 0]
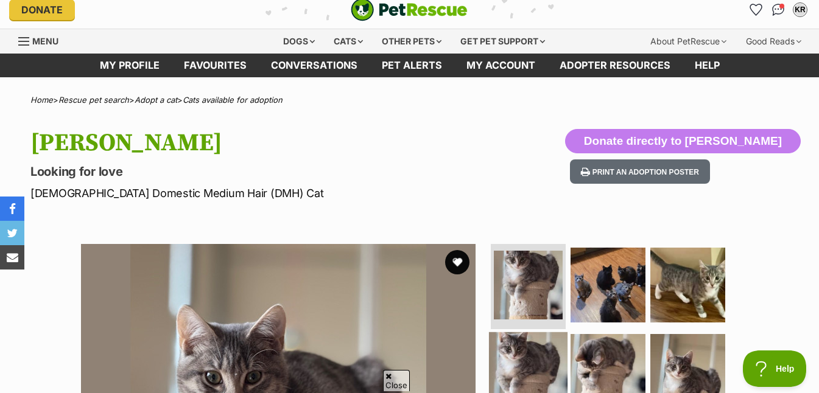
scroll to position [251, 0]
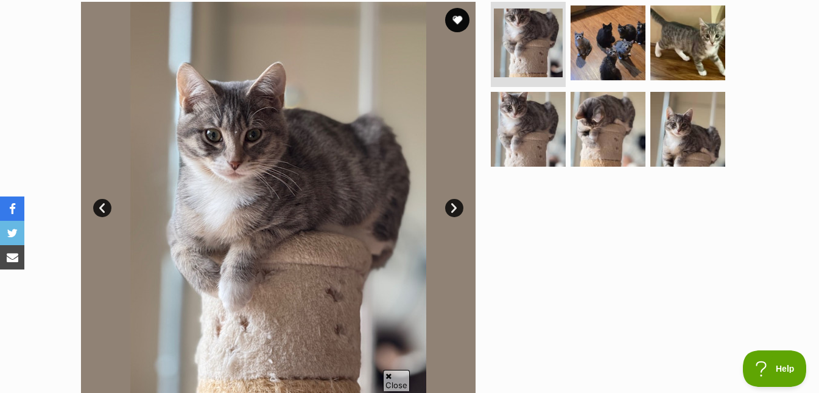
click at [455, 208] on link "Next" at bounding box center [454, 208] width 18 height 18
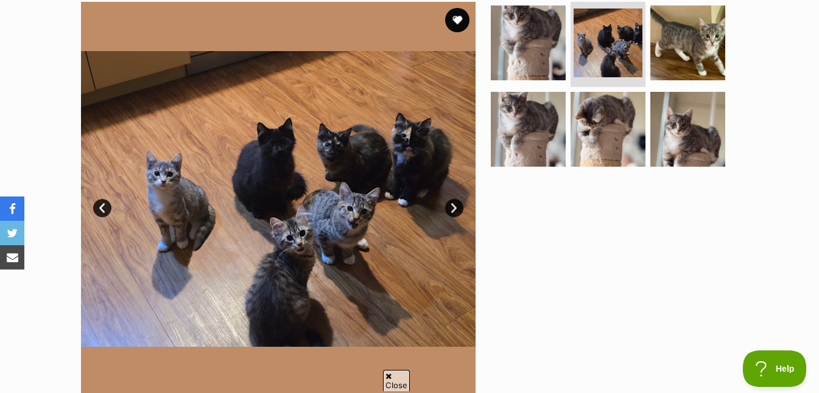
click at [454, 208] on link "Next" at bounding box center [454, 208] width 18 height 18
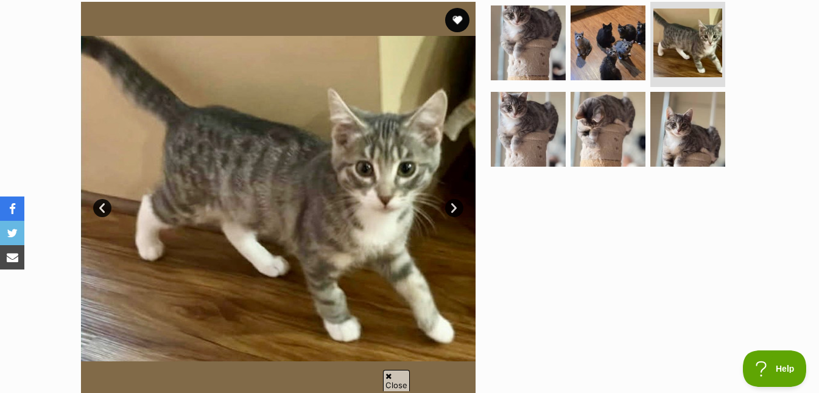
click at [454, 208] on link "Next" at bounding box center [454, 208] width 18 height 18
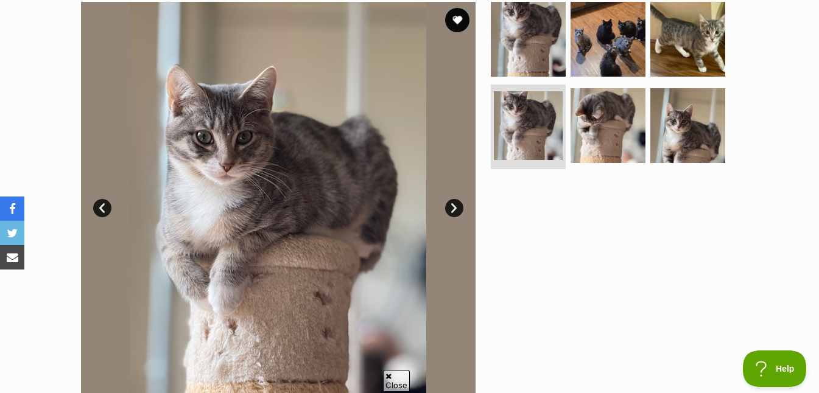
click at [454, 208] on link "Next" at bounding box center [454, 208] width 18 height 18
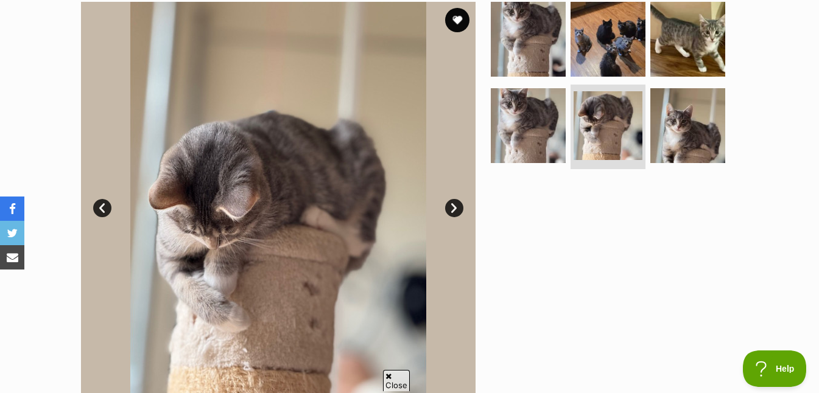
click at [454, 208] on link "Next" at bounding box center [454, 208] width 18 height 18
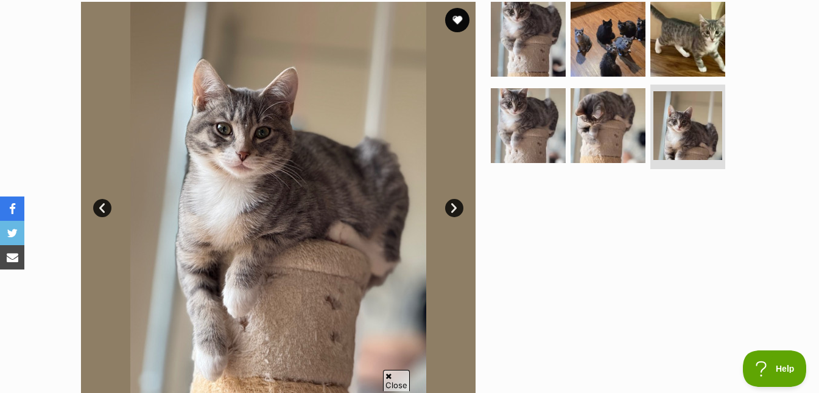
click at [454, 208] on link "Next" at bounding box center [454, 208] width 18 height 18
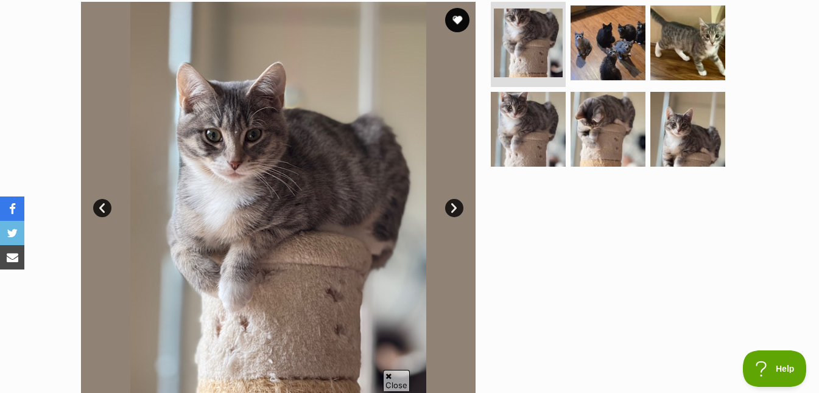
click at [454, 208] on link "Next" at bounding box center [454, 208] width 18 height 18
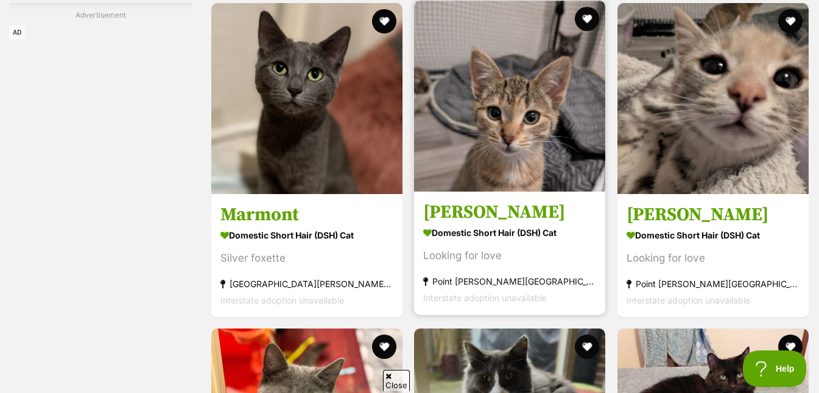
scroll to position [1933, 0]
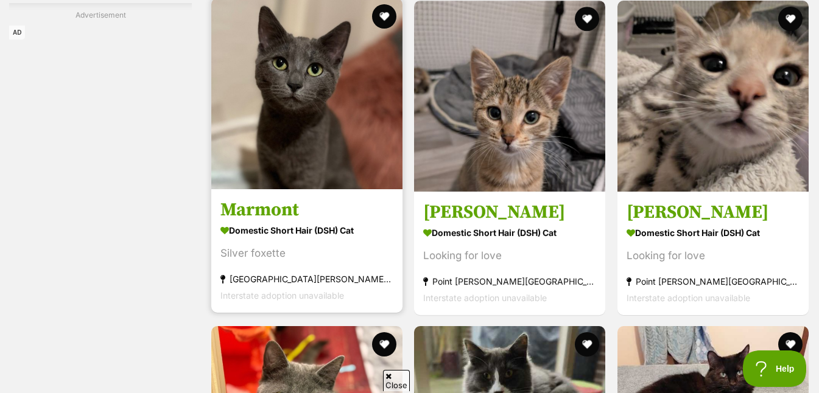
click at [320, 126] on img at bounding box center [306, 93] width 191 height 191
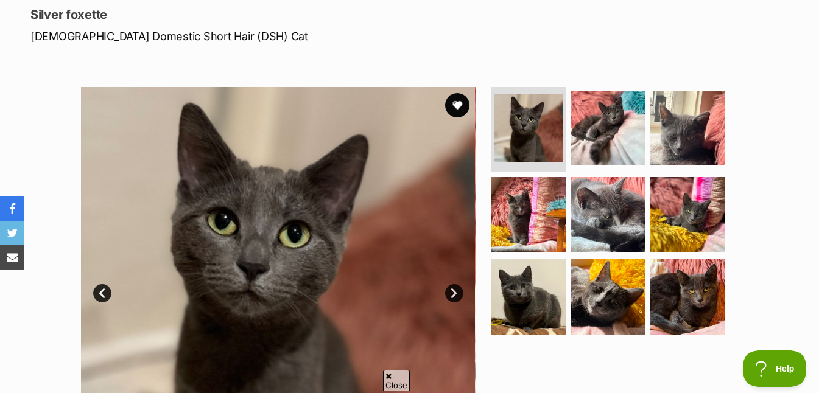
scroll to position [157, 0]
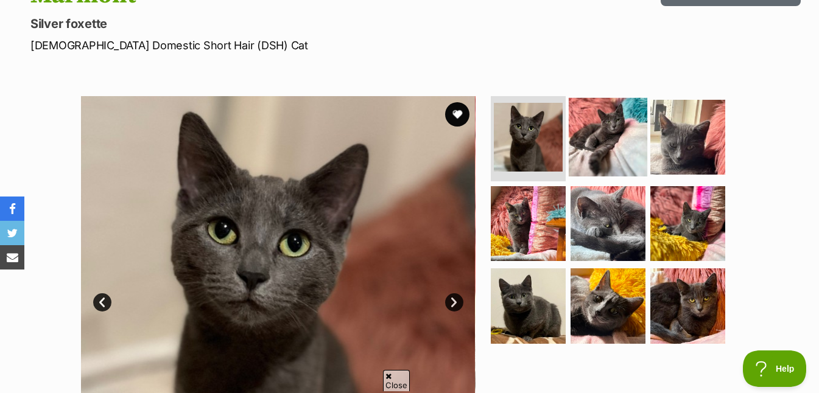
click at [621, 120] on img at bounding box center [607, 137] width 79 height 79
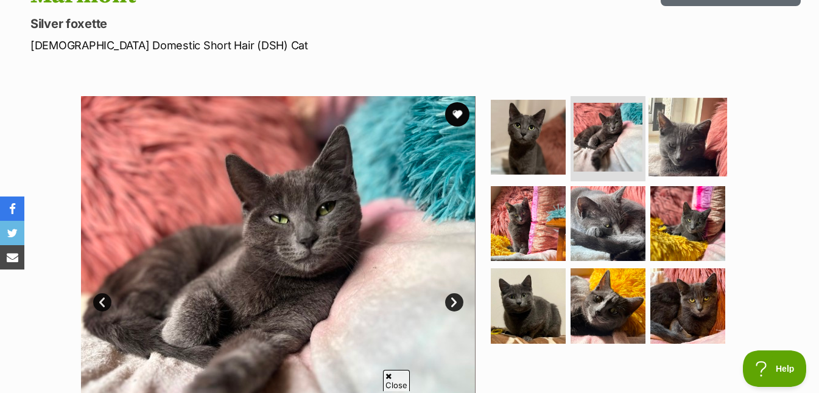
click at [680, 141] on img at bounding box center [687, 137] width 79 height 79
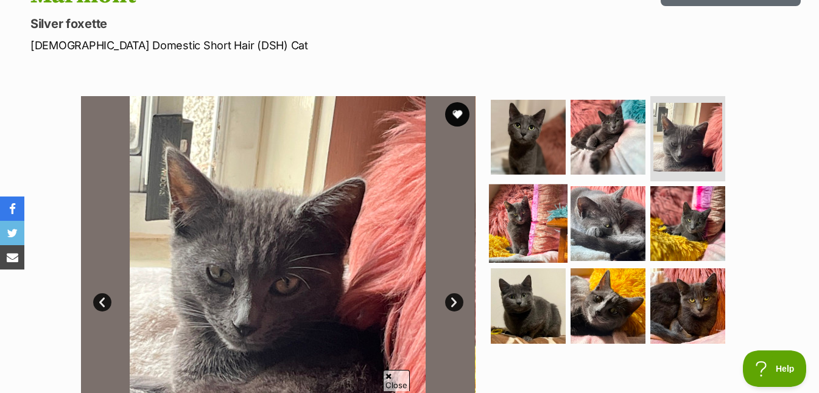
click at [521, 243] on img at bounding box center [528, 223] width 79 height 79
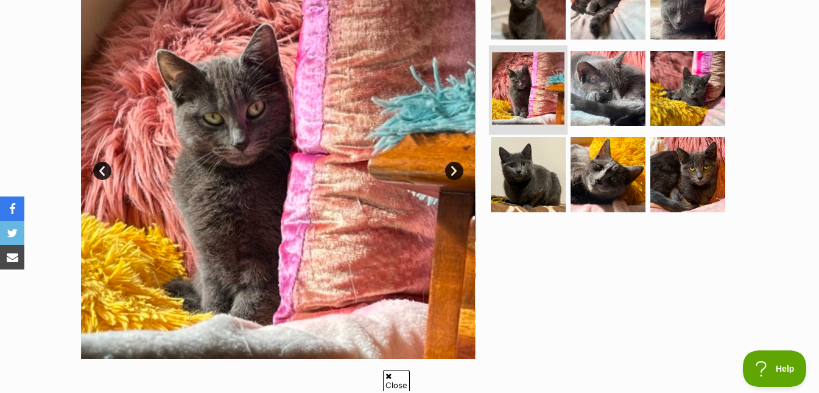
scroll to position [289, 0]
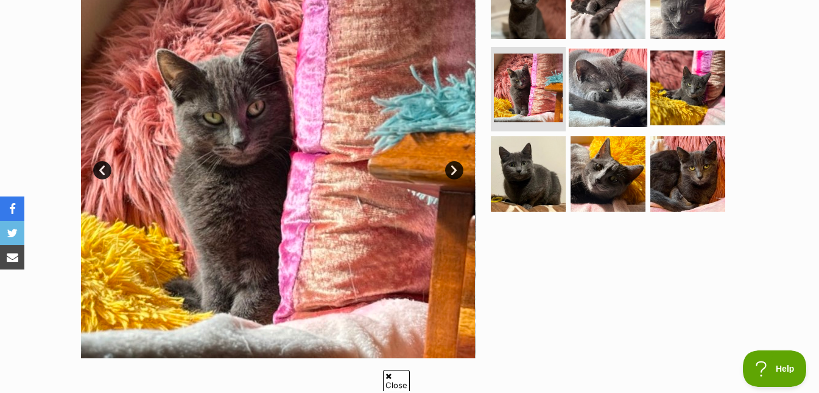
click at [620, 87] on img at bounding box center [607, 87] width 79 height 79
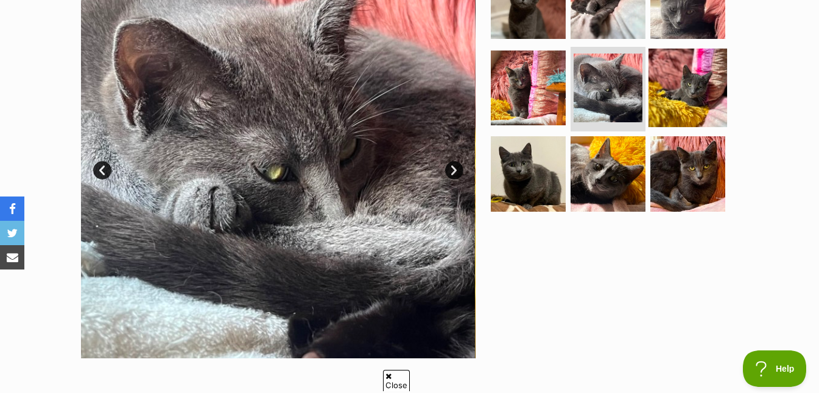
click at [684, 83] on img at bounding box center [687, 87] width 79 height 79
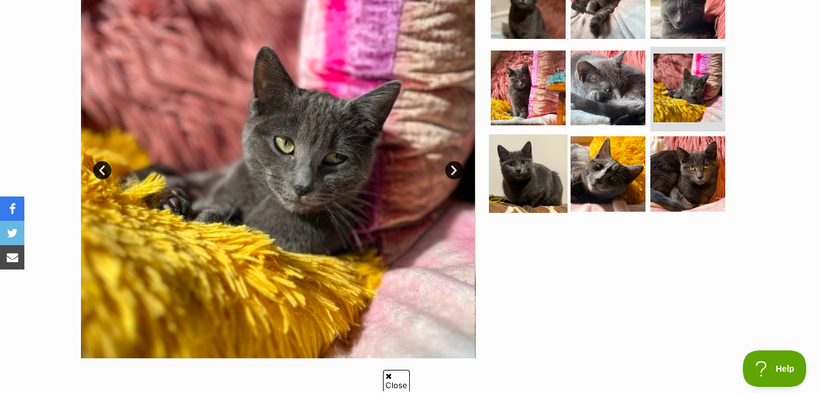
click at [511, 193] on img at bounding box center [528, 174] width 79 height 79
